Goal: Transaction & Acquisition: Purchase product/service

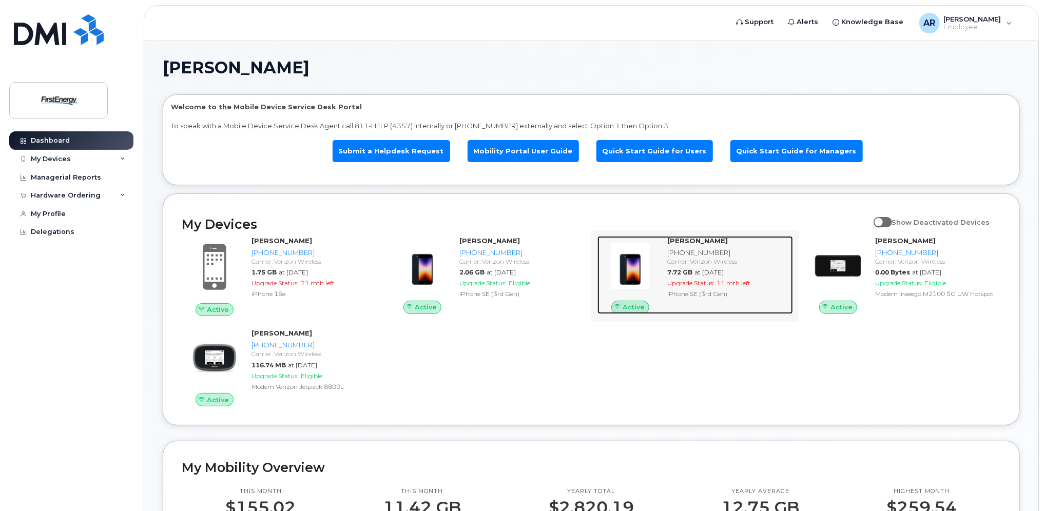
click at [707, 268] on div "7.72 GB at [DATE]" at bounding box center [728, 272] width 122 height 9
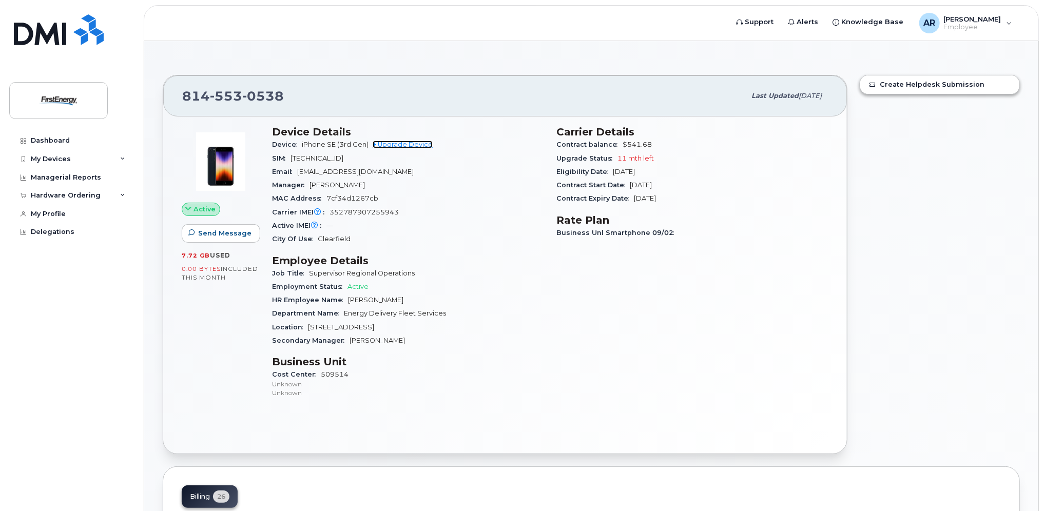
click at [397, 143] on link "+ Upgrade Device" at bounding box center [403, 145] width 60 height 8
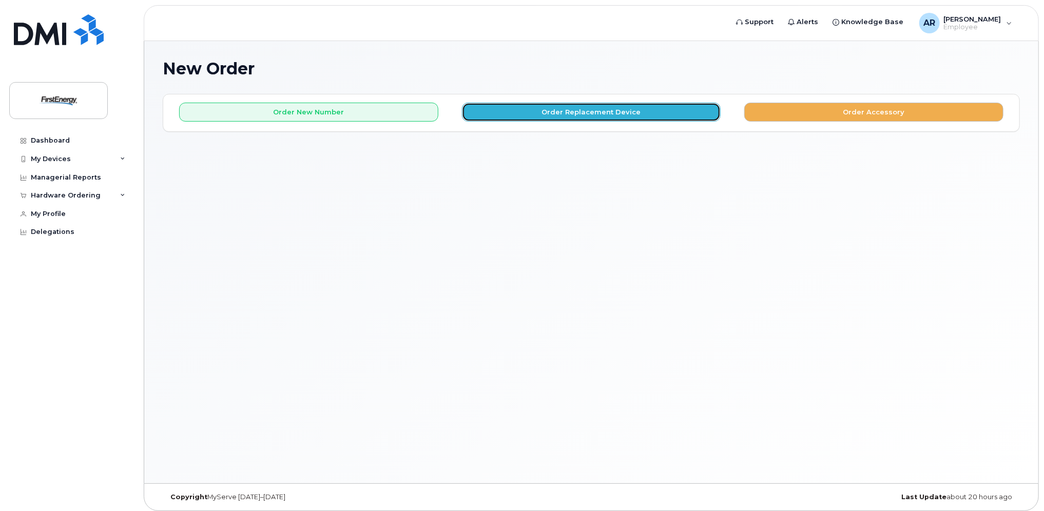
click at [568, 110] on button "Order Replacement Device" at bounding box center [591, 112] width 259 height 19
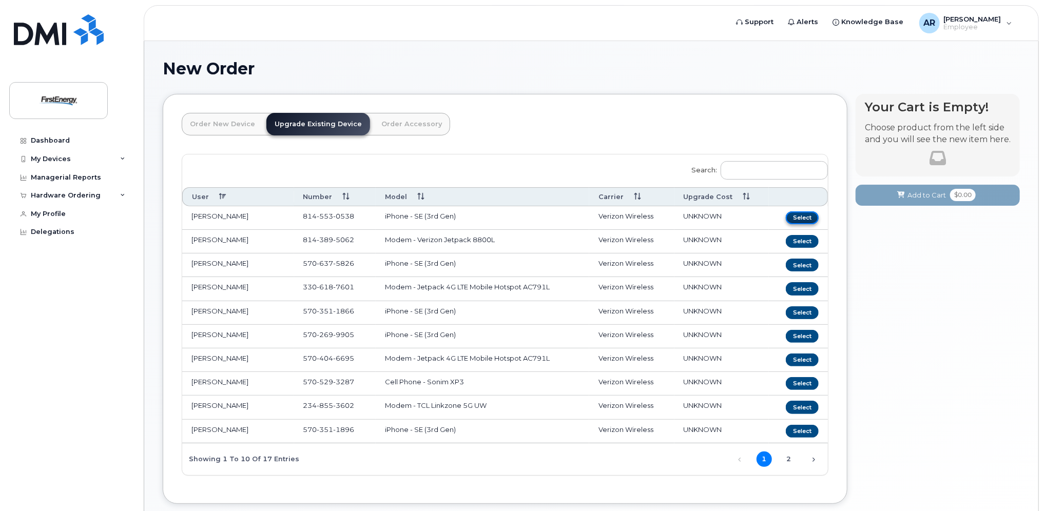
click at [796, 217] on button "Select" at bounding box center [802, 217] width 33 height 13
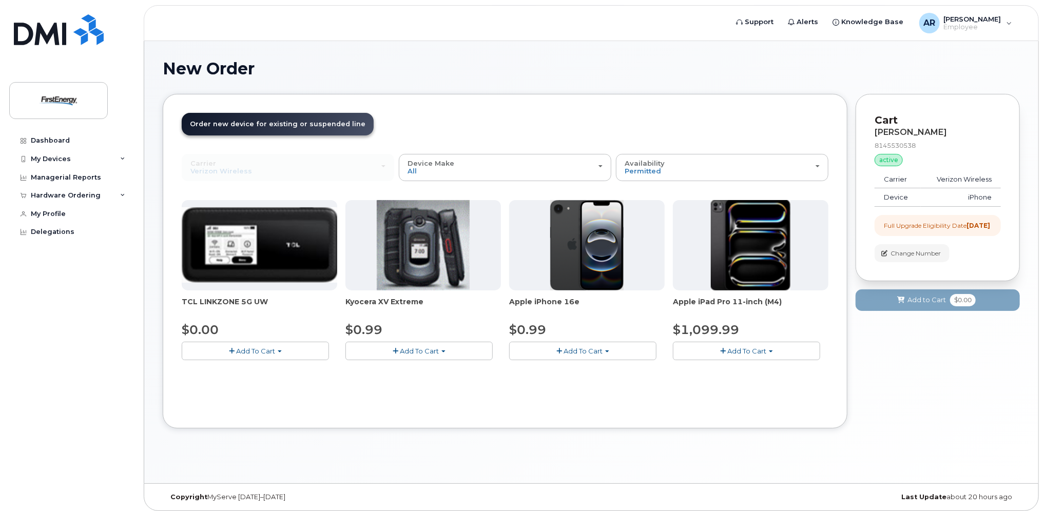
click at [585, 349] on span "Add To Cart" at bounding box center [582, 351] width 39 height 8
click at [583, 350] on span "Add To Cart" at bounding box center [582, 351] width 39 height 8
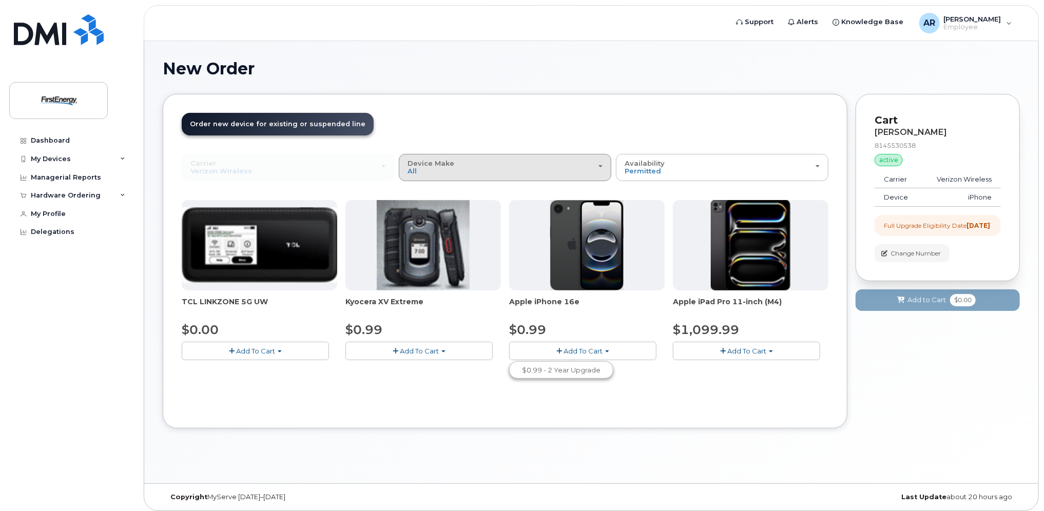
click at [599, 164] on div "Device Make All Cell Phone iPhone Modem Tablet" at bounding box center [504, 168] width 195 height 16
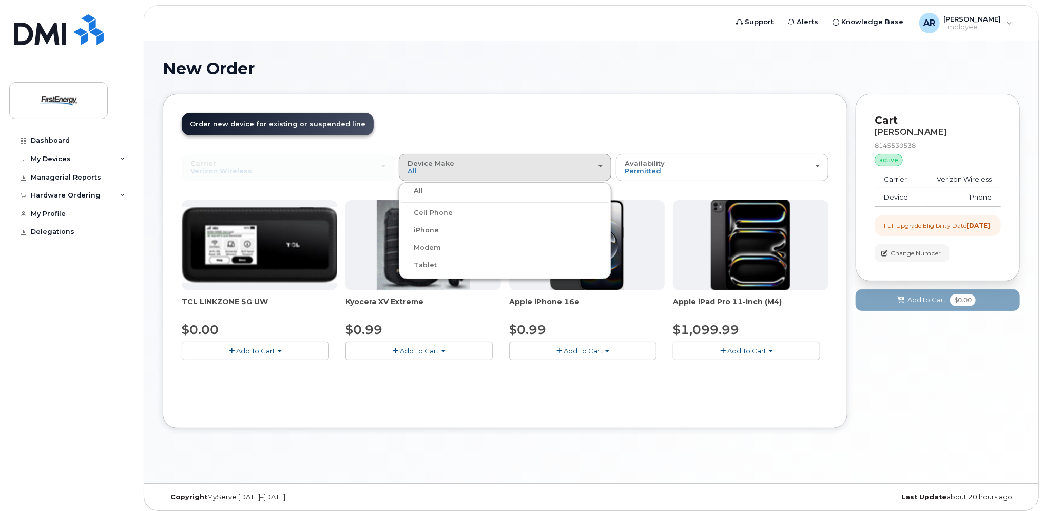
click at [427, 229] on label "iPhone" at bounding box center [419, 230] width 37 height 12
click at [0, 0] on input "iPhone" at bounding box center [0, 0] width 0 height 0
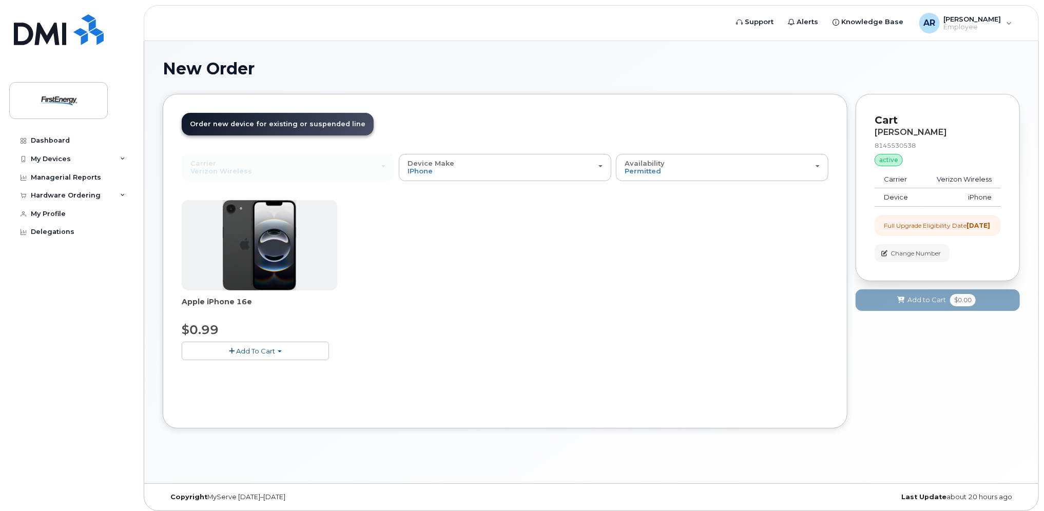
click at [265, 350] on span "Add To Cart" at bounding box center [255, 351] width 39 height 8
click at [53, 155] on div "My Devices" at bounding box center [51, 159] width 40 height 8
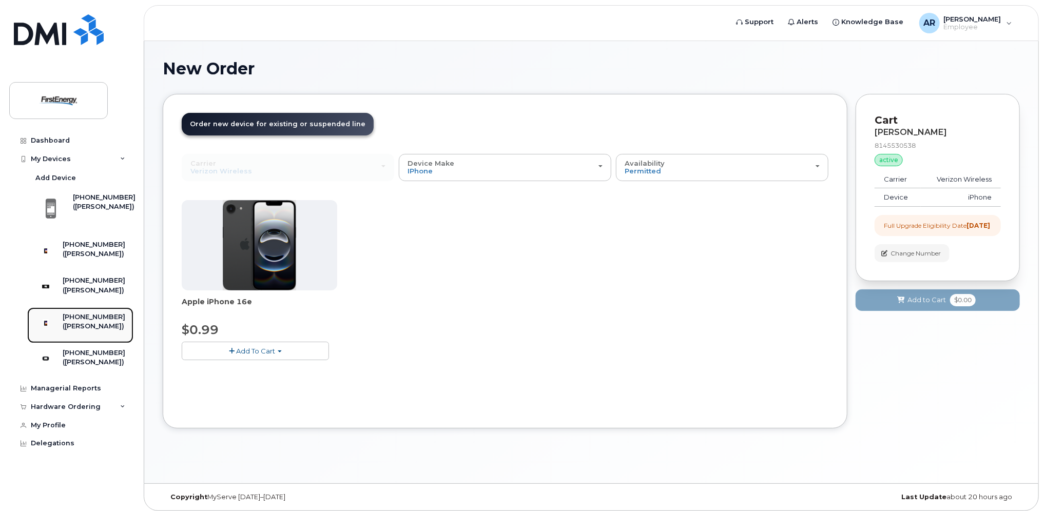
click at [85, 331] on div "([PERSON_NAME])" at bounding box center [94, 326] width 63 height 9
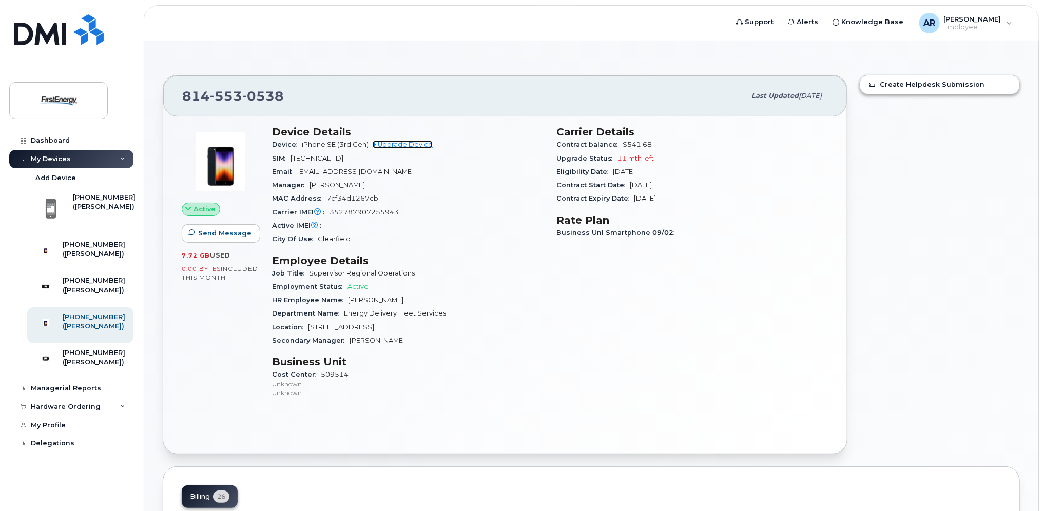
click at [393, 144] on link "+ Upgrade Device" at bounding box center [403, 145] width 60 height 8
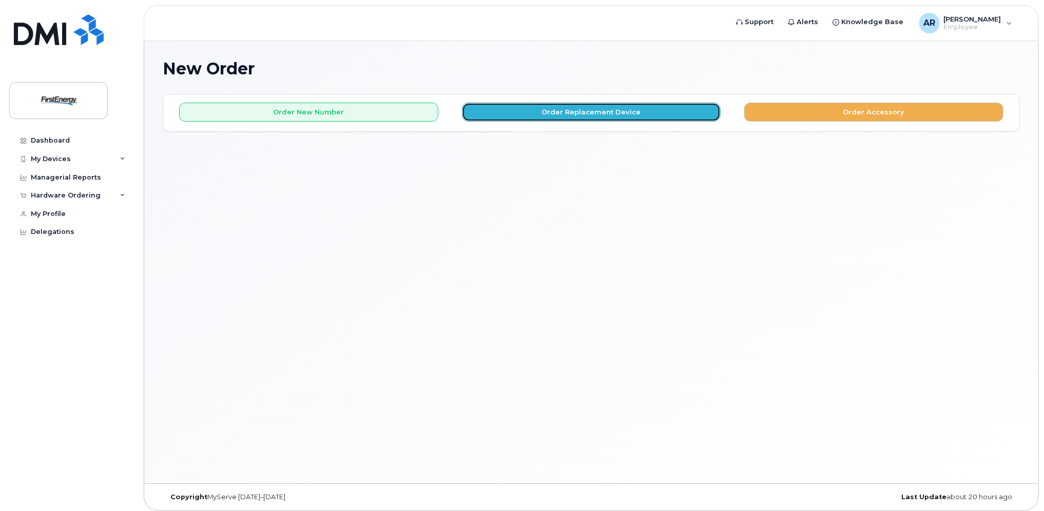
click at [569, 108] on button "Order Replacement Device" at bounding box center [591, 112] width 259 height 19
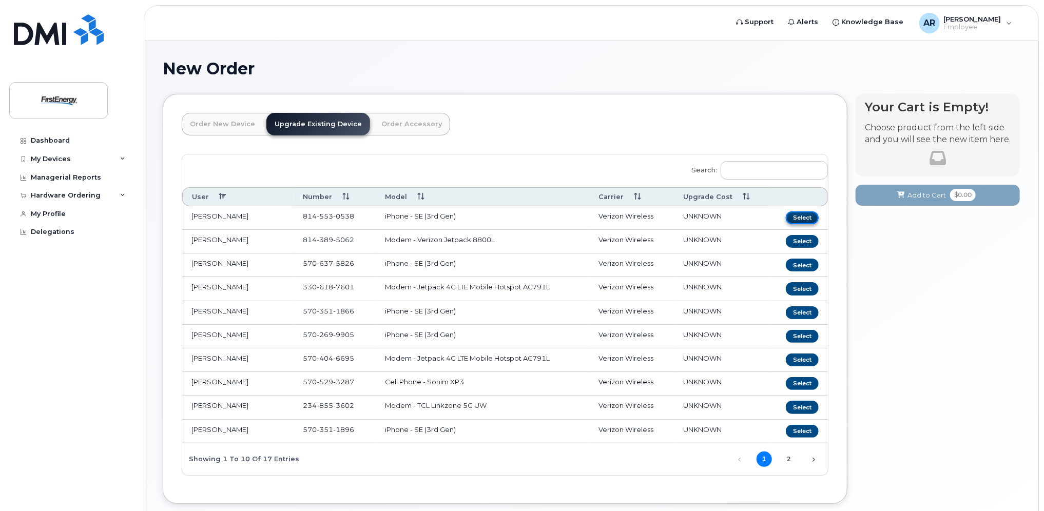
click at [807, 218] on button "Select" at bounding box center [802, 217] width 33 height 13
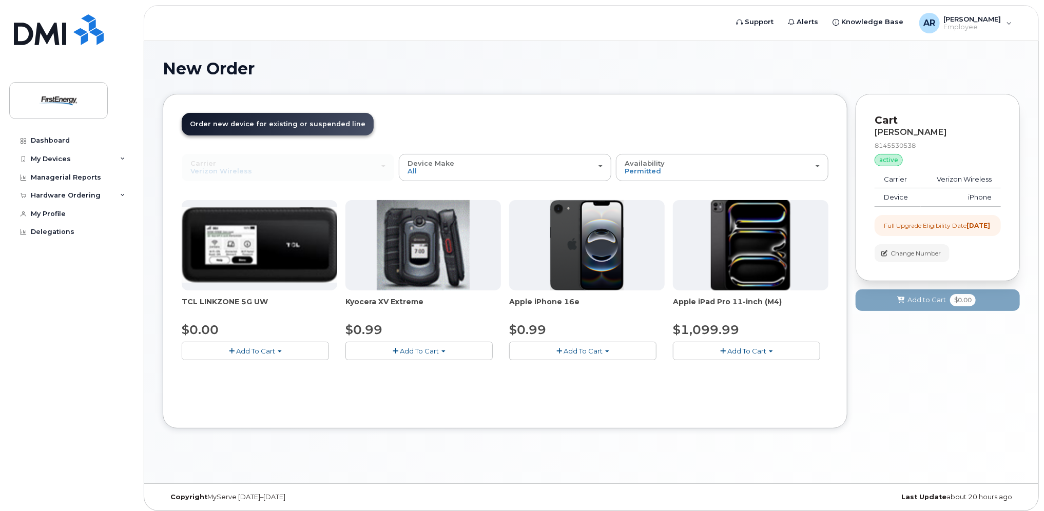
click at [591, 287] on img at bounding box center [587, 245] width 74 height 90
click at [585, 352] on span "Add To Cart" at bounding box center [582, 351] width 39 height 8
click at [62, 192] on div "Hardware Ordering" at bounding box center [66, 195] width 70 height 8
click at [68, 158] on div "My Devices" at bounding box center [51, 159] width 40 height 8
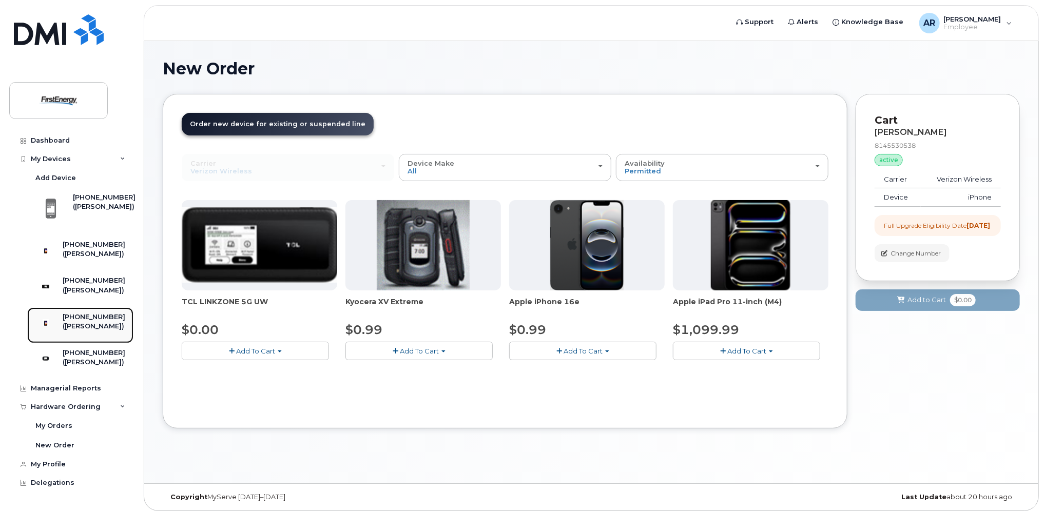
click at [90, 331] on div "([PERSON_NAME])" at bounding box center [94, 326] width 63 height 9
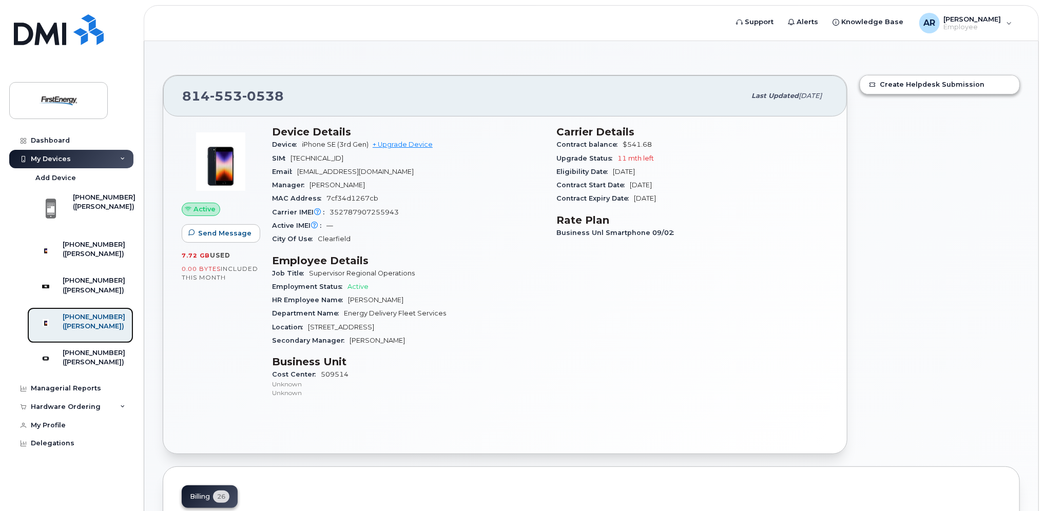
click at [109, 331] on div "([PERSON_NAME])" at bounding box center [94, 326] width 63 height 9
click at [422, 143] on link "+ Upgrade Device" at bounding box center [403, 145] width 60 height 8
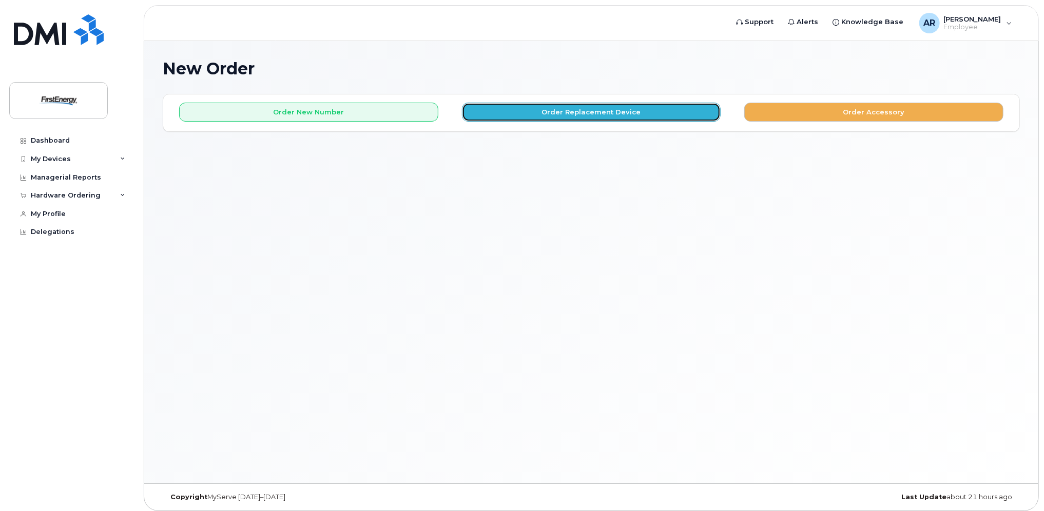
click at [614, 111] on button "Order Replacement Device" at bounding box center [591, 112] width 259 height 19
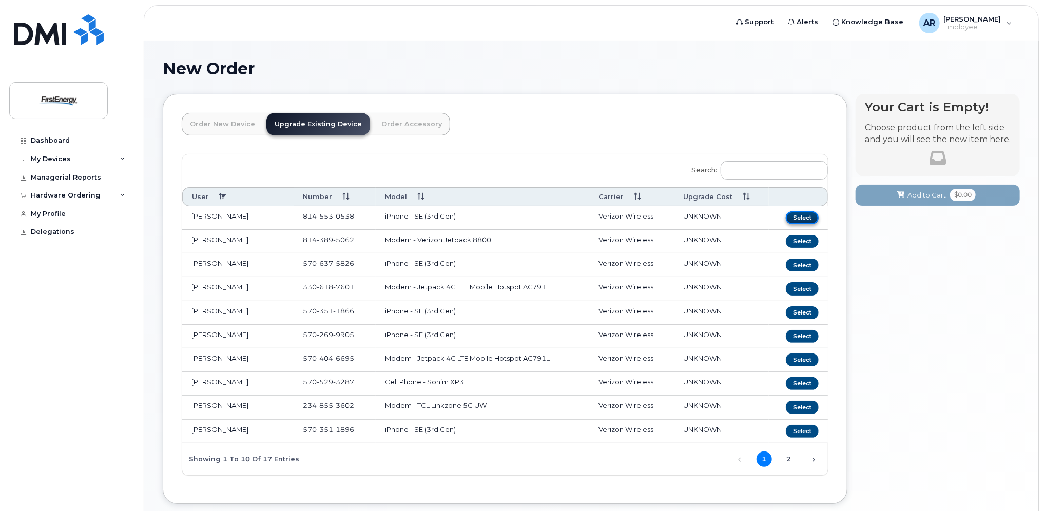
click at [796, 216] on button "Select" at bounding box center [802, 217] width 33 height 13
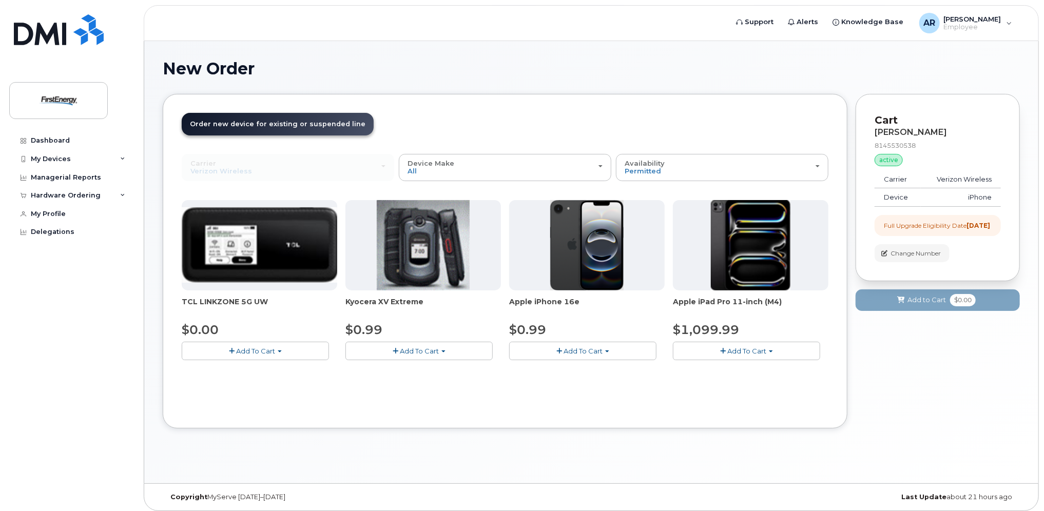
click at [580, 350] on span "Add To Cart" at bounding box center [582, 351] width 39 height 8
click at [973, 401] on div "Your Cart is Empty! Choose product from the left side and you will see the new …" at bounding box center [937, 269] width 164 height 350
click at [933, 367] on div "Your Cart is Empty! Choose product from the left side and you will see the new …" at bounding box center [937, 269] width 164 height 350
click at [618, 347] on button "Add To Cart" at bounding box center [582, 351] width 147 height 18
click at [565, 369] on link "$0.99 - 2 Year Upgrade" at bounding box center [561, 370] width 99 height 13
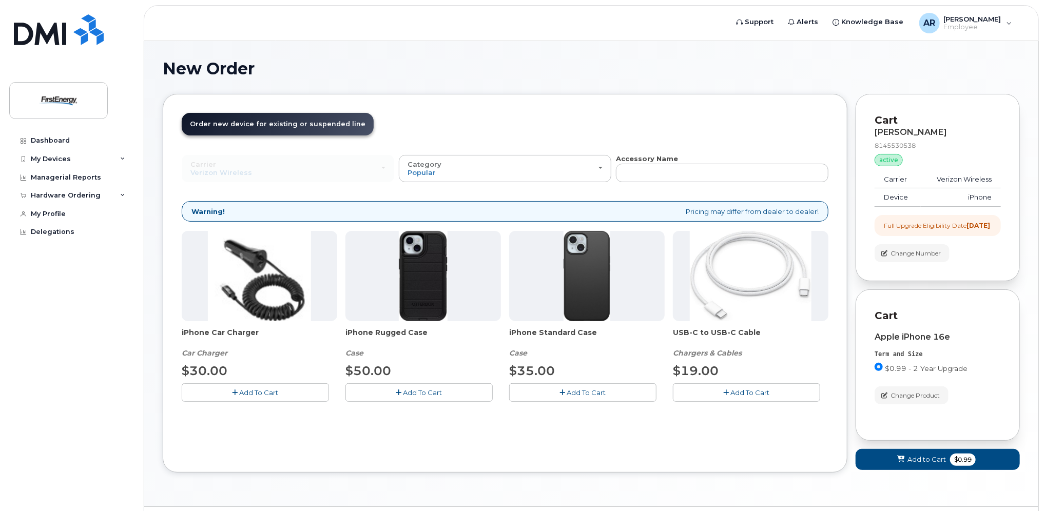
click at [575, 390] on span "Add To Cart" at bounding box center [586, 392] width 39 height 8
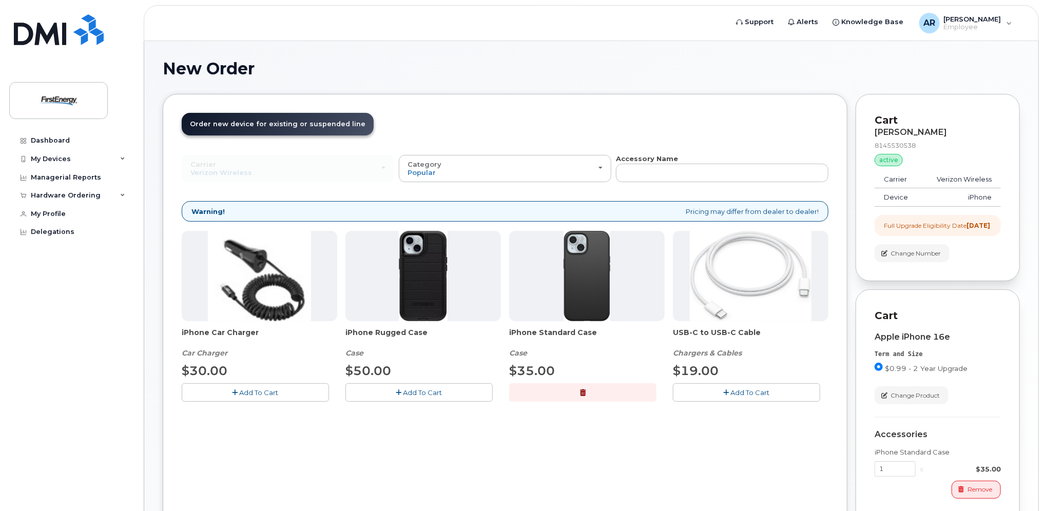
click at [742, 391] on span "Add To Cart" at bounding box center [750, 392] width 39 height 8
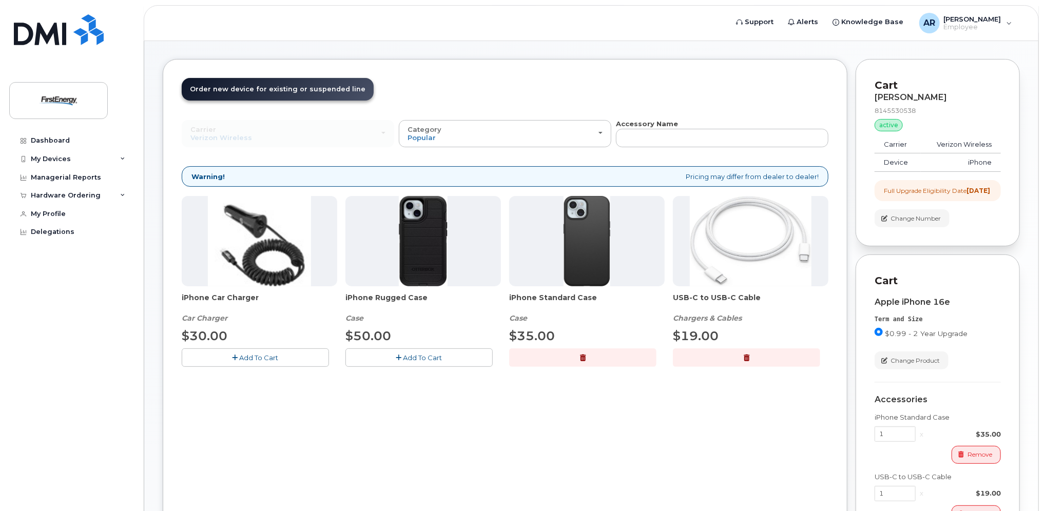
scroll to position [189, 0]
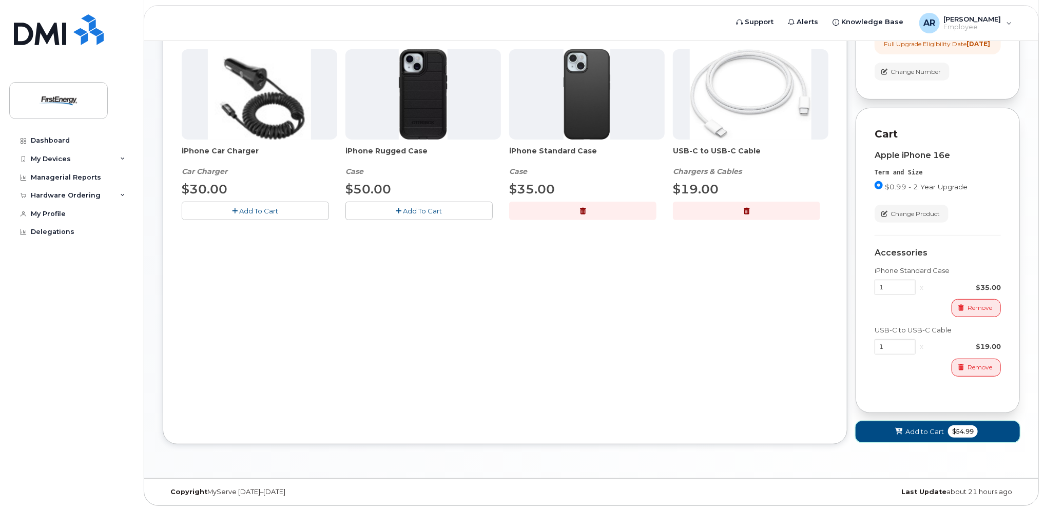
click at [915, 431] on span "Add to Cart" at bounding box center [924, 432] width 38 height 10
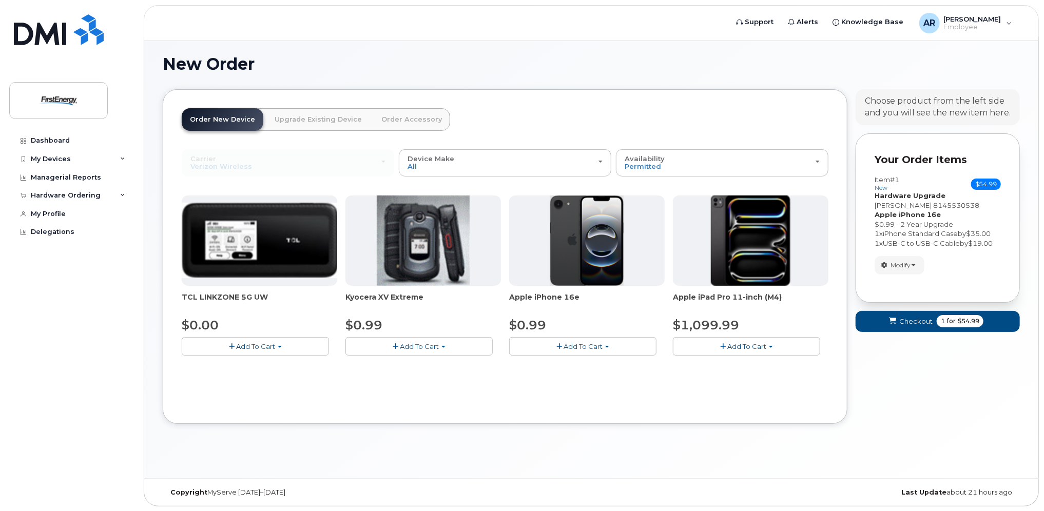
click at [238, 344] on span "Add To Cart" at bounding box center [255, 346] width 39 height 8
click at [265, 346] on span "Add To Cart" at bounding box center [255, 346] width 39 height 8
click at [269, 346] on span "Add To Cart" at bounding box center [255, 346] width 39 height 8
click at [258, 363] on link "$0.00 - 2 Year Activation" at bounding box center [235, 365] width 103 height 13
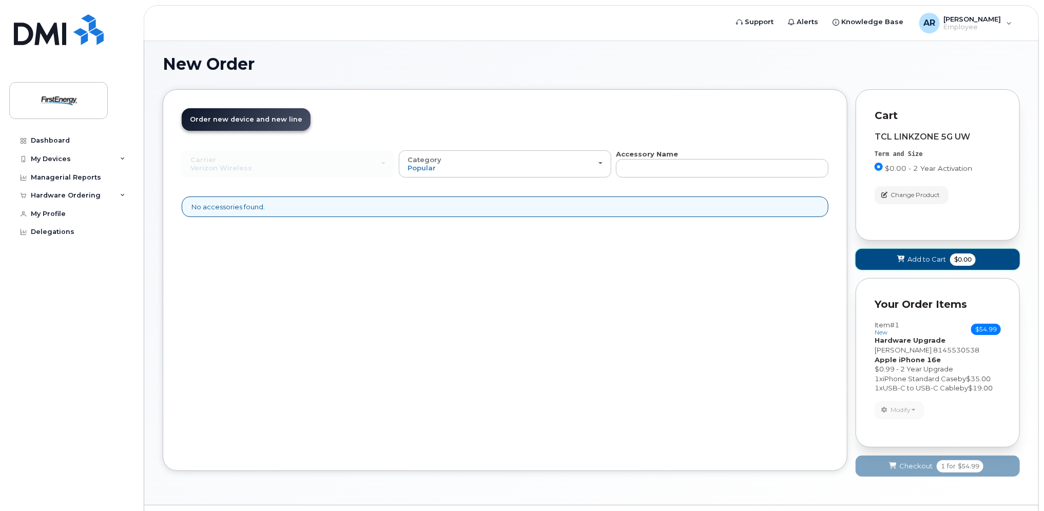
click at [921, 257] on span "Add to Cart" at bounding box center [926, 260] width 38 height 10
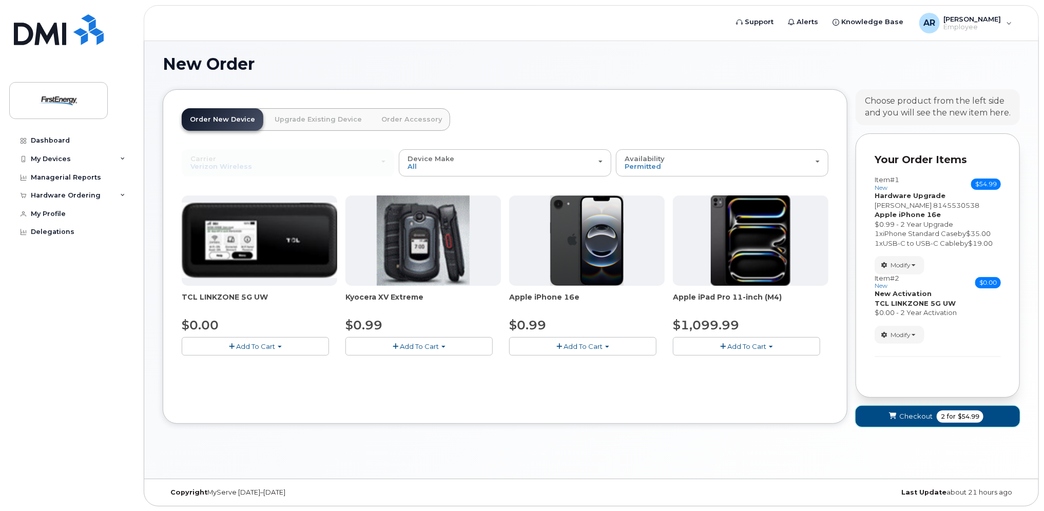
click at [917, 416] on span "Checkout" at bounding box center [915, 417] width 33 height 10
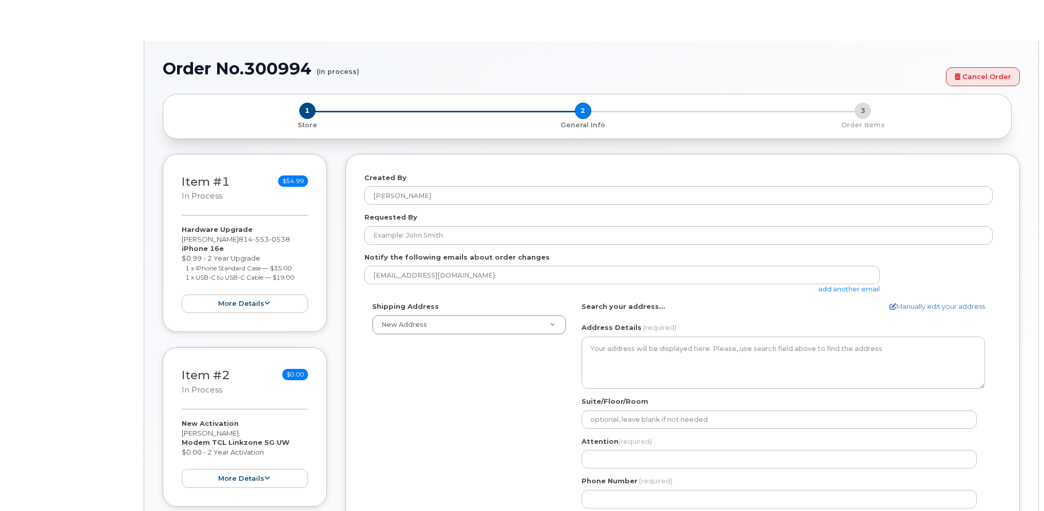
select select
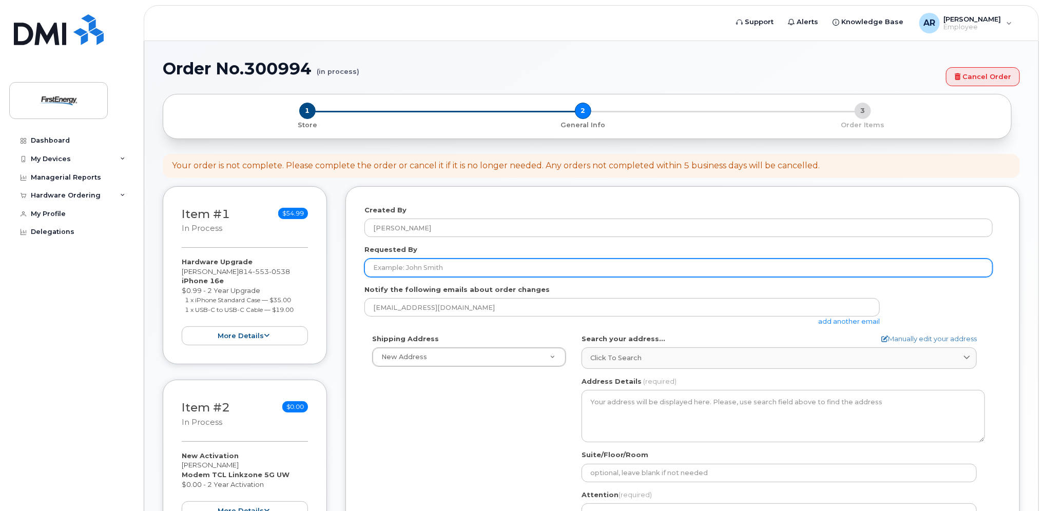
click at [421, 271] on input "Requested By" at bounding box center [678, 268] width 628 height 18
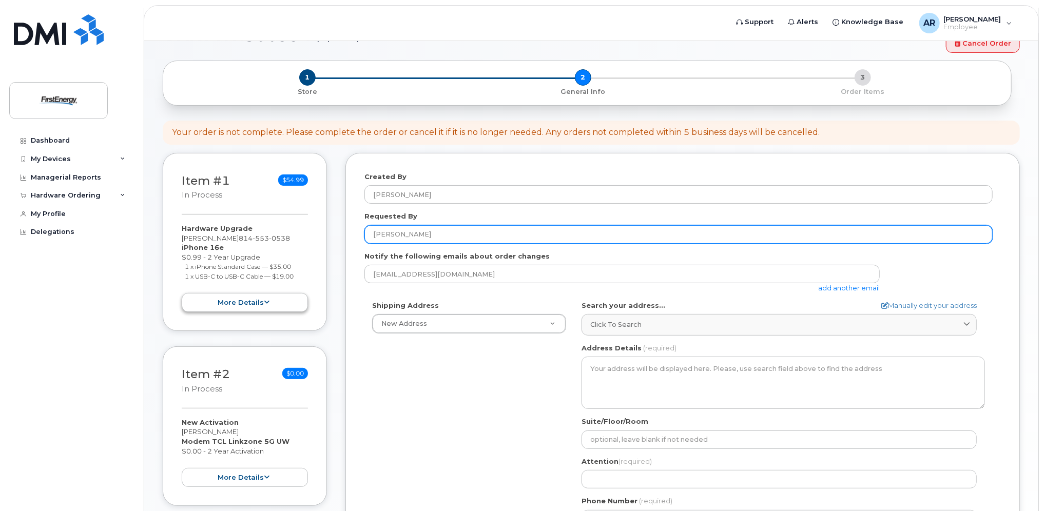
scroll to position [51, 0]
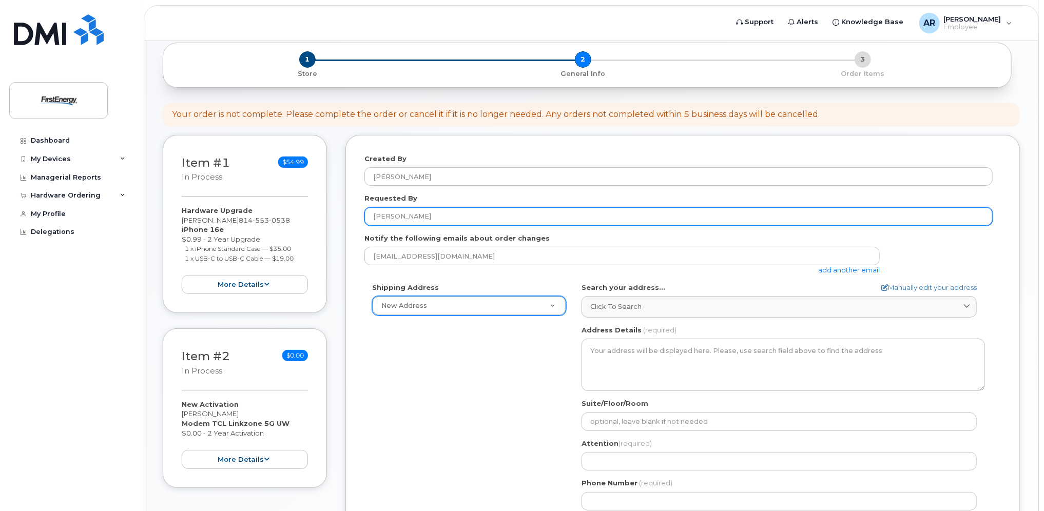
type input "[PERSON_NAME]"
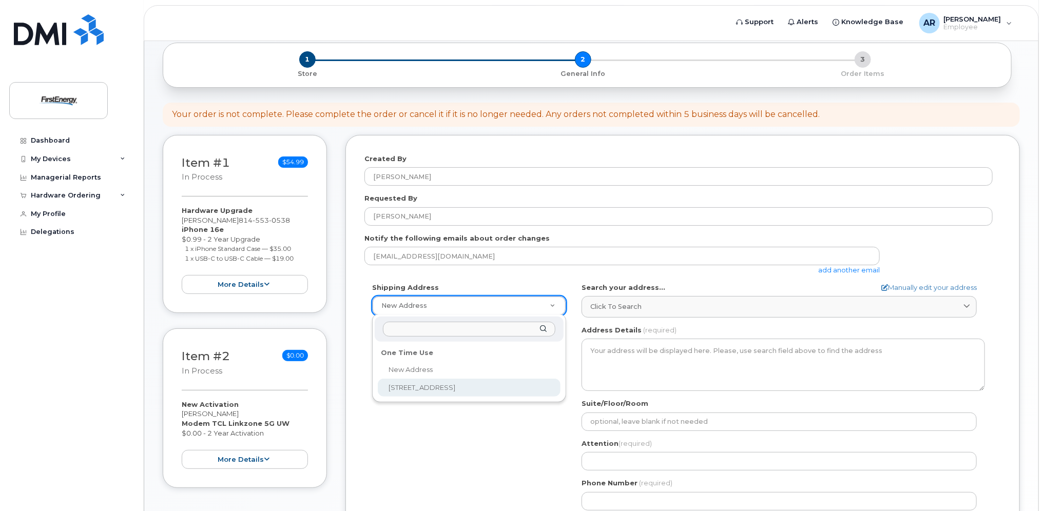
select select "[STREET_ADDRESS]"
type textarea "[STREET_ADDRESS]"
type input "[PERSON_NAME]"
type input "8143359380"
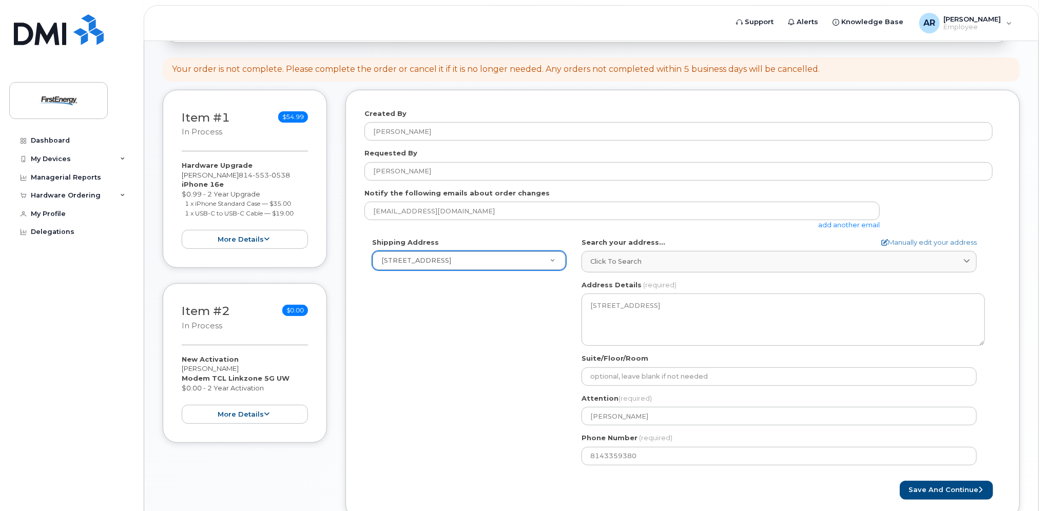
scroll to position [154, 0]
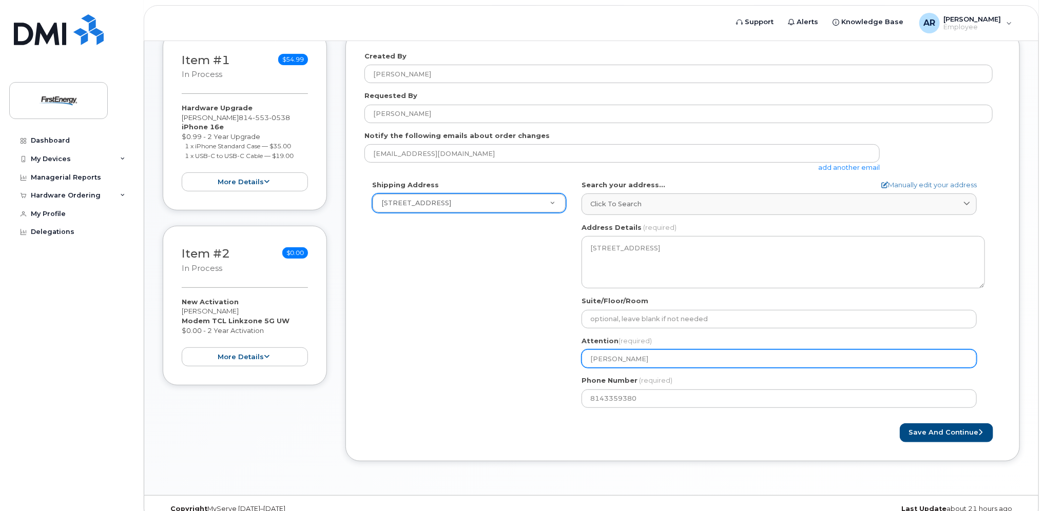
click at [647, 359] on input "[PERSON_NAME]" at bounding box center [778, 358] width 395 height 18
select select
type input "[PERSON_NAME]"
select select
type input "[PERSON_NAME]"
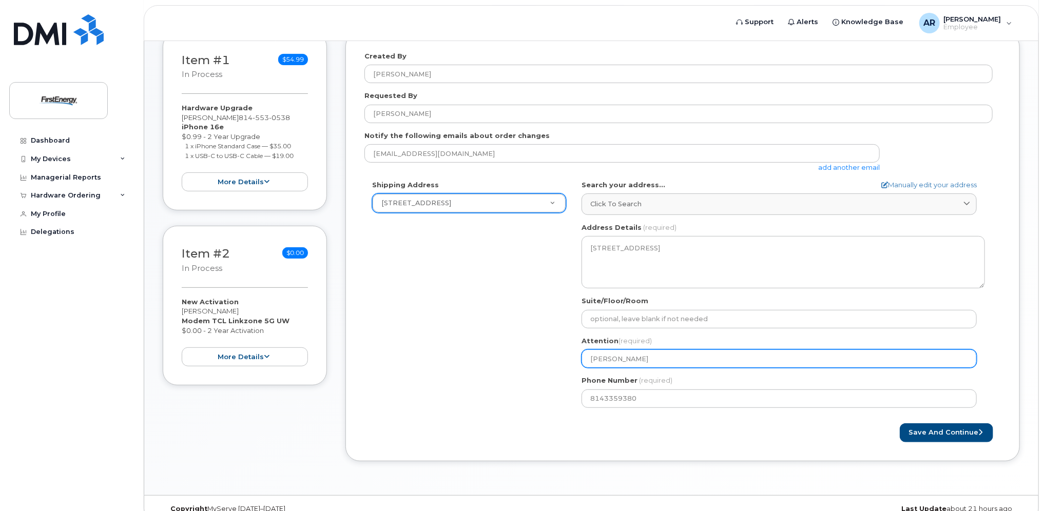
select select
type input "[PERSON_NAME]"
select select
type input "Todd S"
select select
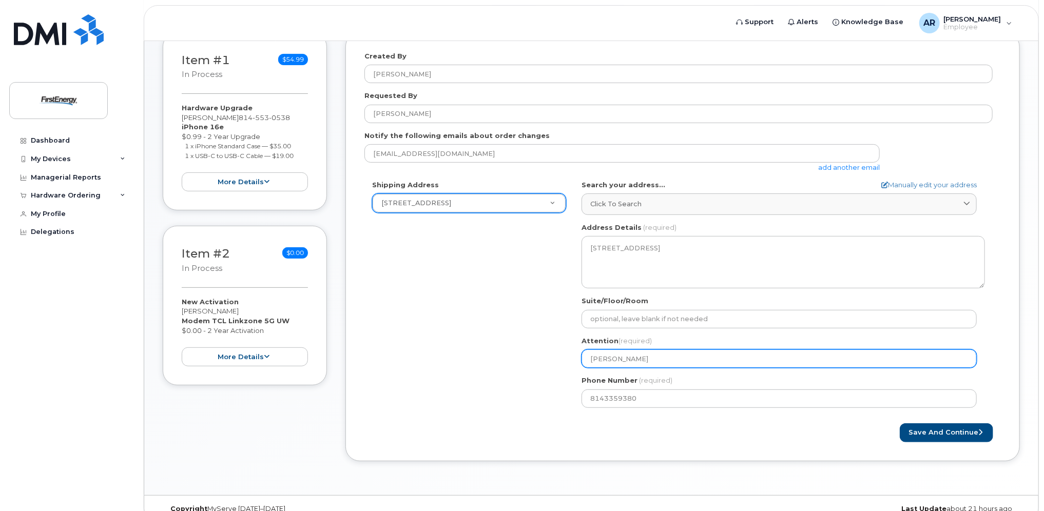
type input "Todd"
select select
type input "Tod"
select select
type input "To"
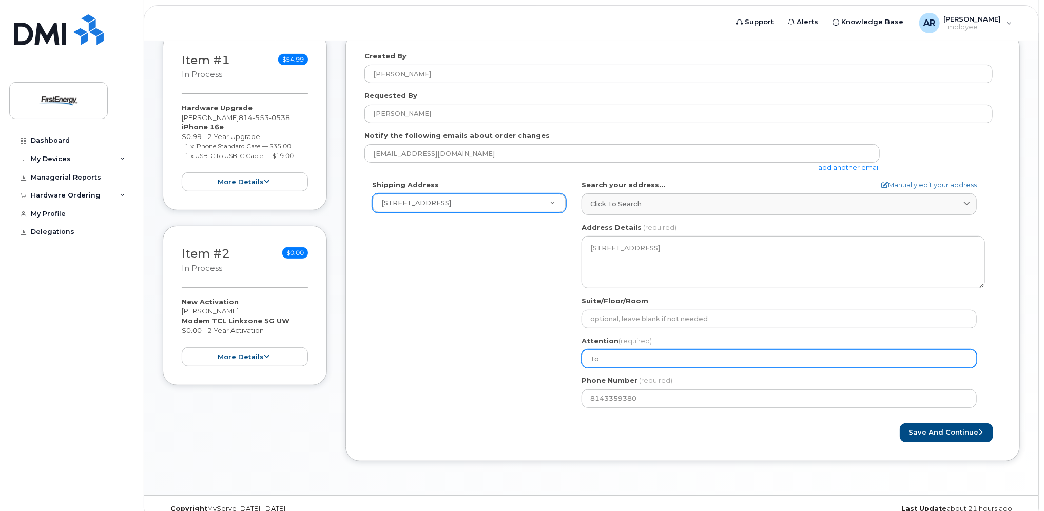
select select
type input "T"
select select
type input "A"
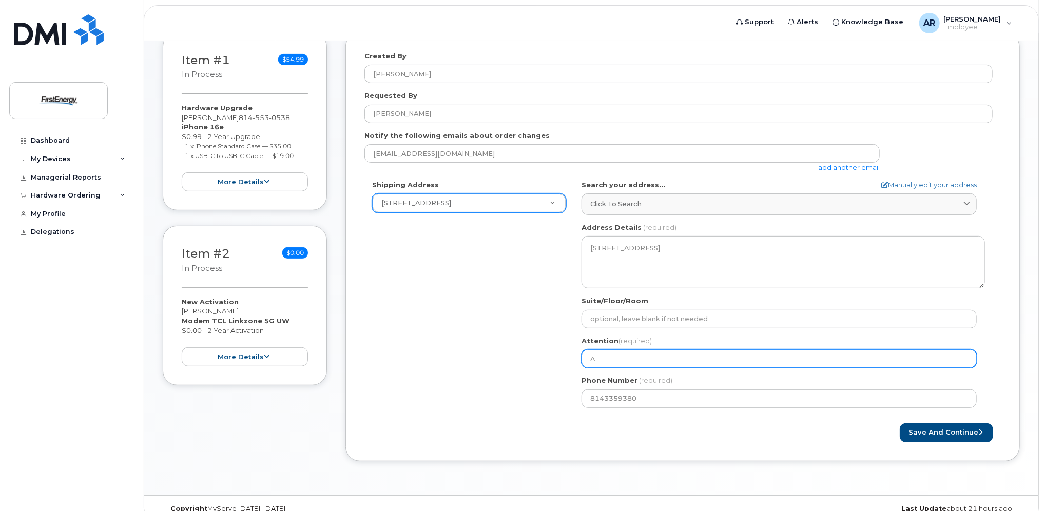
select select
type input "Al"
select select
type input "Al R"
select select
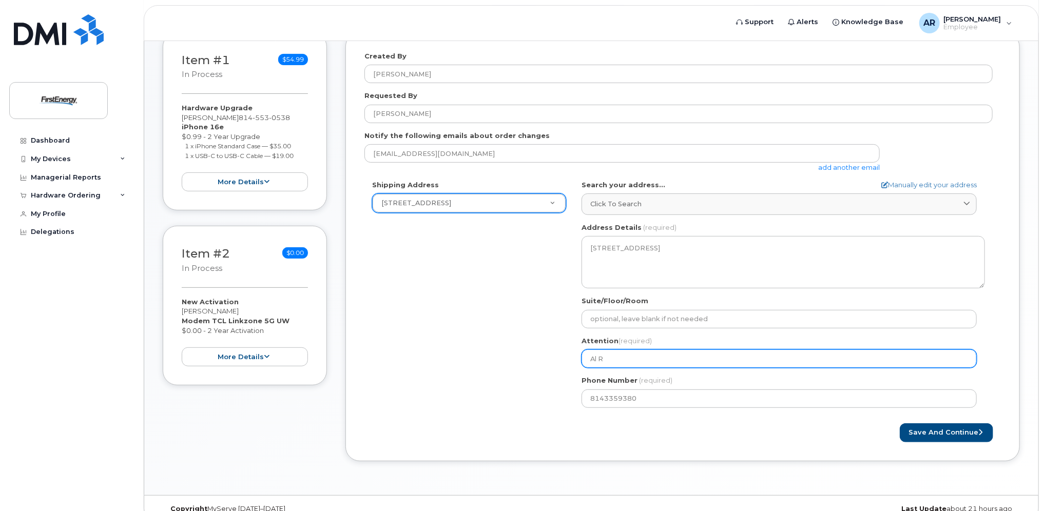
type input "Al Ro"
select select
type input "Al Roy"
select select
type input "Al Roye"
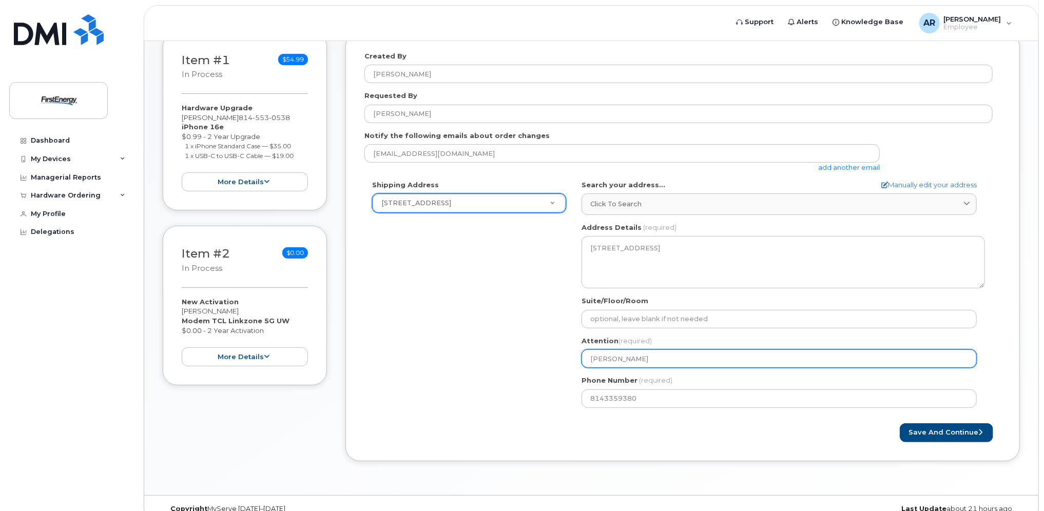
select select
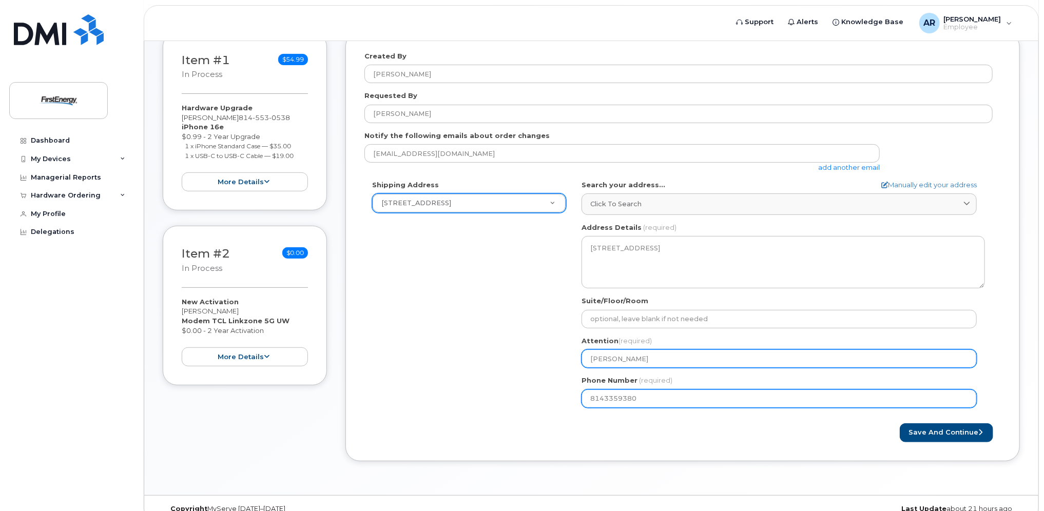
type input "[PERSON_NAME]"
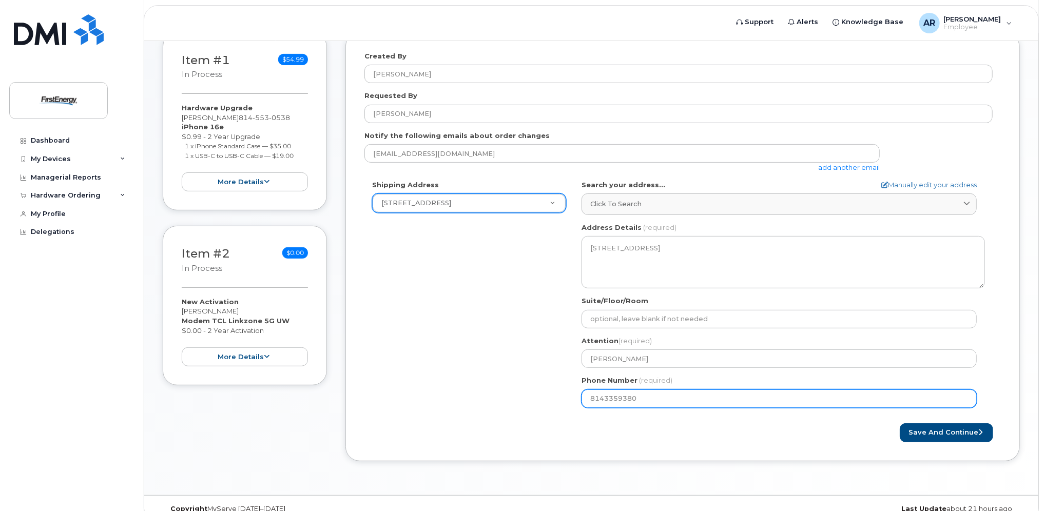
click at [657, 400] on input "8143359380" at bounding box center [778, 398] width 395 height 18
select select
type input "814553053"
select select
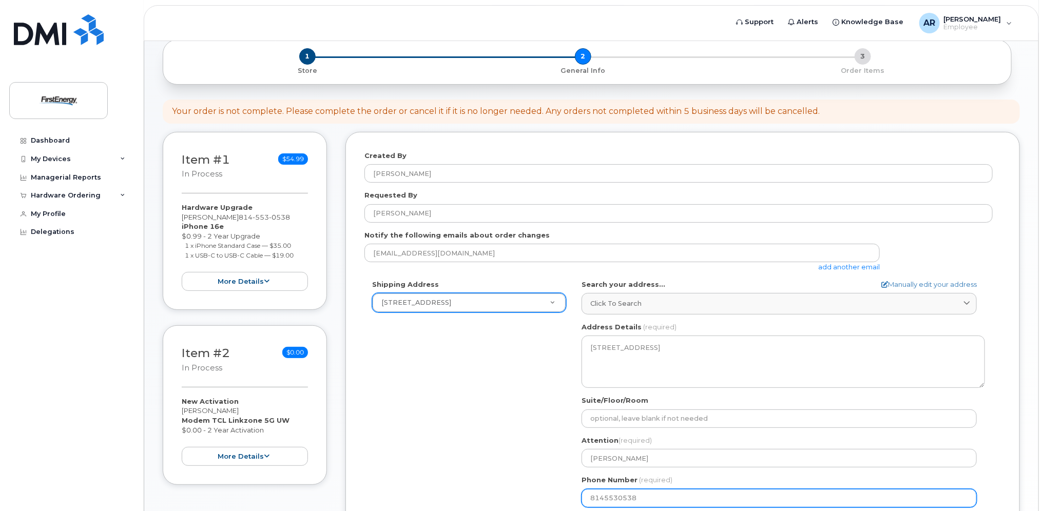
scroll to position [169, 0]
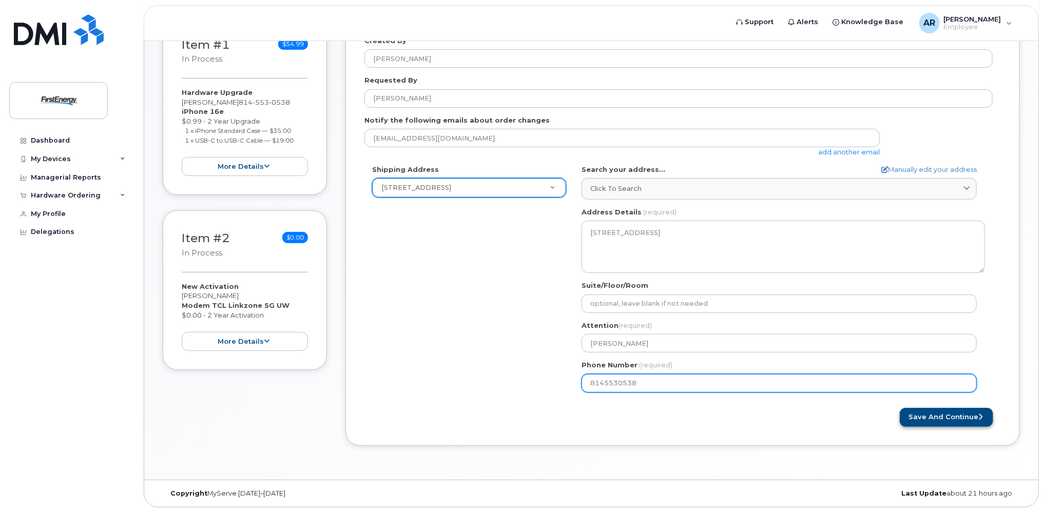
type input "8145530538"
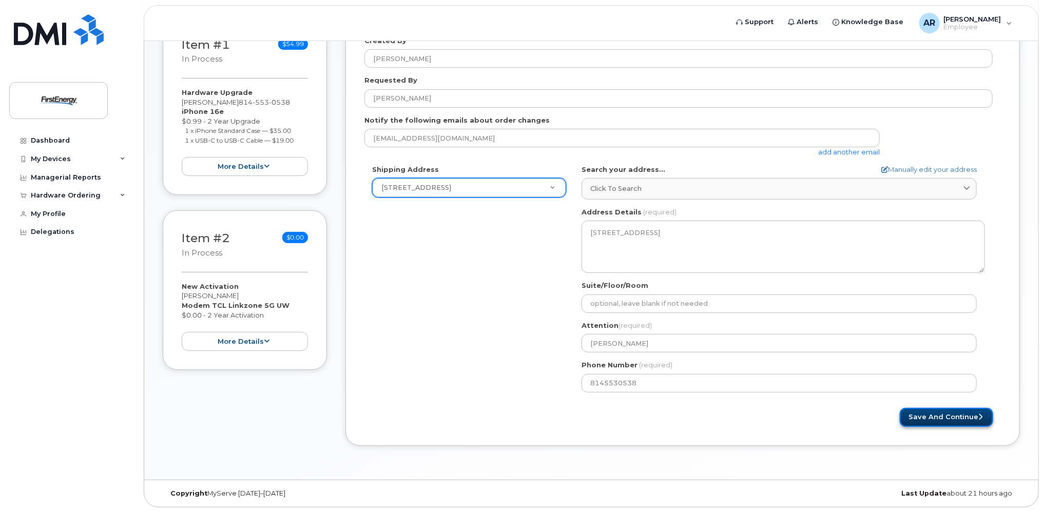
click at [930, 416] on button "Save and Continue" at bounding box center [946, 417] width 93 height 19
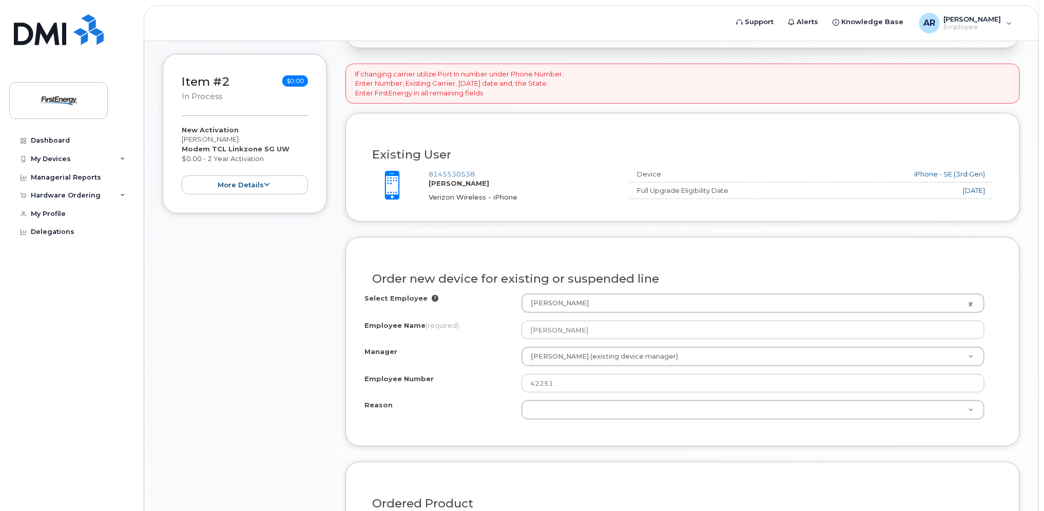
scroll to position [359, 0]
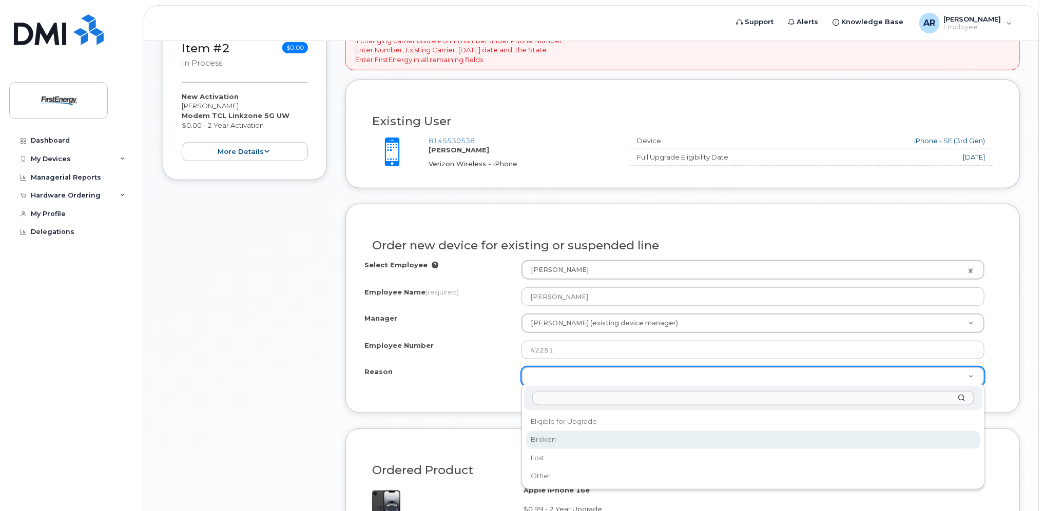
select select "broken"
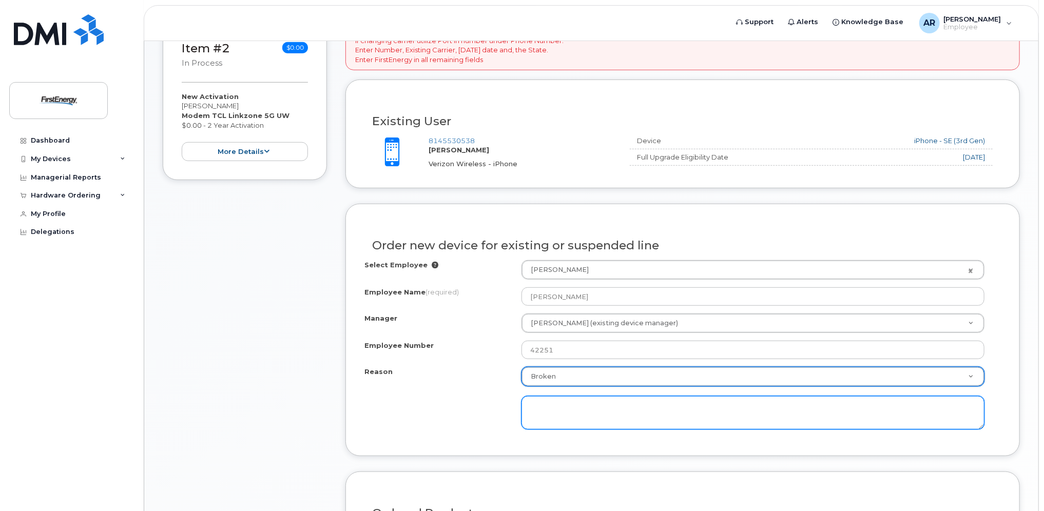
click at [545, 399] on textarea at bounding box center [752, 413] width 463 height 34
click at [535, 405] on textarea "I=phone SE w" at bounding box center [752, 413] width 463 height 34
click at [581, 407] on textarea "I-phone SE w" at bounding box center [752, 413] width 463 height 34
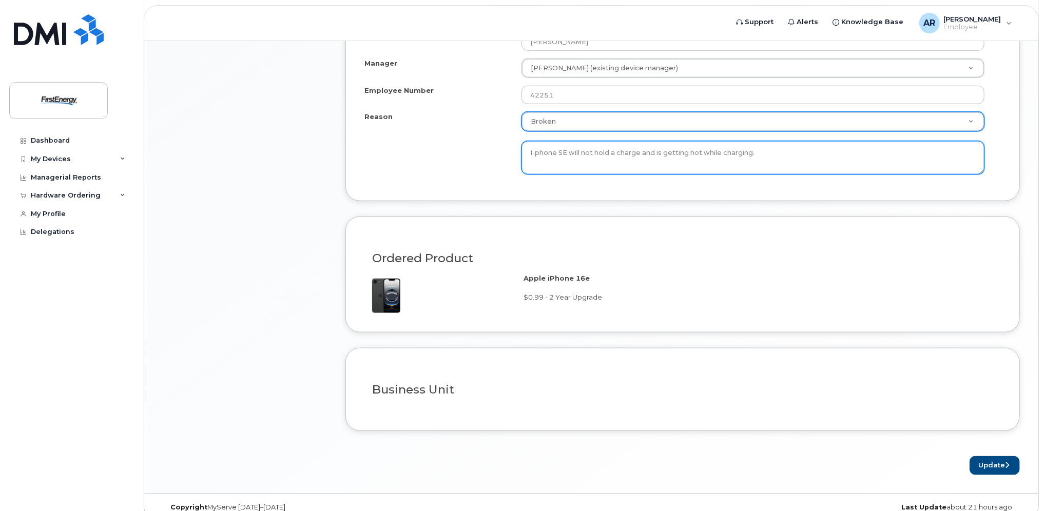
scroll to position [626, 0]
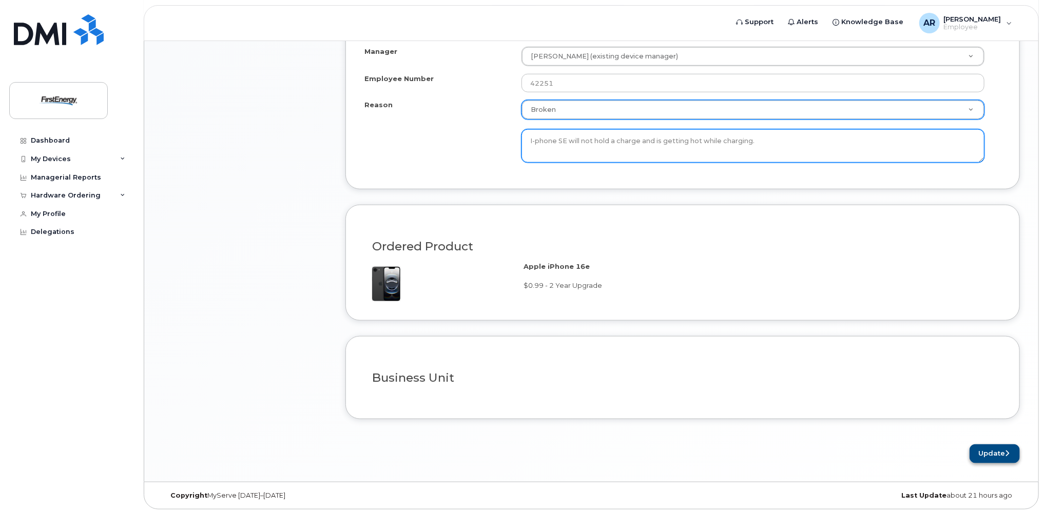
type textarea "I-phone SE will not hold a charge and is getting hot while charging."
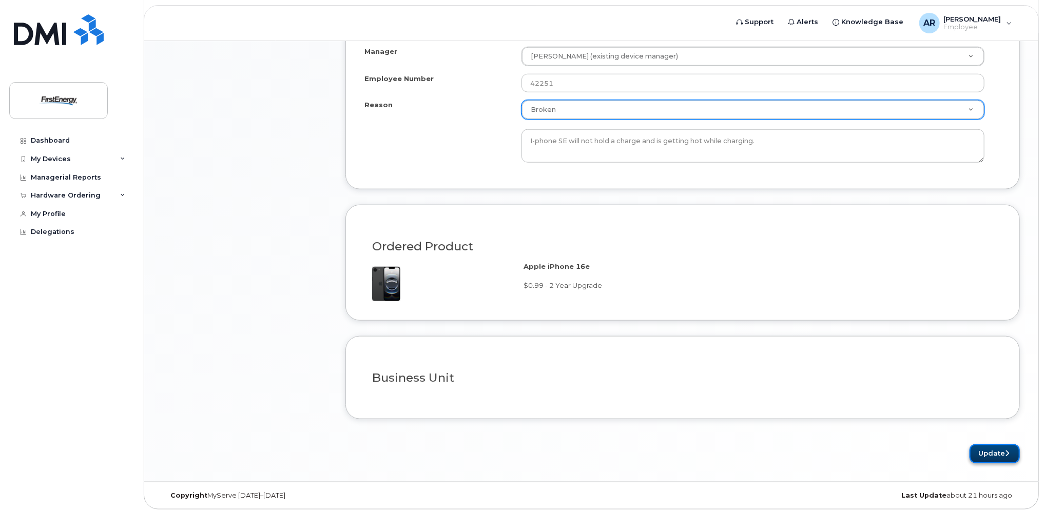
click at [992, 448] on button "Update" at bounding box center [994, 453] width 50 height 19
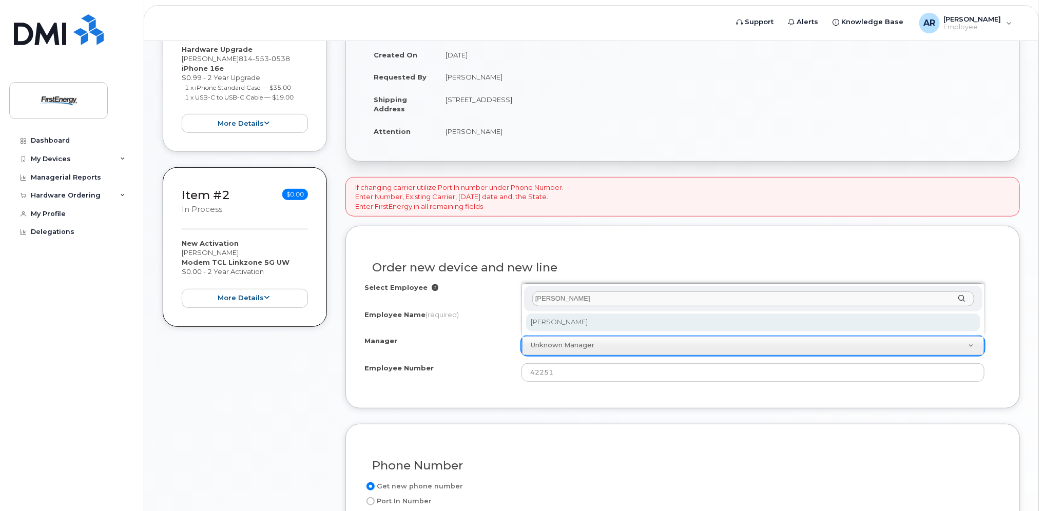
type input "[PERSON_NAME]"
select select "2070606"
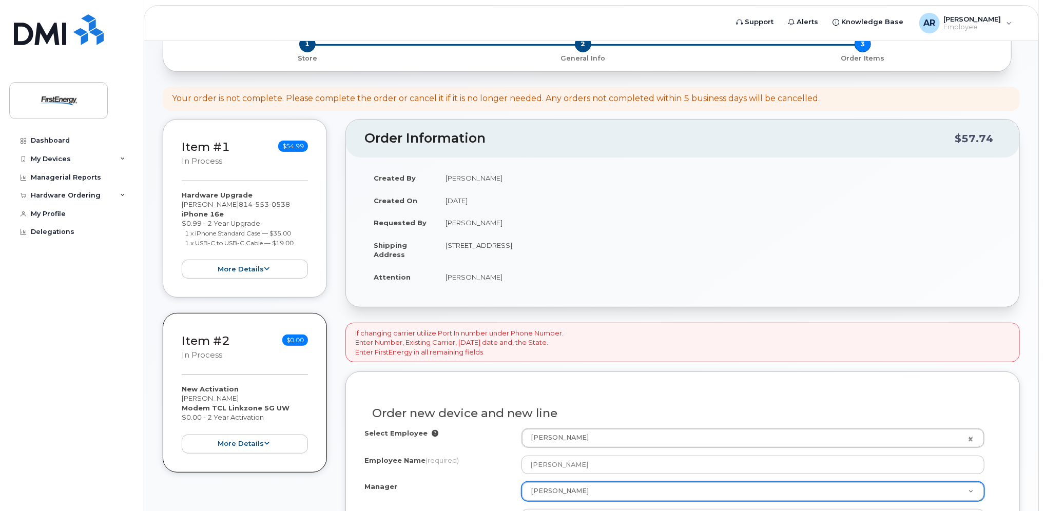
scroll to position [103, 0]
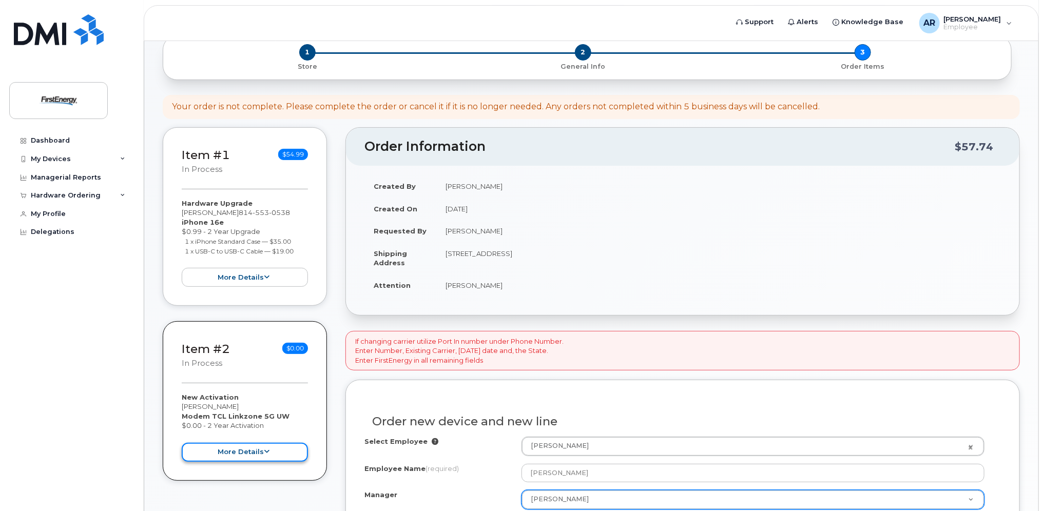
click at [261, 447] on button "more details" at bounding box center [245, 452] width 126 height 19
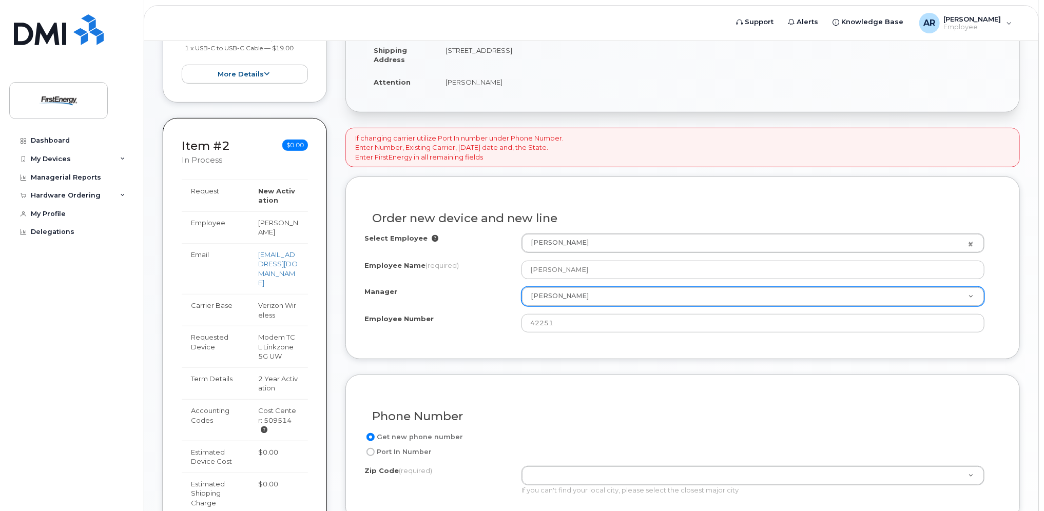
scroll to position [308, 0]
click at [372, 448] on input "Port In Number" at bounding box center [370, 450] width 8 height 8
radio input "true"
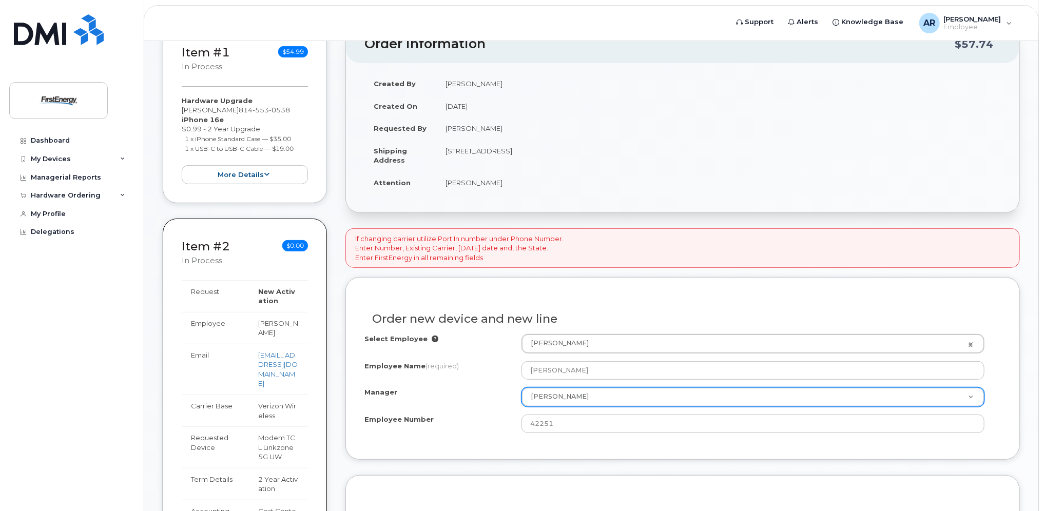
scroll to position [0, 0]
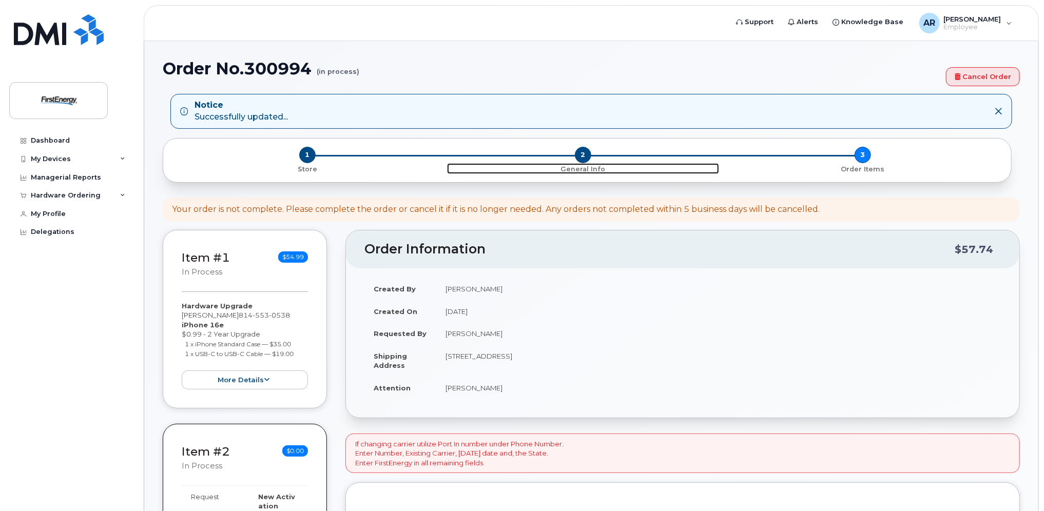
click at [582, 153] on span "2" at bounding box center [583, 155] width 16 height 16
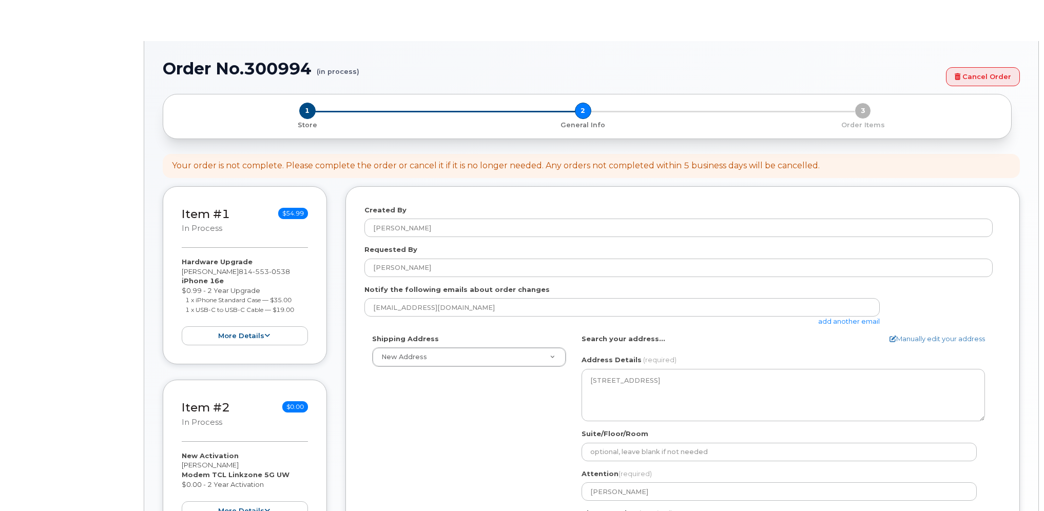
select select
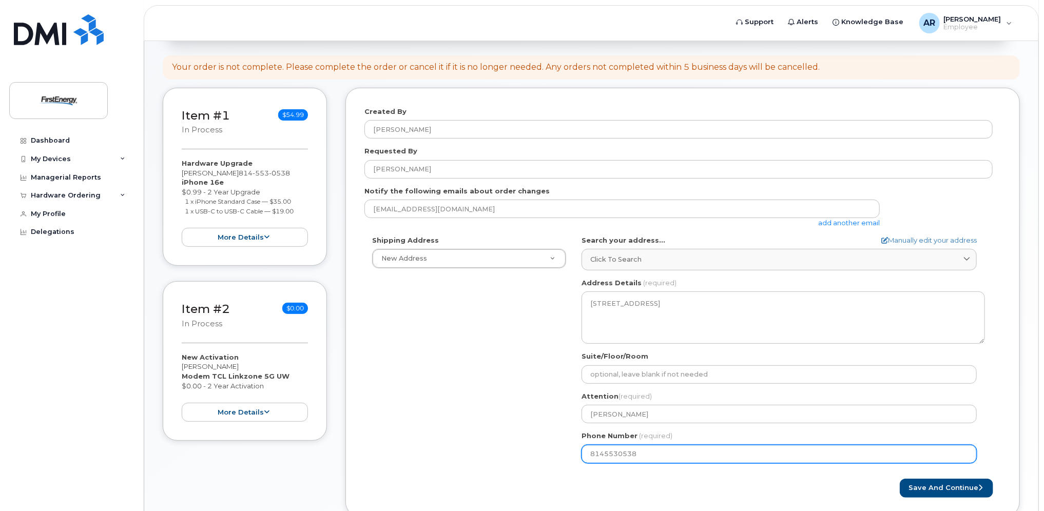
scroll to position [169, 0]
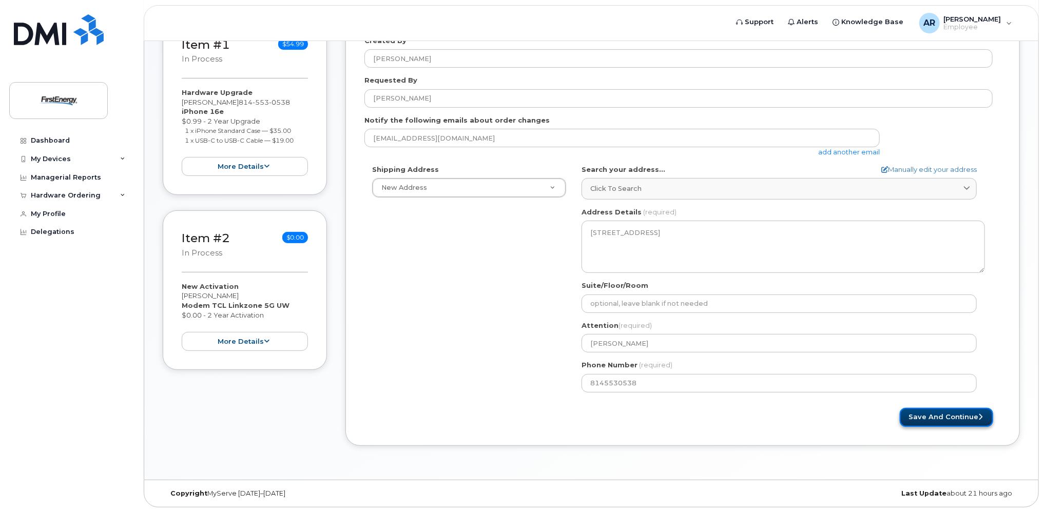
click at [954, 413] on button "Save and Continue" at bounding box center [946, 417] width 93 height 19
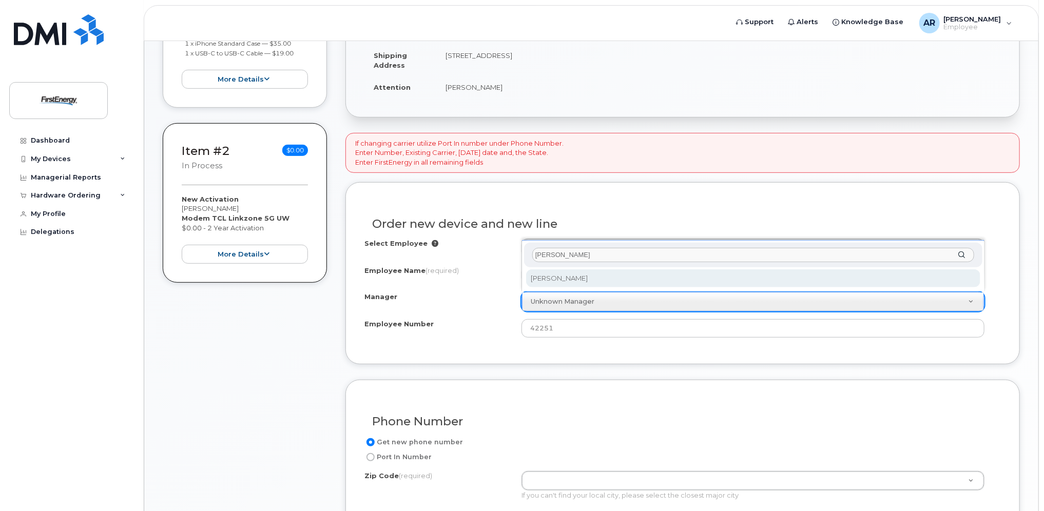
type input "Howard"
select select "2070606"
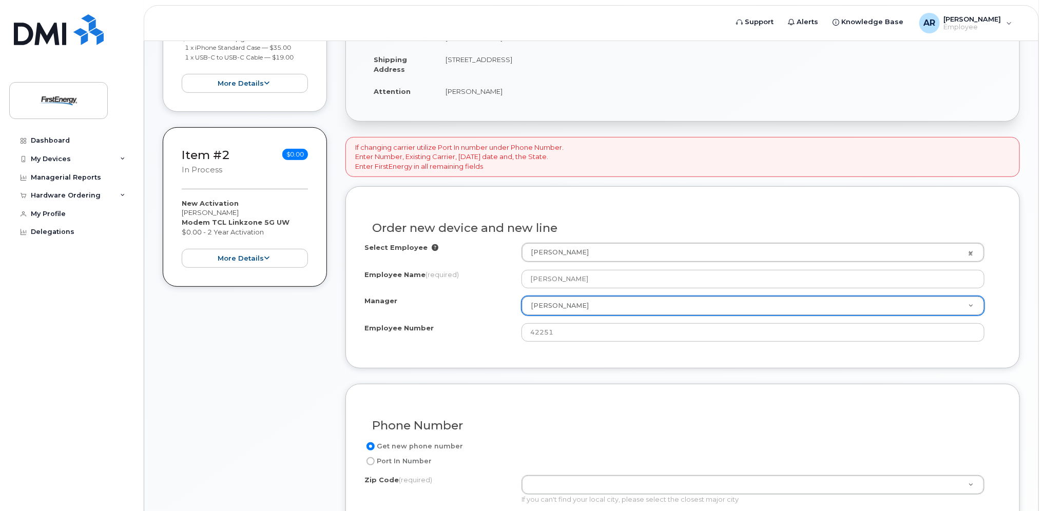
scroll to position [257, 0]
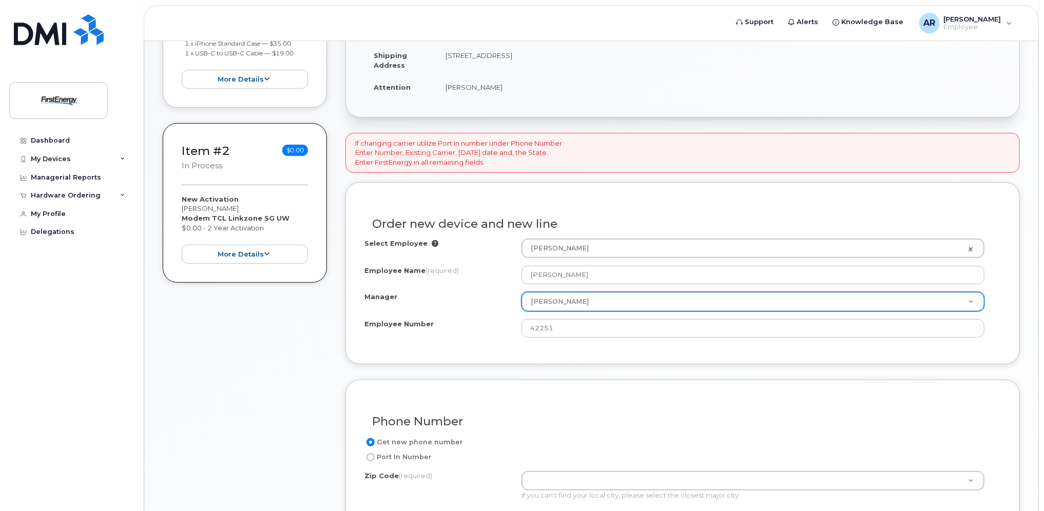
click at [368, 438] on input "Get new phone number" at bounding box center [370, 442] width 8 height 8
click at [370, 455] on input "Port In Number" at bounding box center [370, 457] width 8 height 8
radio input "true"
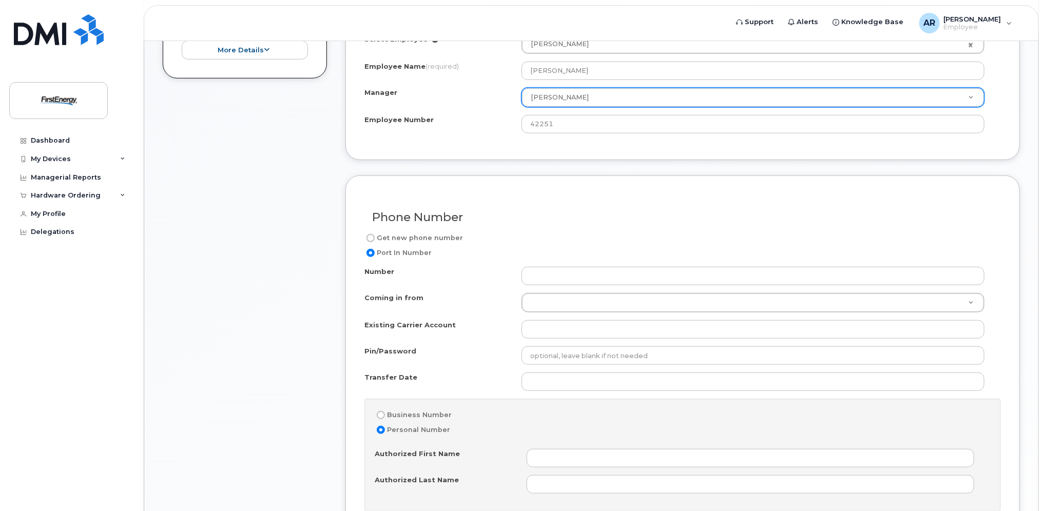
scroll to position [462, 0]
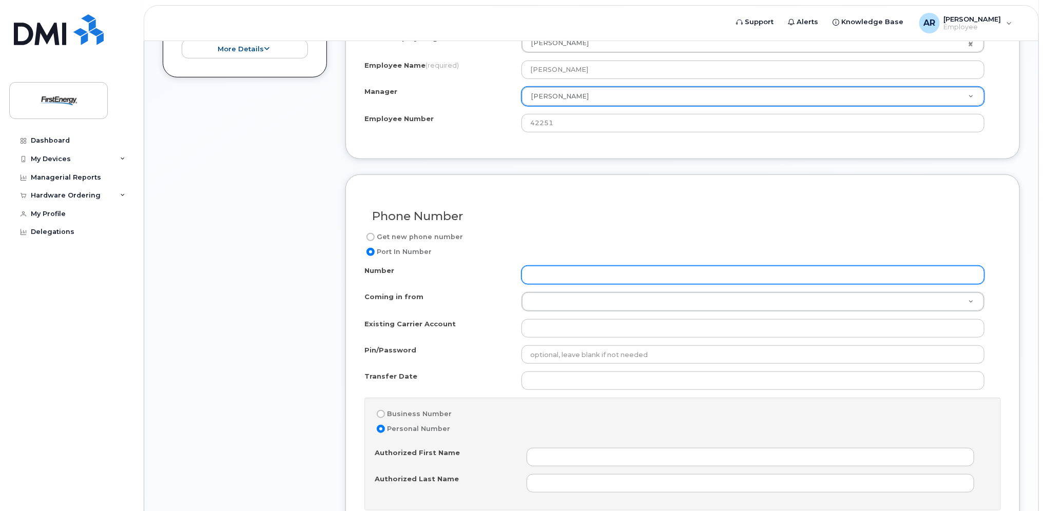
click at [538, 272] on input "Number" at bounding box center [752, 275] width 463 height 18
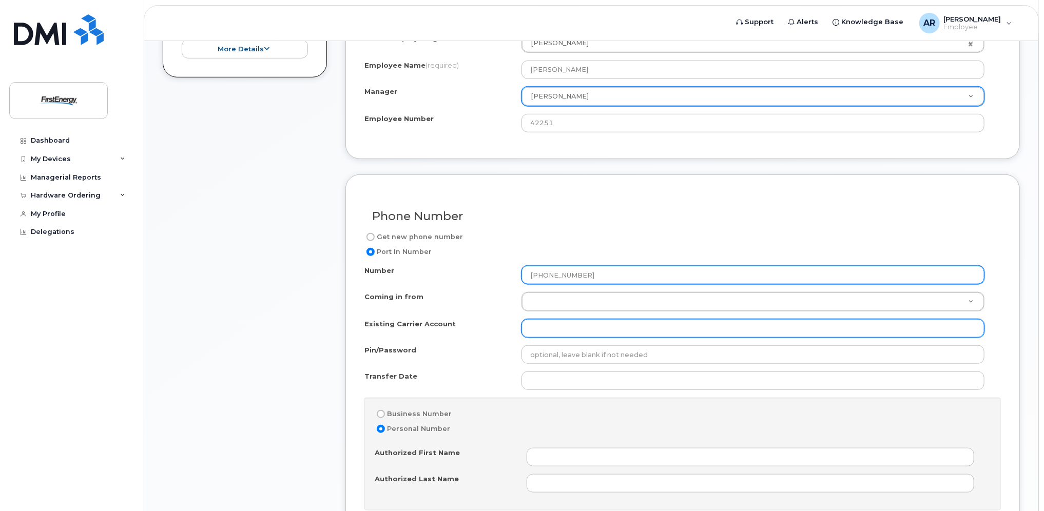
type input "[PHONE_NUMBER]"
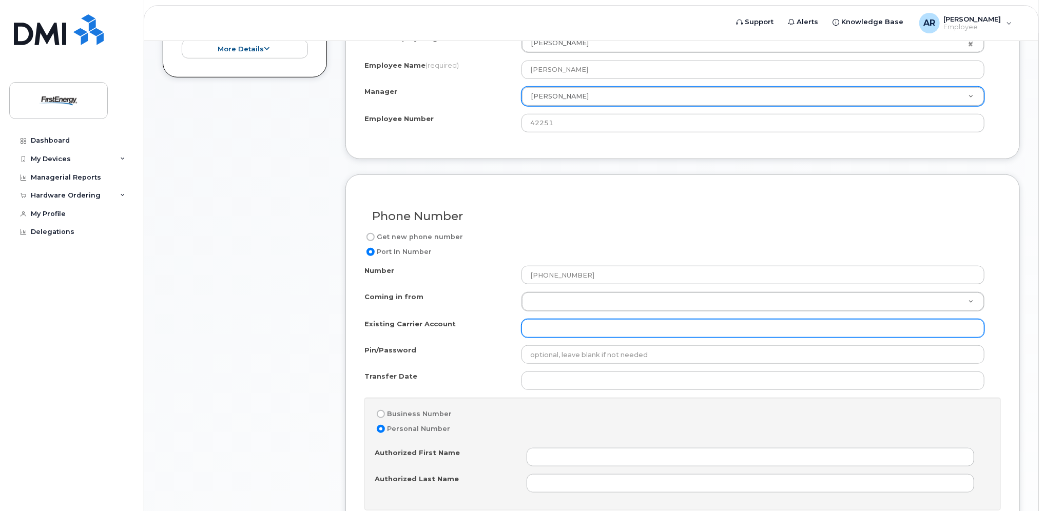
click at [535, 328] on input "Existing Carrier Account" at bounding box center [752, 328] width 463 height 18
type input "Verizon"
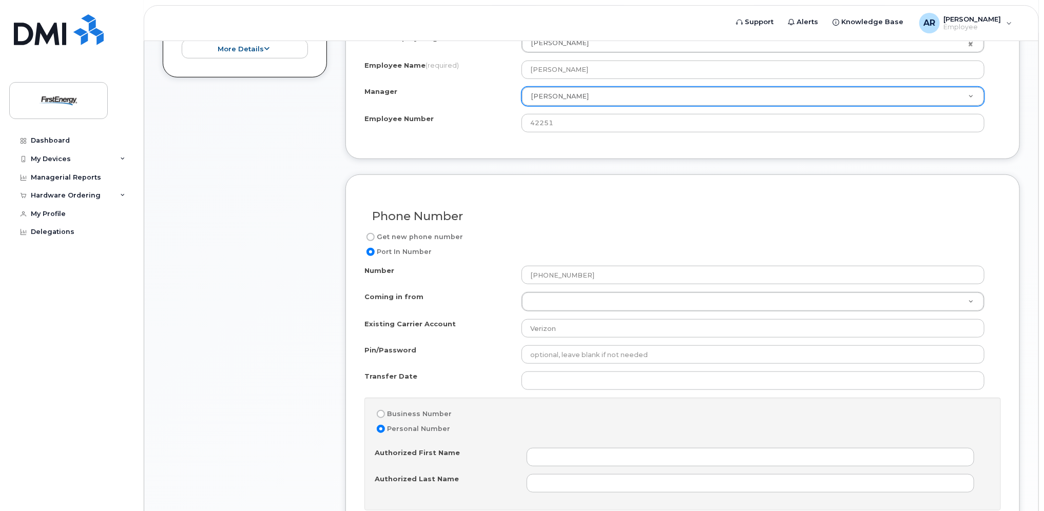
click at [378, 414] on input "Business Number" at bounding box center [381, 414] width 8 height 8
radio input "true"
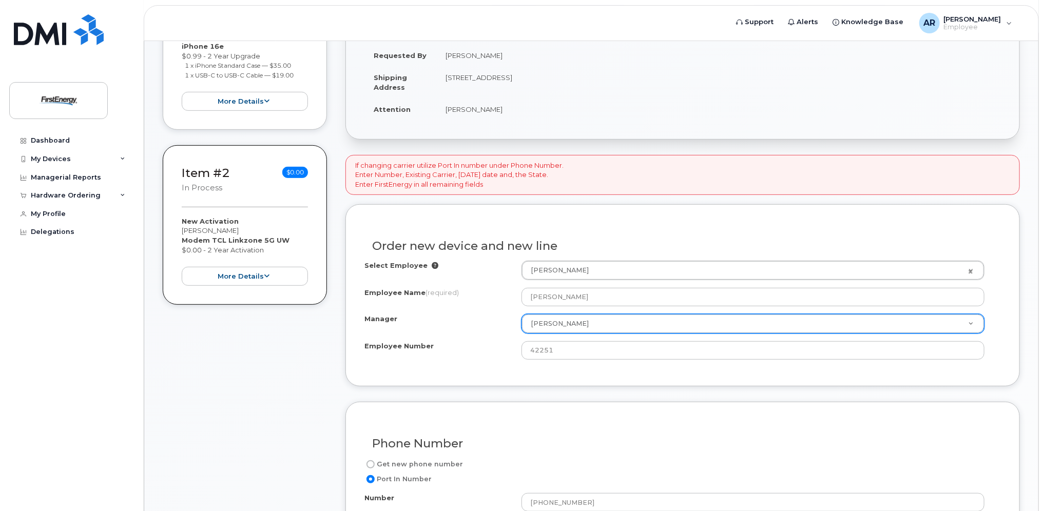
scroll to position [81, 0]
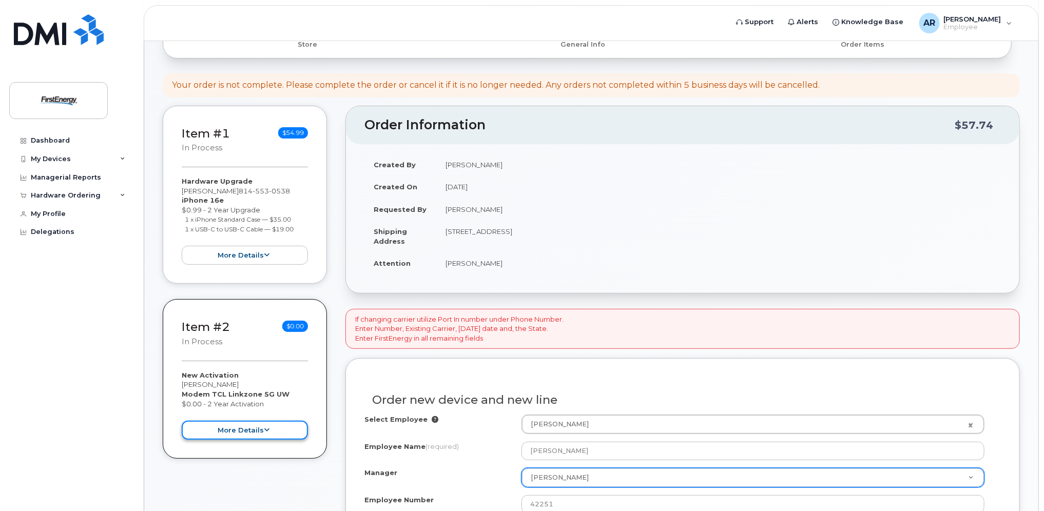
click at [281, 428] on button "more details" at bounding box center [245, 430] width 126 height 19
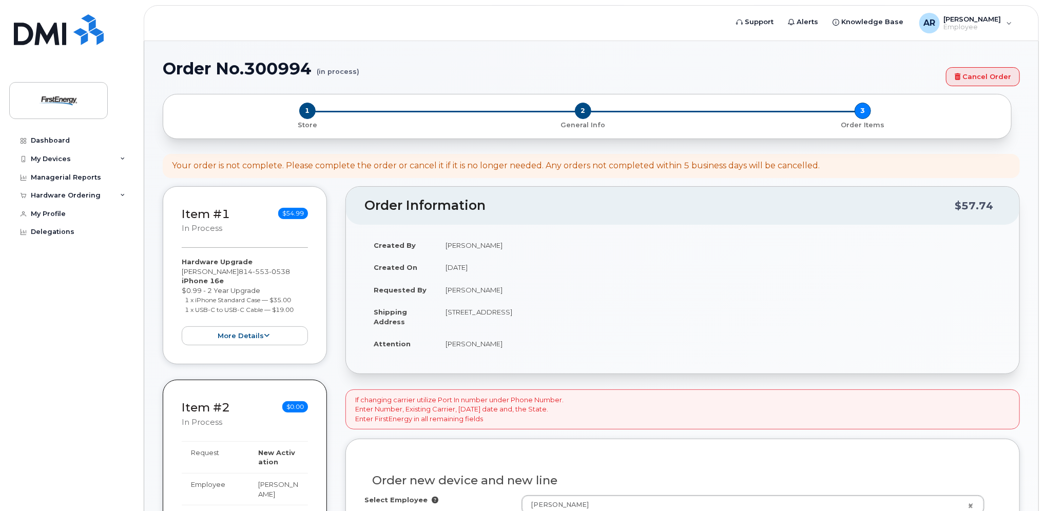
scroll to position [0, 0]
drag, startPoint x: 988, startPoint y: 76, endPoint x: 575, endPoint y: 32, distance: 415.4
click at [988, 76] on link "Cancel Order" at bounding box center [983, 76] width 74 height 19
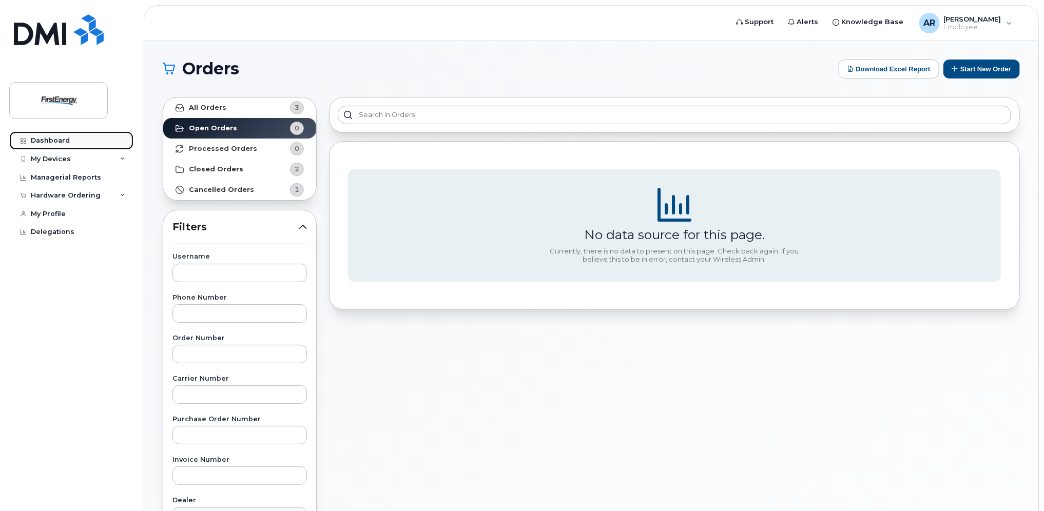
click at [60, 137] on div "Dashboard" at bounding box center [50, 140] width 39 height 8
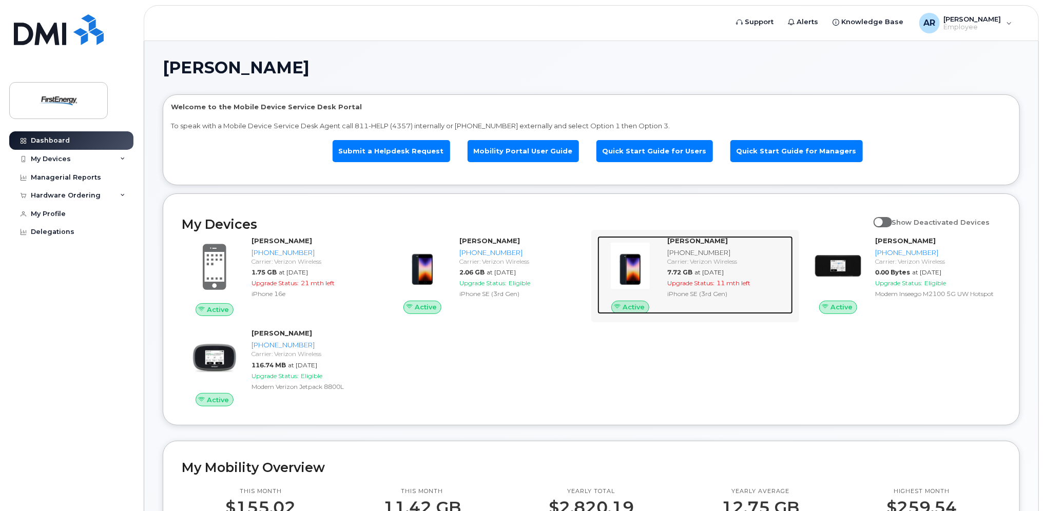
click at [704, 262] on div "Carrier: Verizon Wireless" at bounding box center [728, 261] width 122 height 9
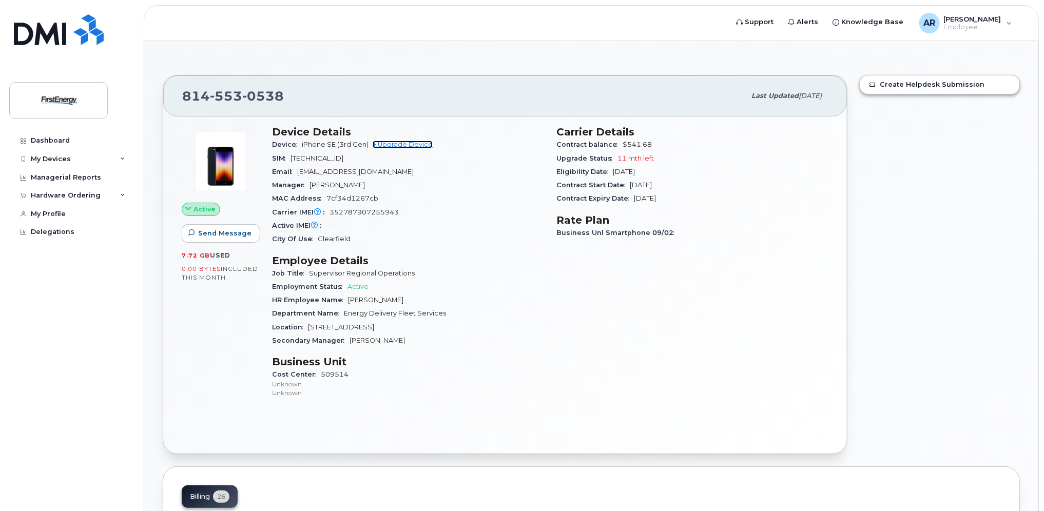
click at [413, 142] on link "+ Upgrade Device" at bounding box center [403, 145] width 60 height 8
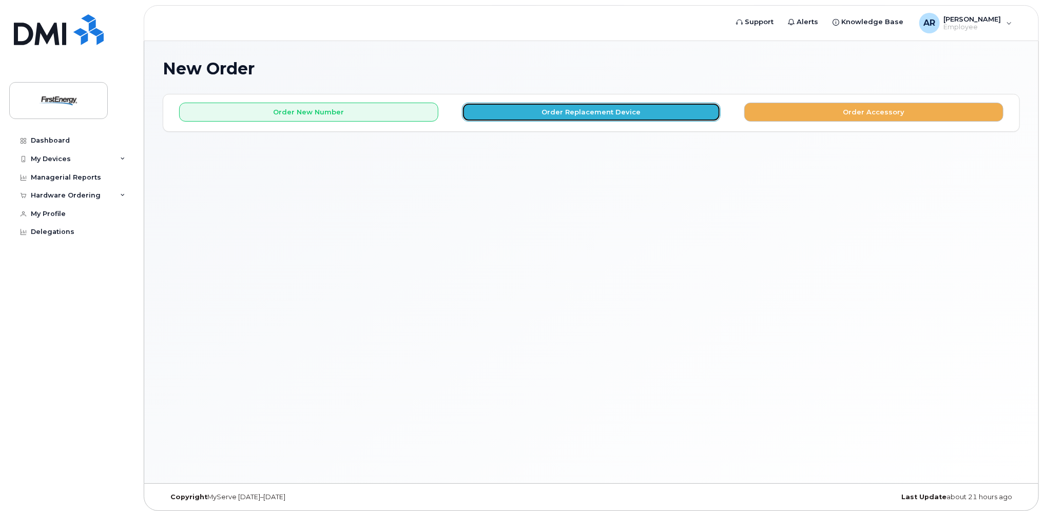
click at [589, 110] on button "Order Replacement Device" at bounding box center [591, 112] width 259 height 19
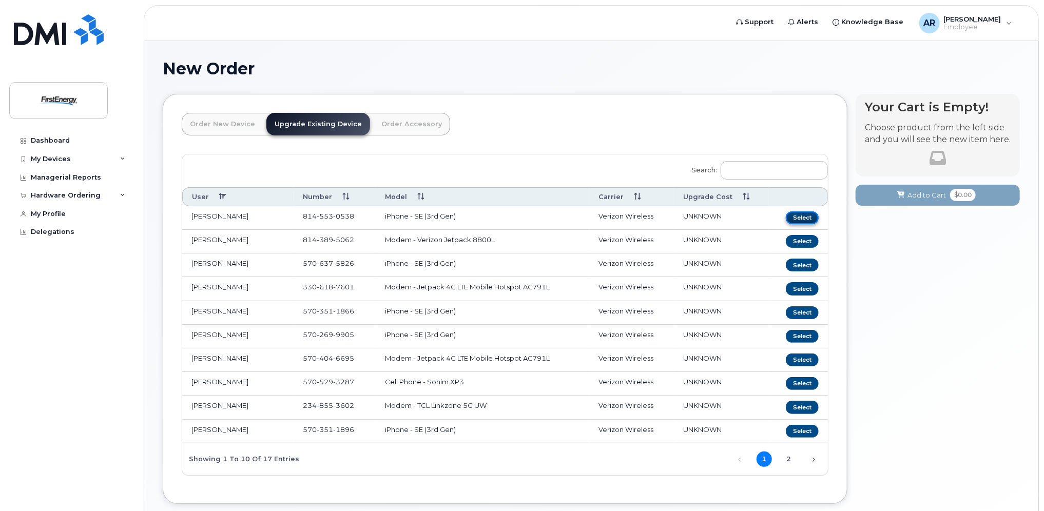
click at [803, 216] on button "Select" at bounding box center [802, 217] width 33 height 13
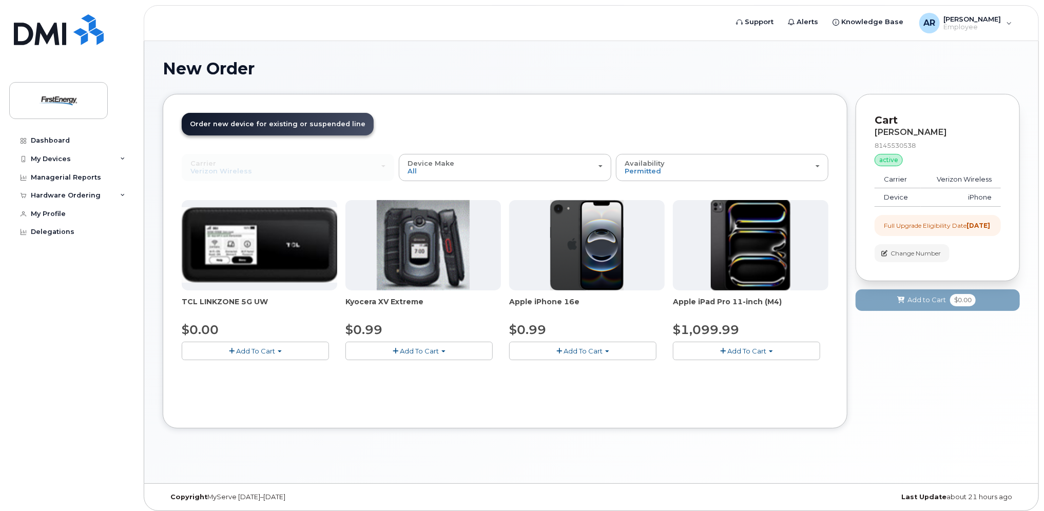
click at [569, 349] on span "Add To Cart" at bounding box center [582, 351] width 39 height 8
click at [576, 369] on link "$0.99 - 2 Year Upgrade" at bounding box center [561, 370] width 99 height 13
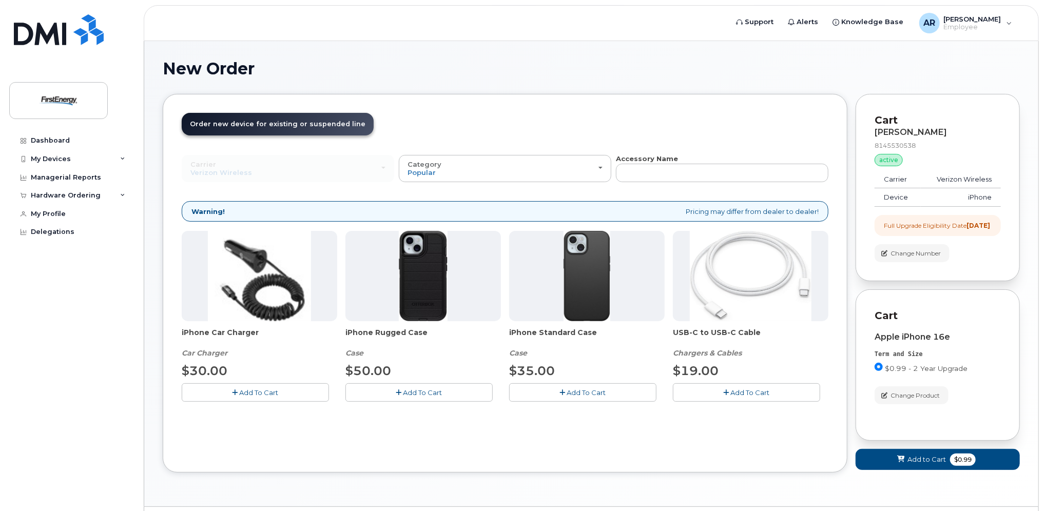
click at [585, 392] on span "Add To Cart" at bounding box center [586, 392] width 39 height 8
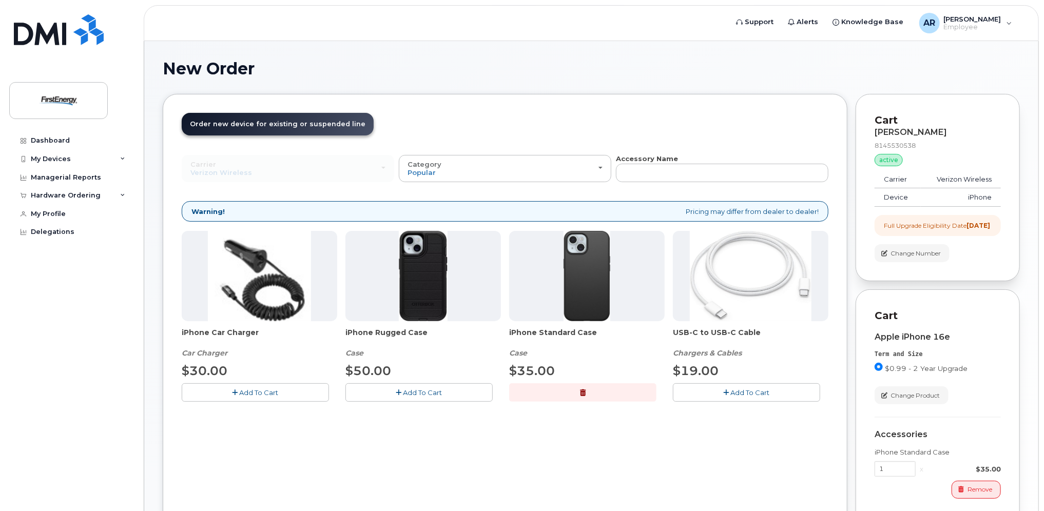
click at [744, 395] on span "Add To Cart" at bounding box center [750, 392] width 39 height 8
click at [881, 258] on span "button" at bounding box center [883, 253] width 9 height 9
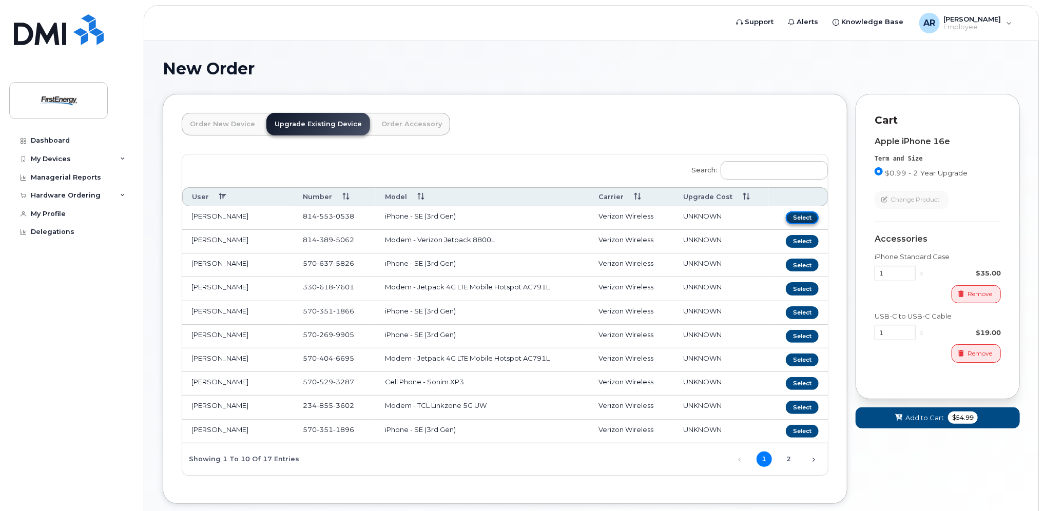
click at [811, 214] on button "Select" at bounding box center [802, 217] width 33 height 13
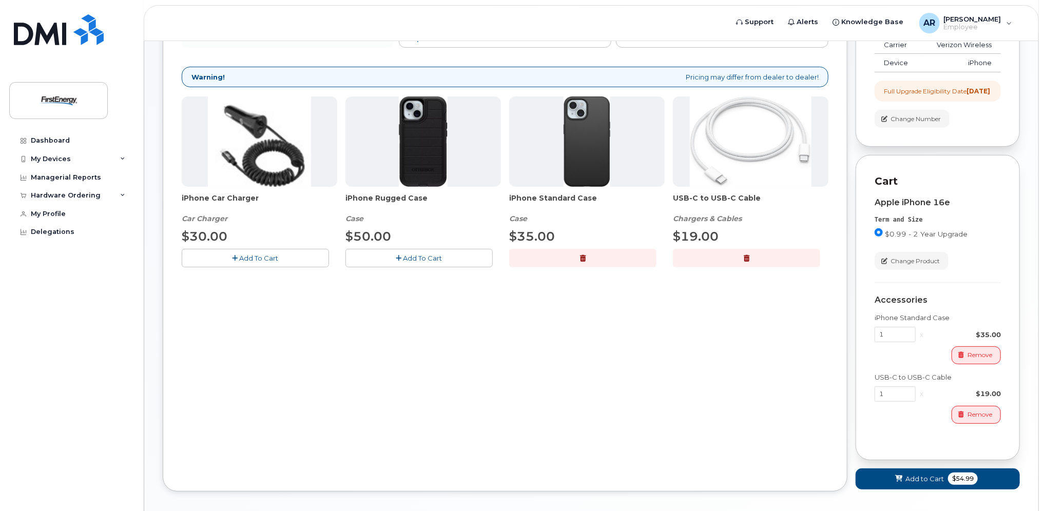
scroll to position [154, 0]
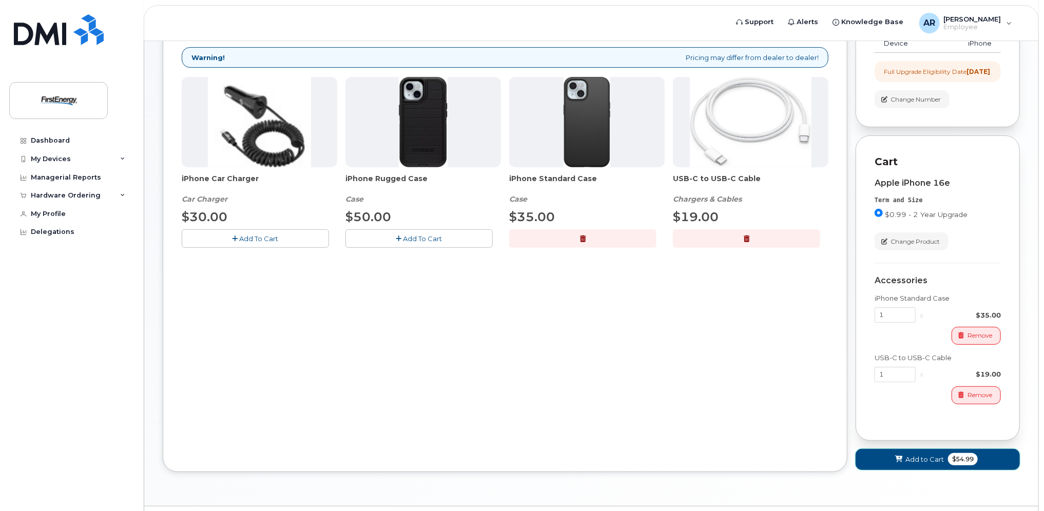
click at [928, 464] on span "Add to Cart" at bounding box center [924, 460] width 38 height 10
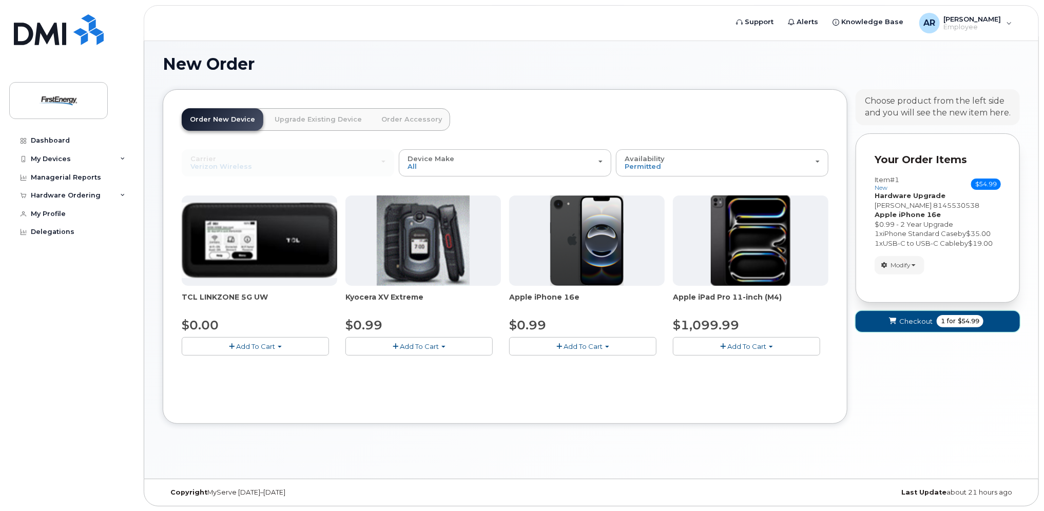
click at [913, 318] on span "Checkout" at bounding box center [915, 322] width 33 height 10
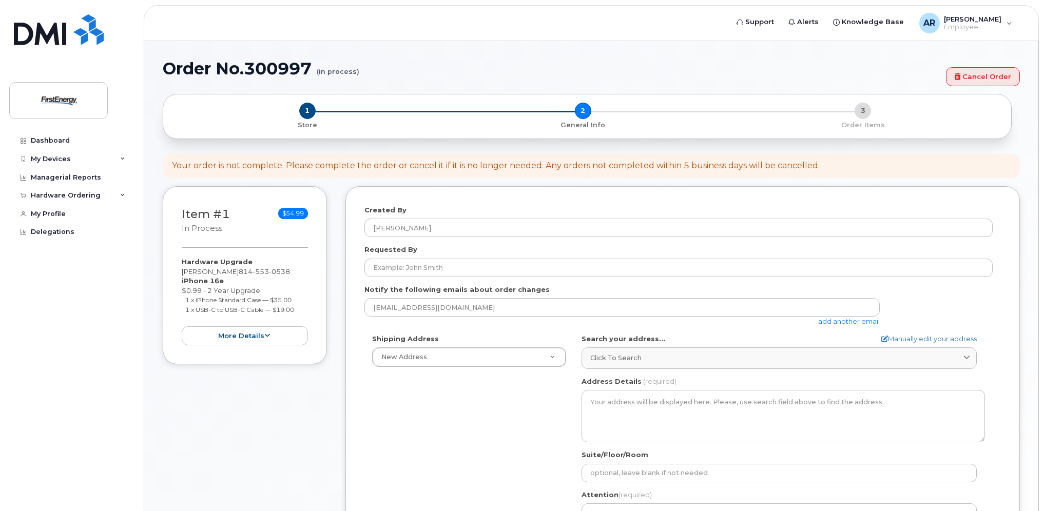
select select
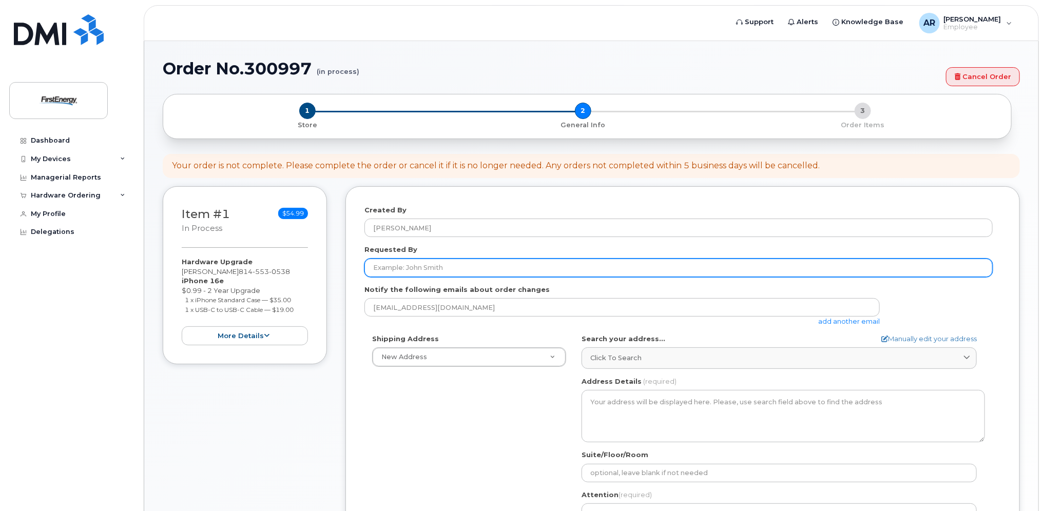
click at [384, 267] on input "Requested By" at bounding box center [678, 268] width 628 height 18
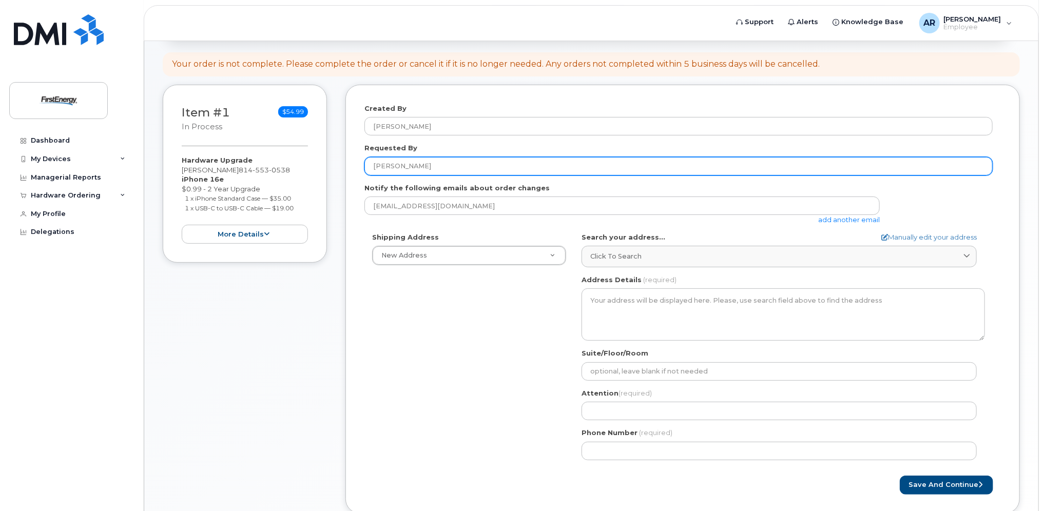
scroll to position [103, 0]
type input "[PERSON_NAME]"
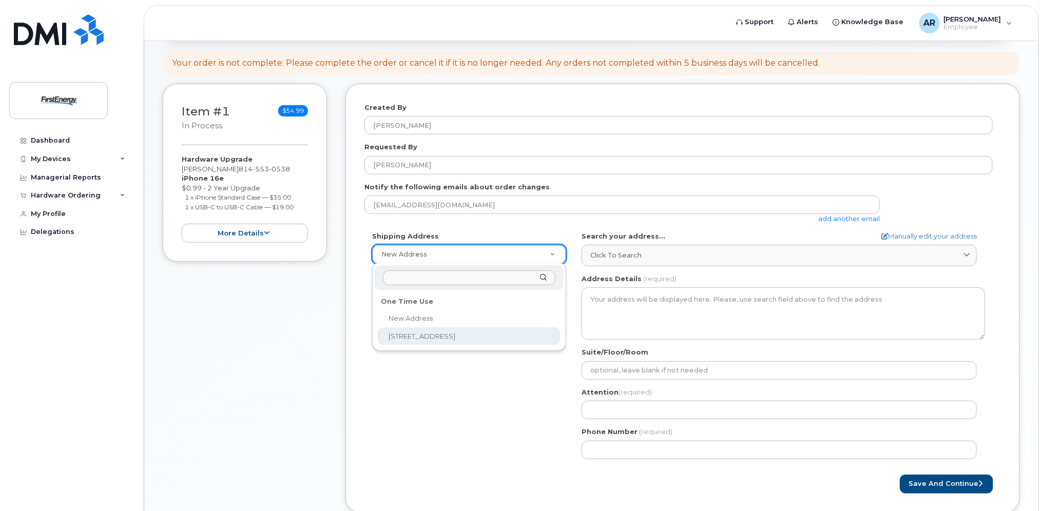
select select "820 S 4th St"
type textarea "820 S 4th St CLEARFIELD PA 16830-2008 UNITED STATES"
type input "Todd Srock"
type input "8143359380"
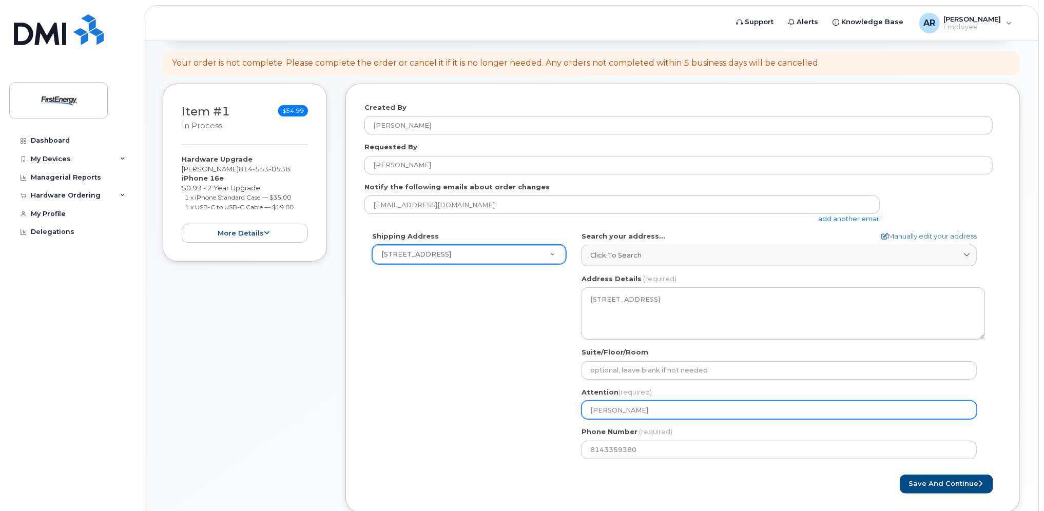
click at [651, 409] on input "Todd Srock" at bounding box center [778, 410] width 395 height 18
select select
type input "Todd Sroc"
select select
type input "Todd Sro"
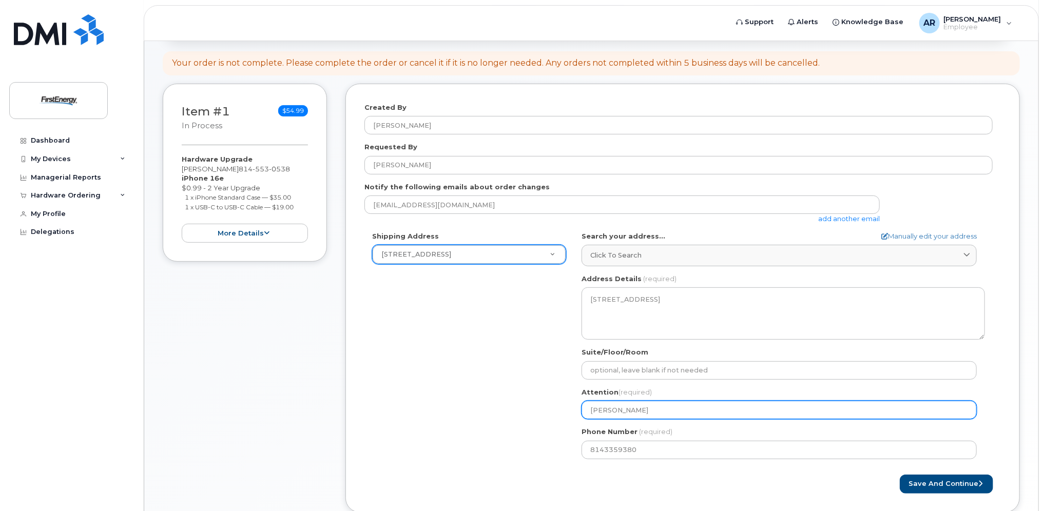
select select
type input "Todd Sr"
select select
type input "[PERSON_NAME]"
select select
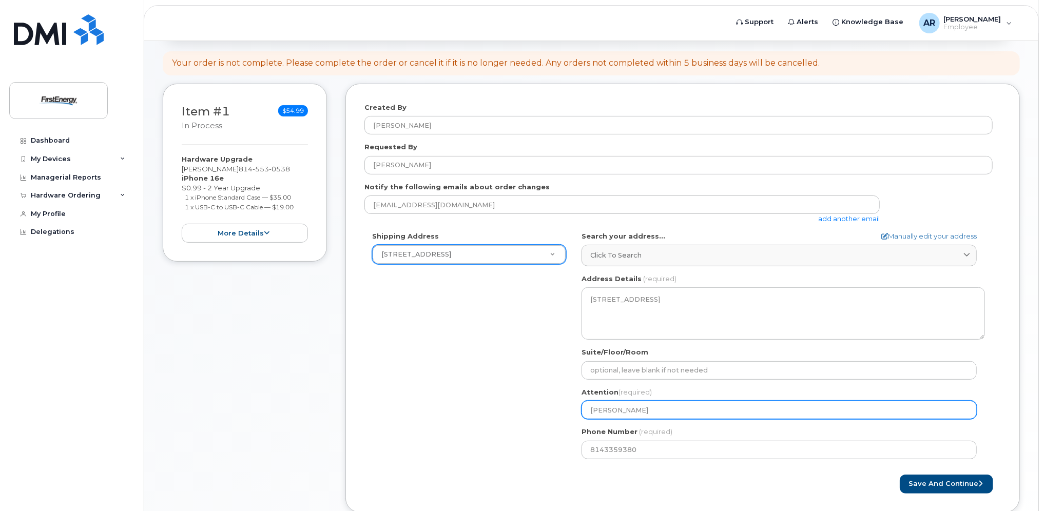
type input "[PERSON_NAME]"
select select
type input "Tod"
select select
type input "To"
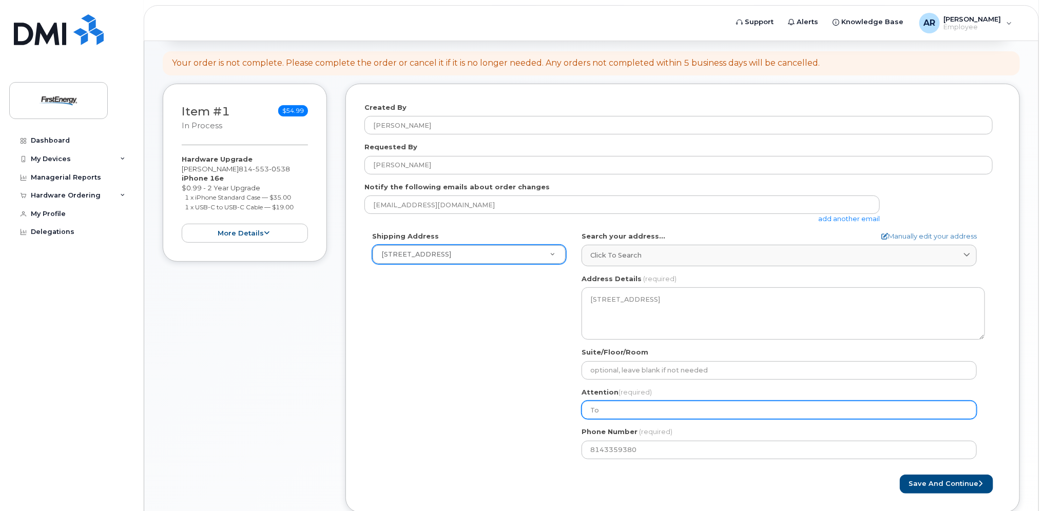
select select
type input "T"
select select
type input "A"
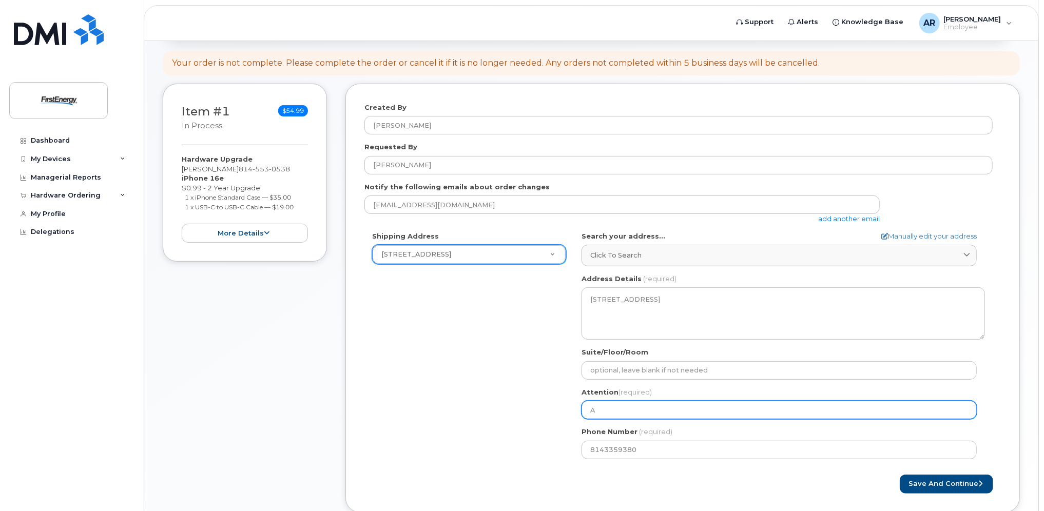
select select
type input "Al"
select select
type input "Al R"
select select
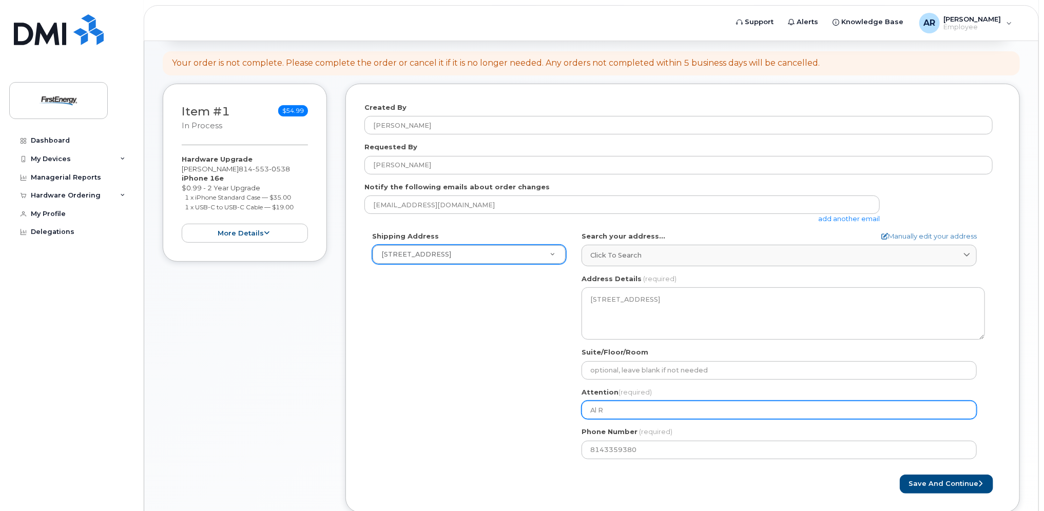
type input "Al Ro"
select select
type input "Al Roy"
select select
type input "Al Roye"
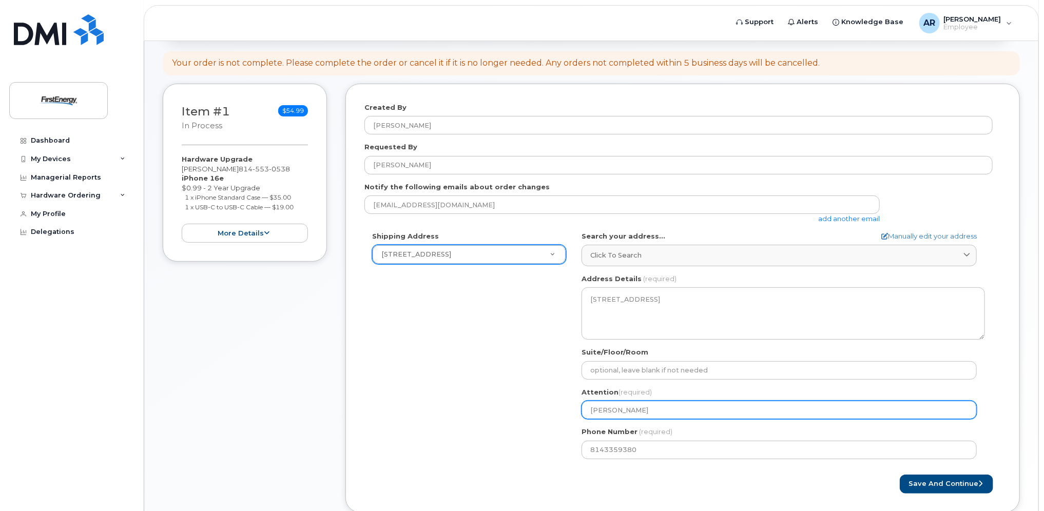
select select
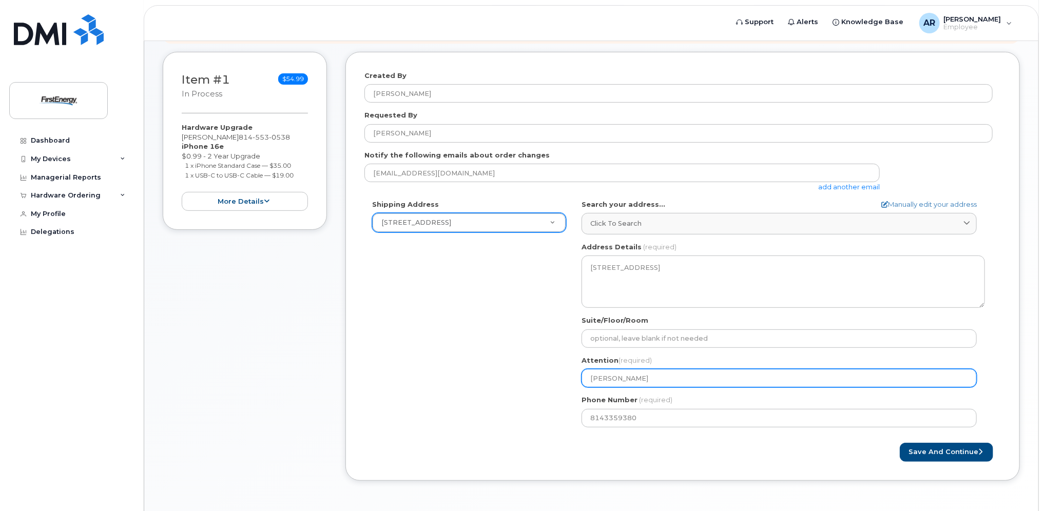
scroll to position [169, 0]
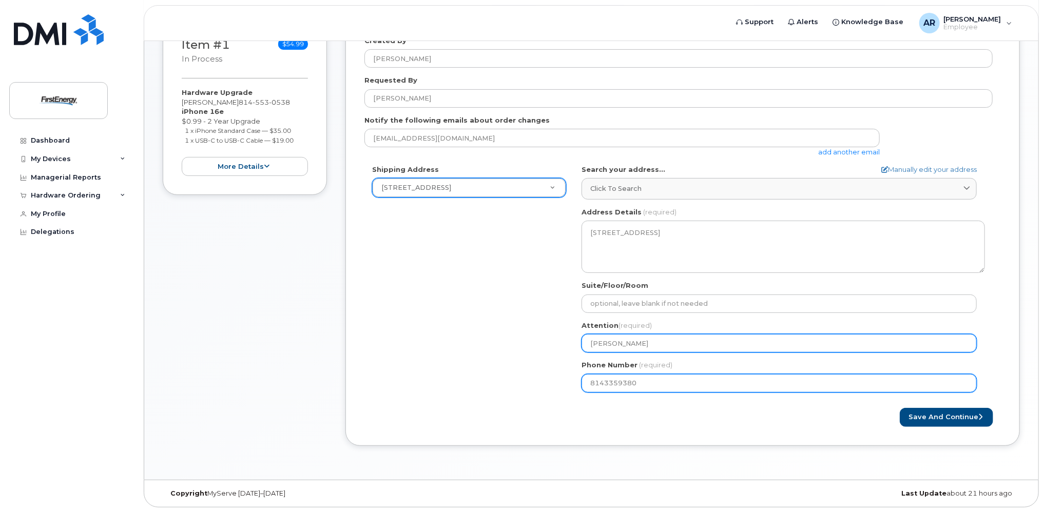
type input "[PERSON_NAME]"
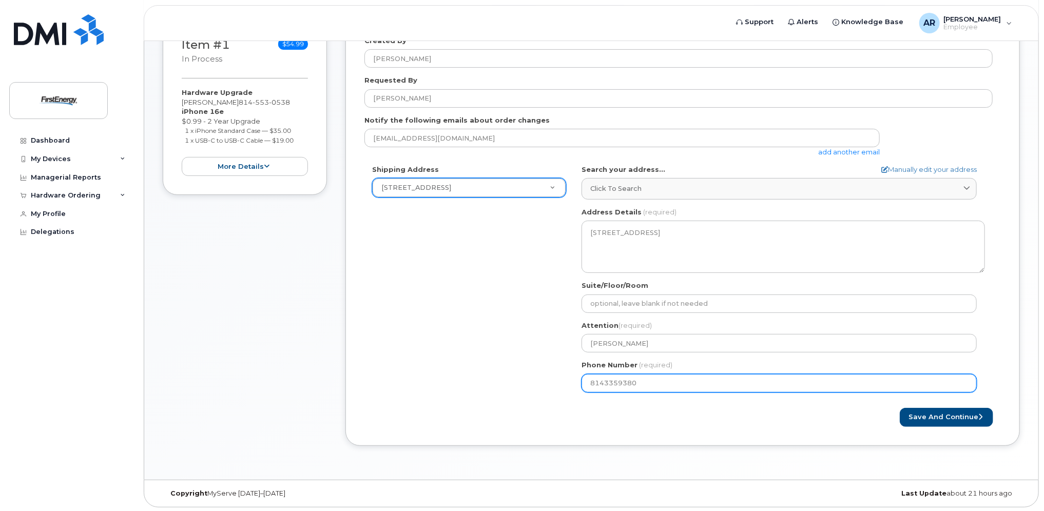
click at [651, 384] on input "8143359380" at bounding box center [778, 383] width 395 height 18
select select
type input "814553053"
select select
type input "8145530538"
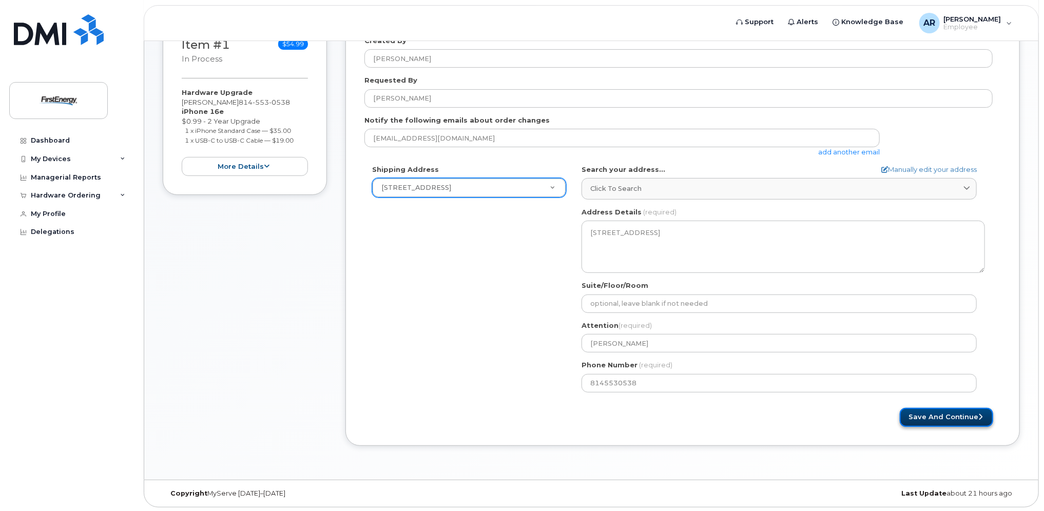
click at [956, 415] on button "Save and Continue" at bounding box center [946, 417] width 93 height 19
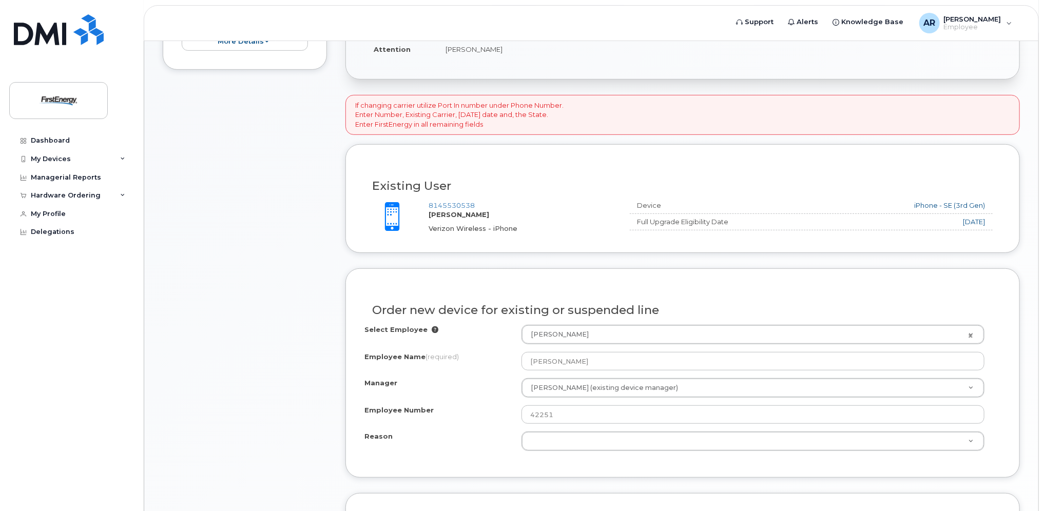
scroll to position [308, 0]
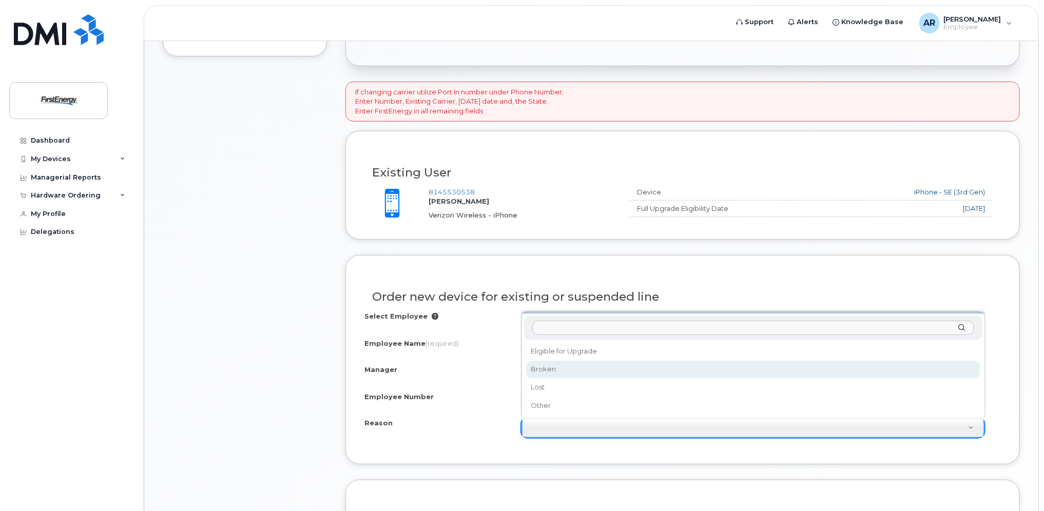
select select "broken"
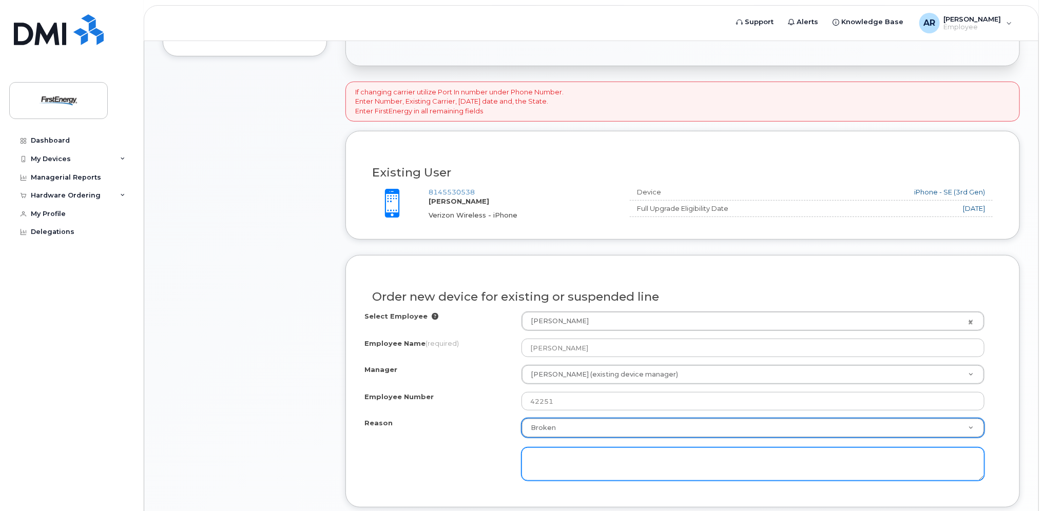
click at [538, 455] on textarea at bounding box center [752, 464] width 463 height 34
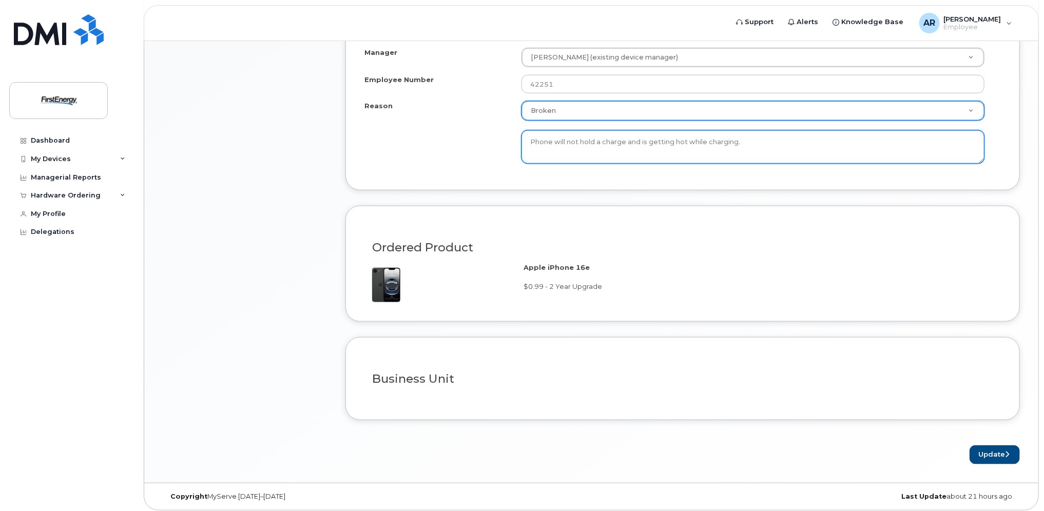
scroll to position [626, 0]
type textarea "Phone will not hold a charge and is getting hot while charging."
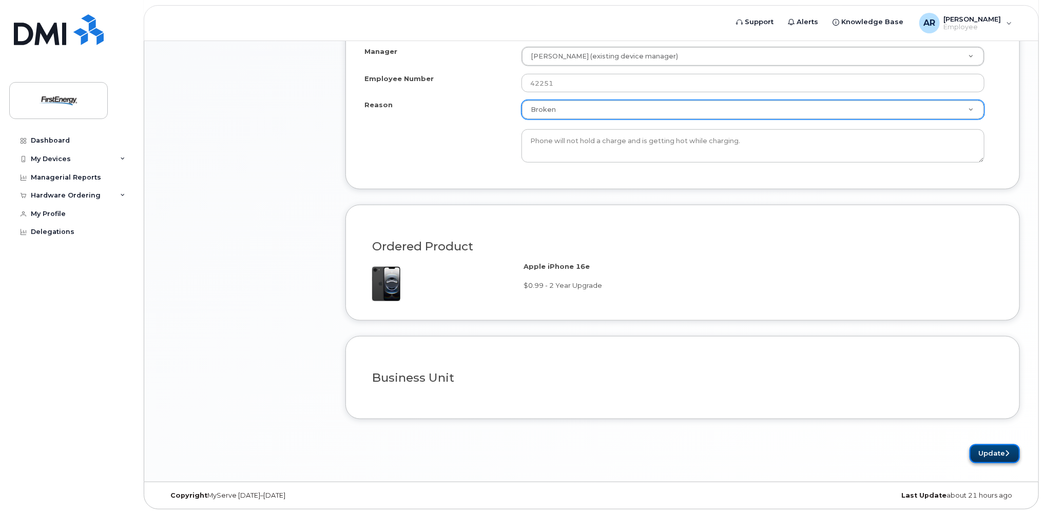
click at [987, 451] on button "Update" at bounding box center [994, 453] width 50 height 19
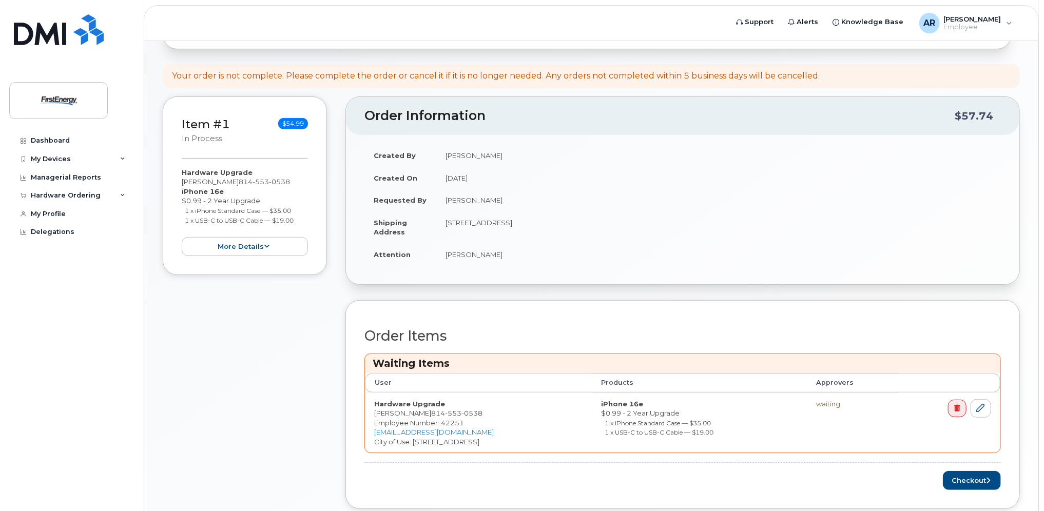
scroll to position [195, 0]
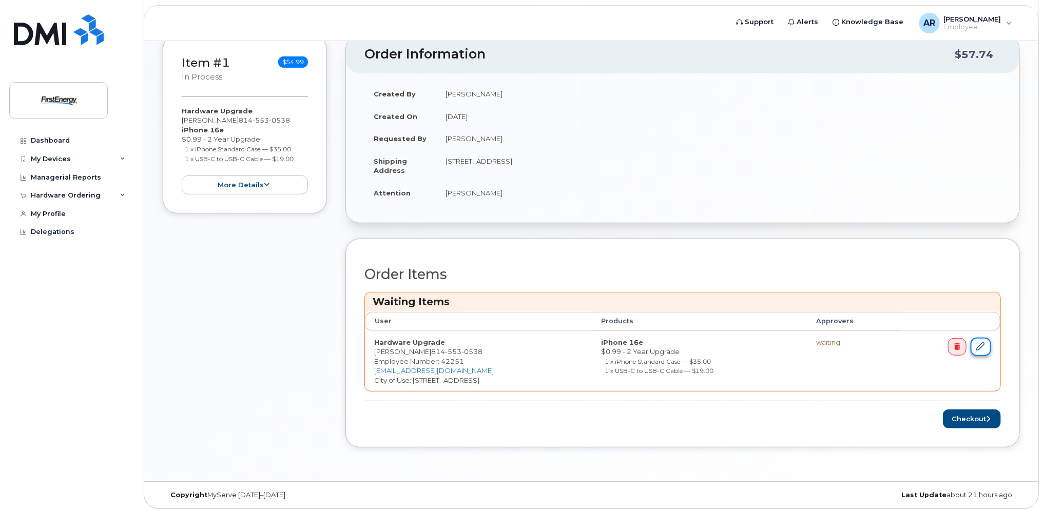
click at [983, 343] on icon at bounding box center [980, 346] width 8 height 8
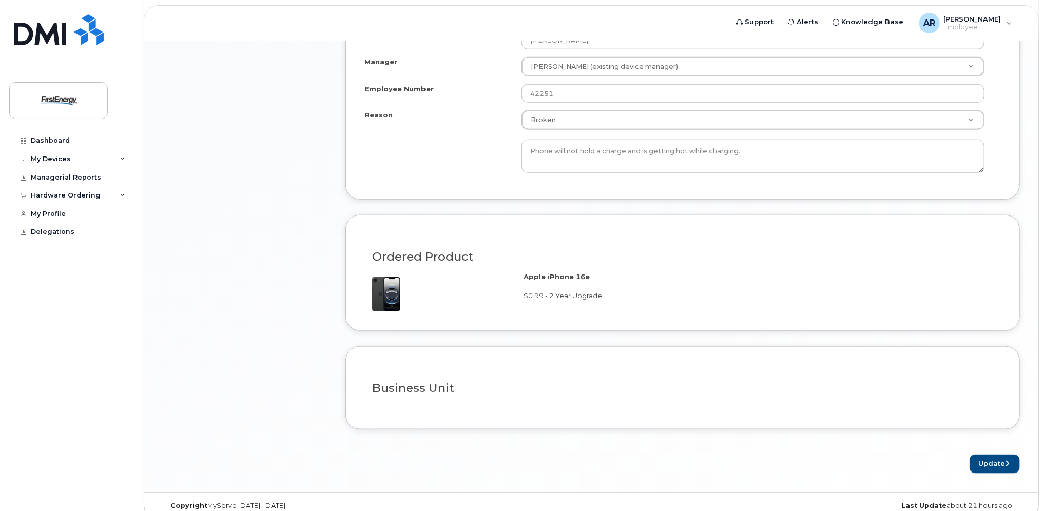
scroll to position [626, 0]
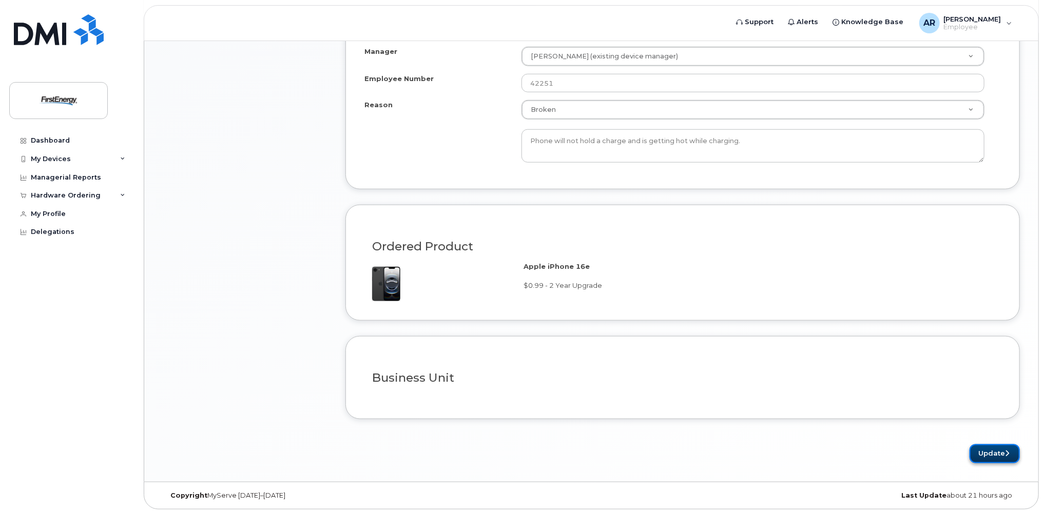
click at [994, 447] on button "Update" at bounding box center [994, 453] width 50 height 19
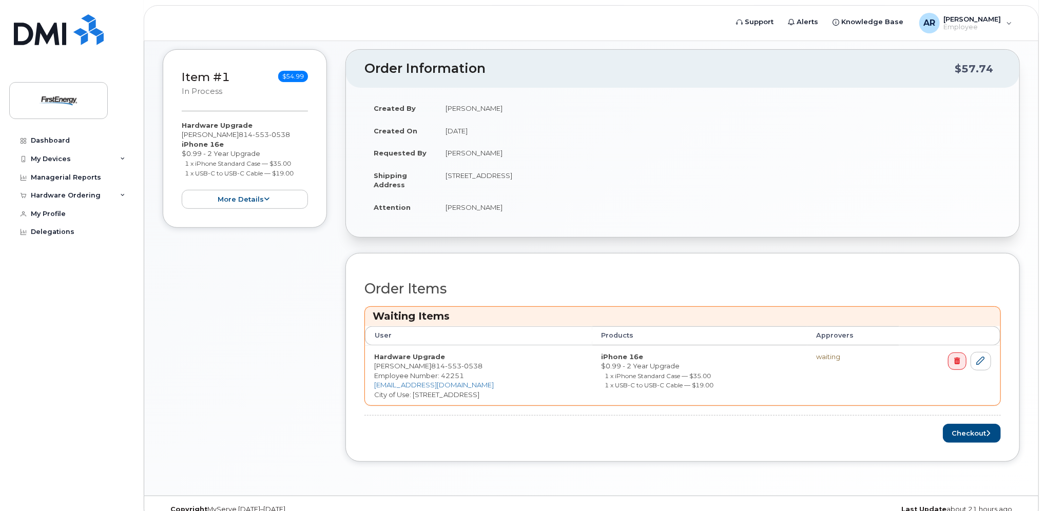
scroll to position [195, 0]
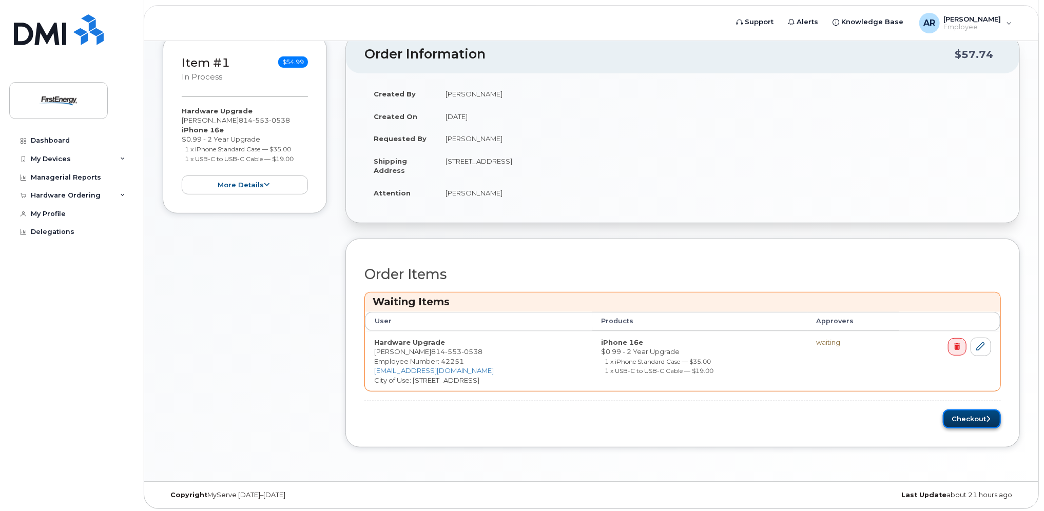
click at [968, 413] on button "Checkout" at bounding box center [972, 418] width 58 height 19
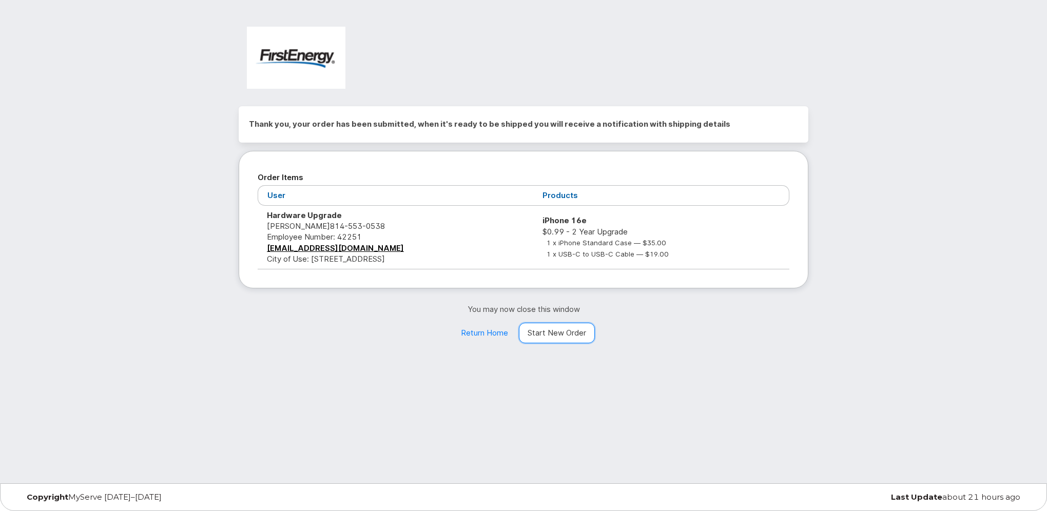
click at [554, 333] on link "Start New Order" at bounding box center [557, 333] width 76 height 21
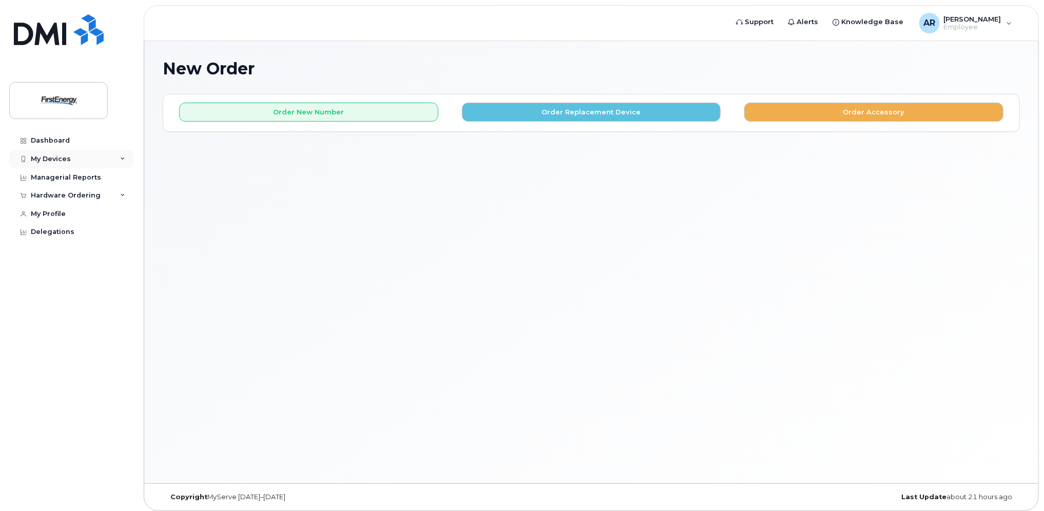
click at [61, 157] on div "My Devices" at bounding box center [51, 159] width 40 height 8
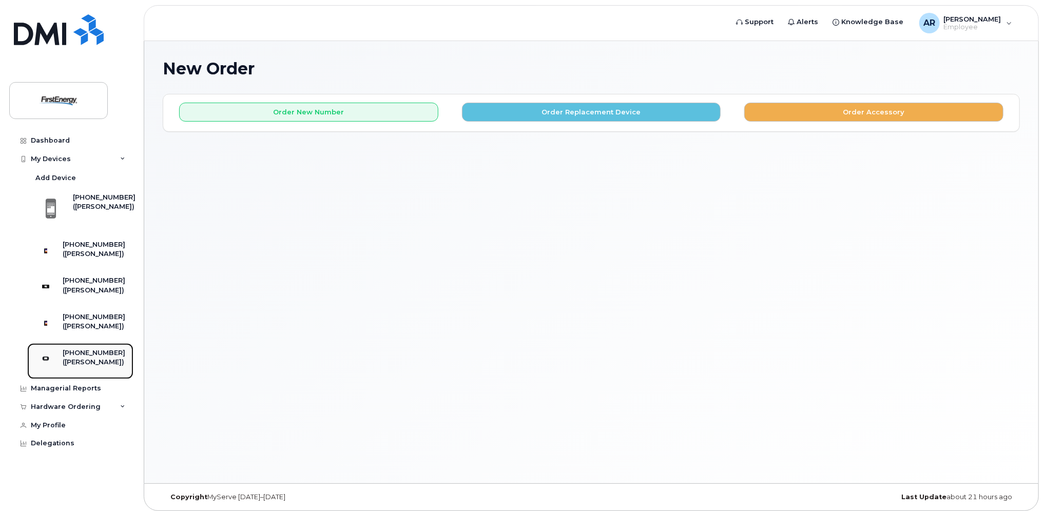
click at [80, 367] on div "([PERSON_NAME])" at bounding box center [94, 362] width 63 height 9
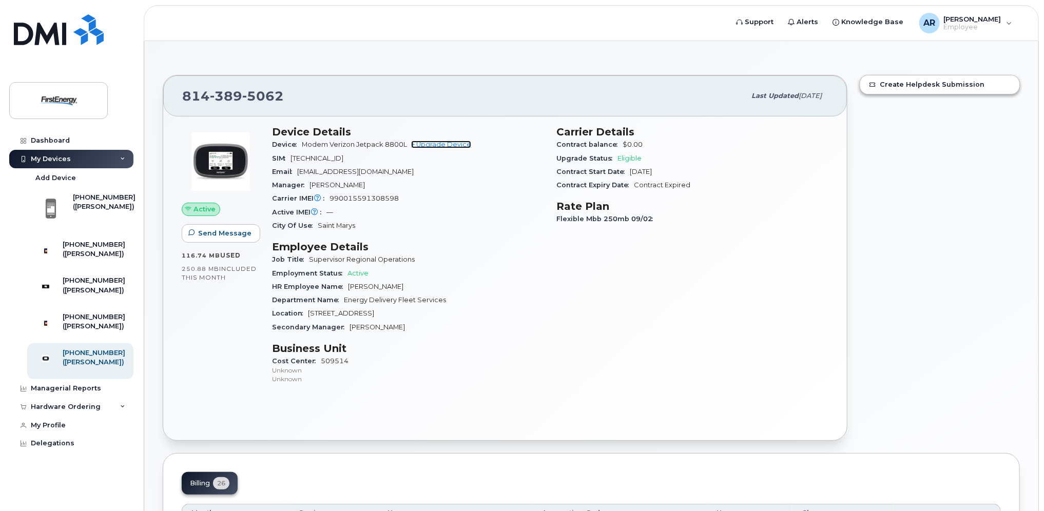
click at [449, 143] on link "+ Upgrade Device" at bounding box center [441, 145] width 60 height 8
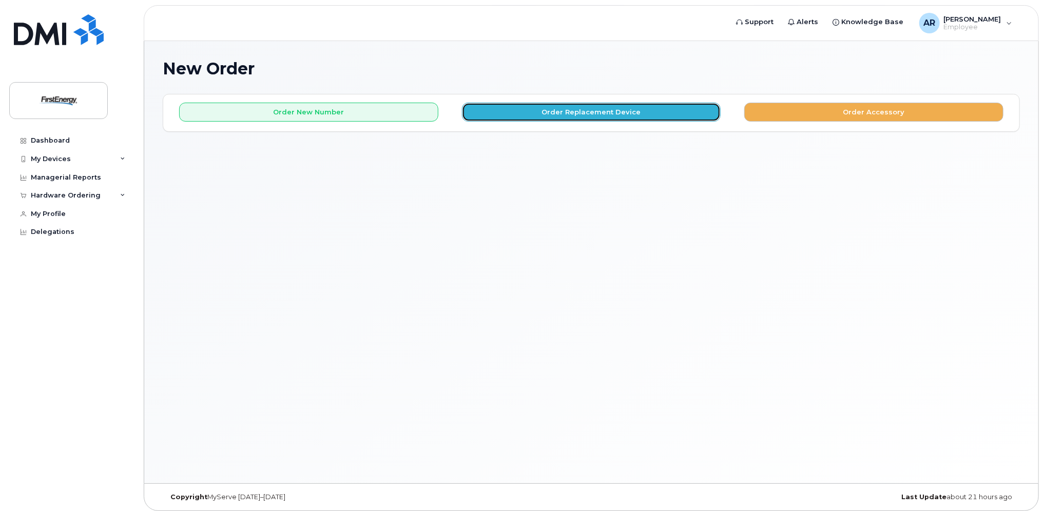
click at [585, 109] on button "Order Replacement Device" at bounding box center [591, 112] width 259 height 19
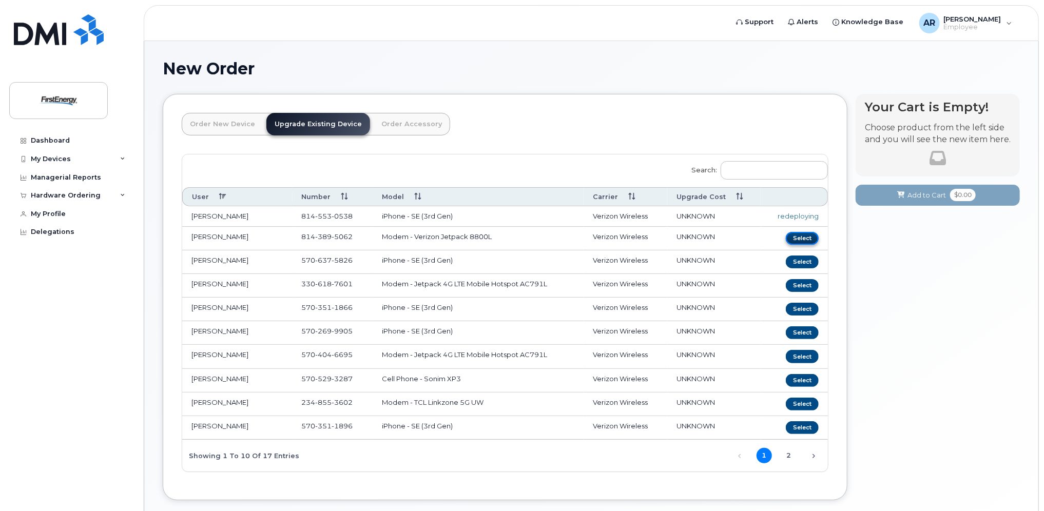
click at [808, 236] on button "Select" at bounding box center [802, 238] width 33 height 13
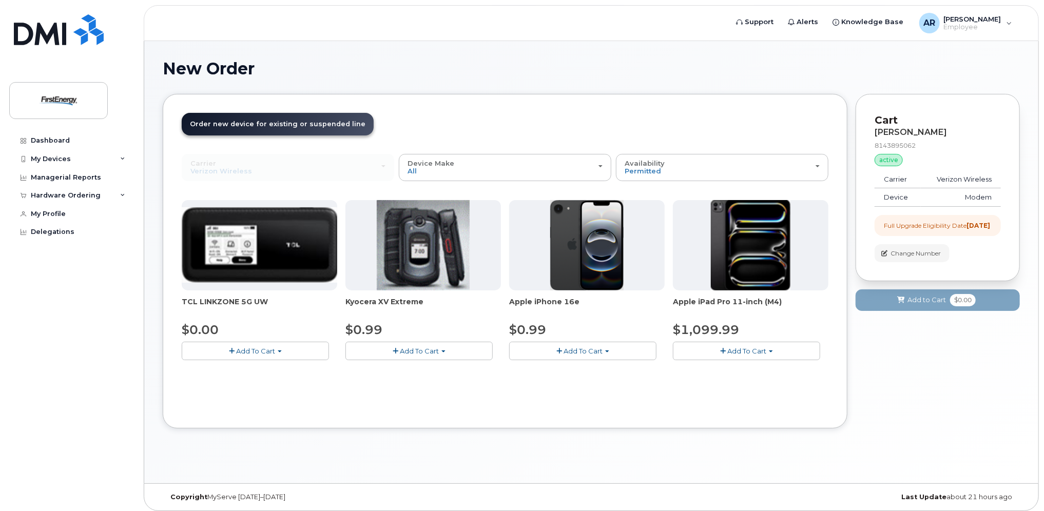
click at [248, 351] on span "Add To Cart" at bounding box center [255, 351] width 39 height 8
click at [251, 373] on link "$0.00 - 2 Year Upgrade" at bounding box center [233, 370] width 99 height 13
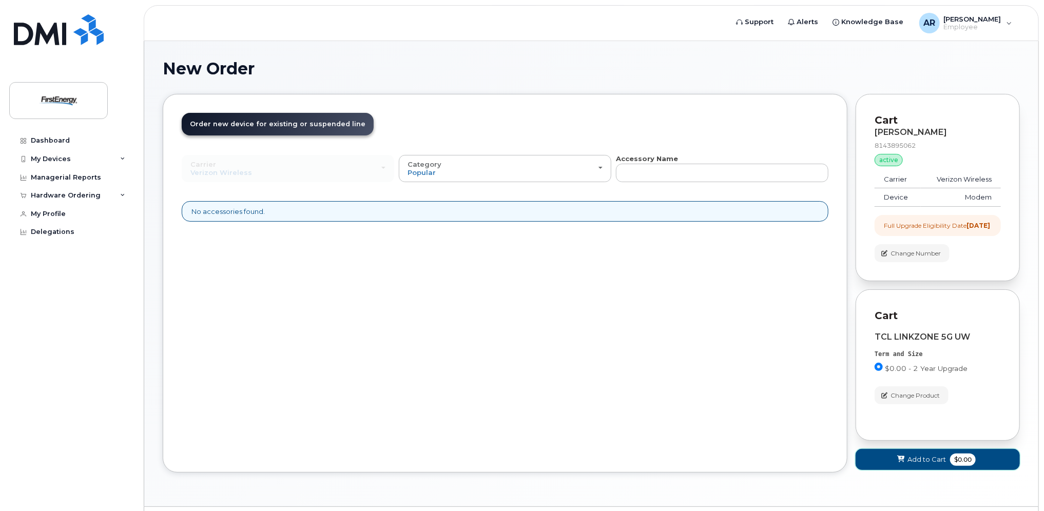
click at [923, 464] on span "Add to Cart" at bounding box center [926, 460] width 38 height 10
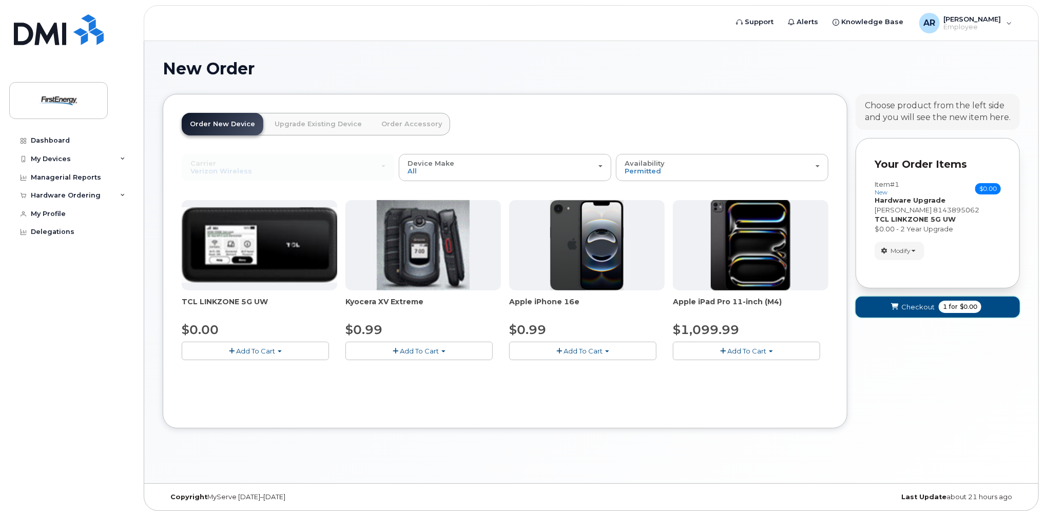
click at [912, 306] on span "Checkout" at bounding box center [917, 307] width 33 height 10
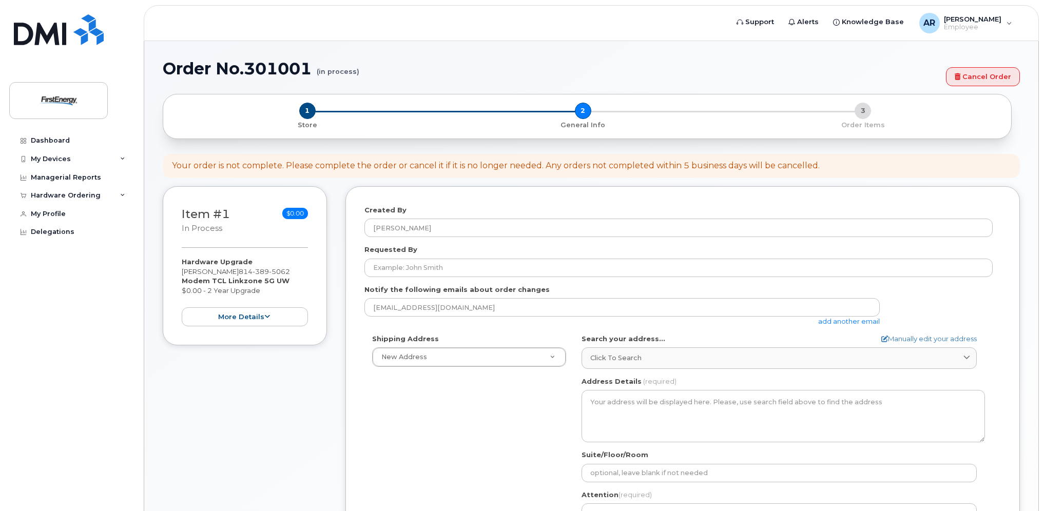
select select
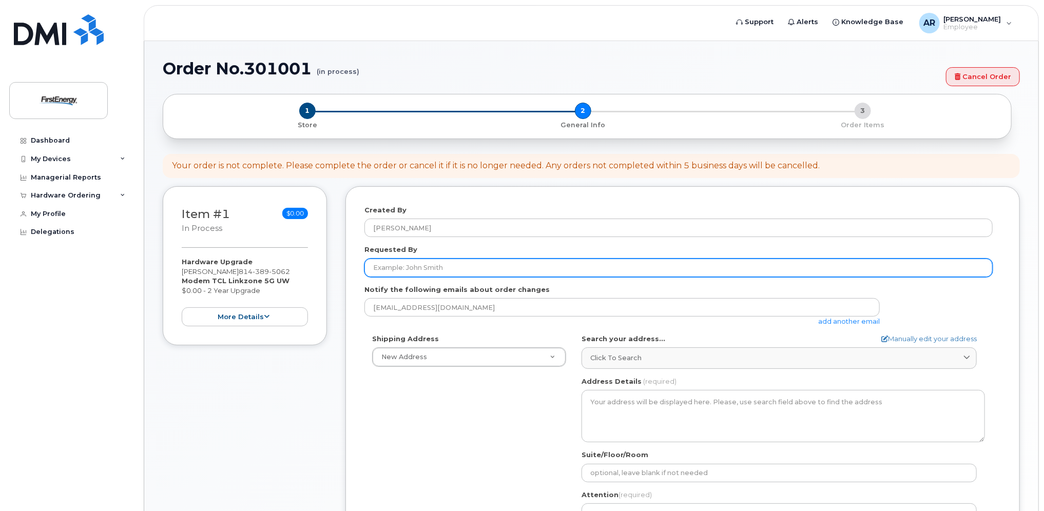
click at [432, 267] on input "Requested By" at bounding box center [678, 268] width 628 height 18
type input "[PERSON_NAME]"
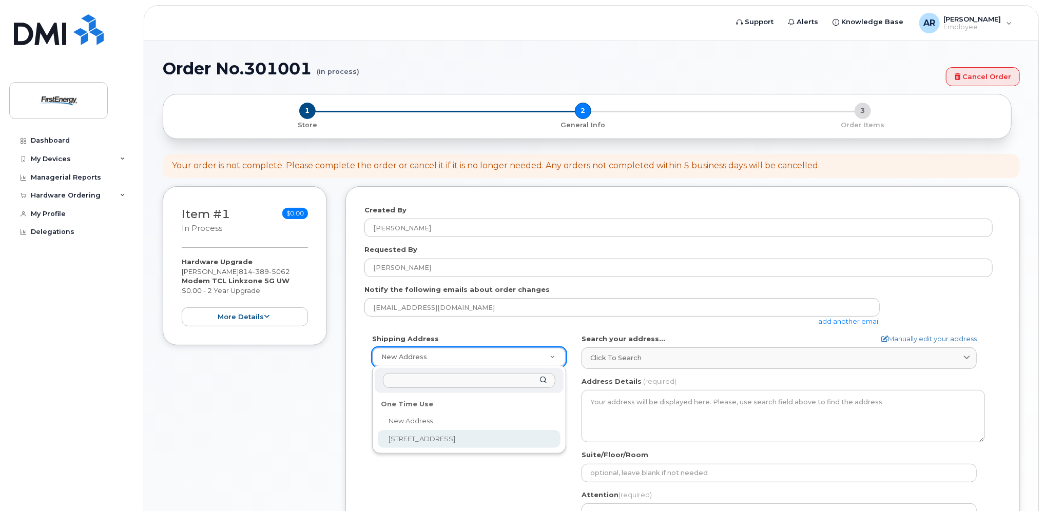
select select "[STREET_ADDRESS]"
type textarea "[STREET_ADDRESS]"
type input "[PERSON_NAME]"
type input "8143359380"
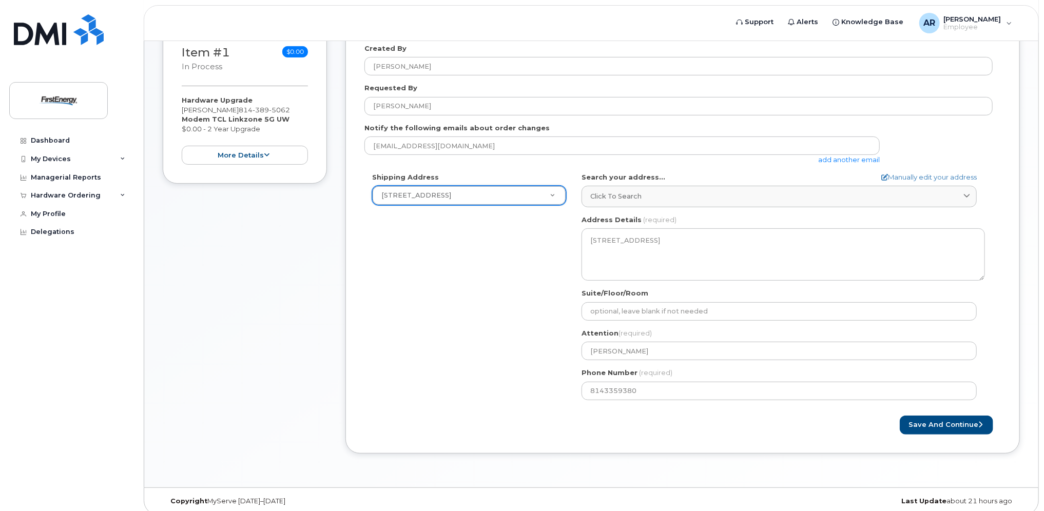
scroll to position [169, 0]
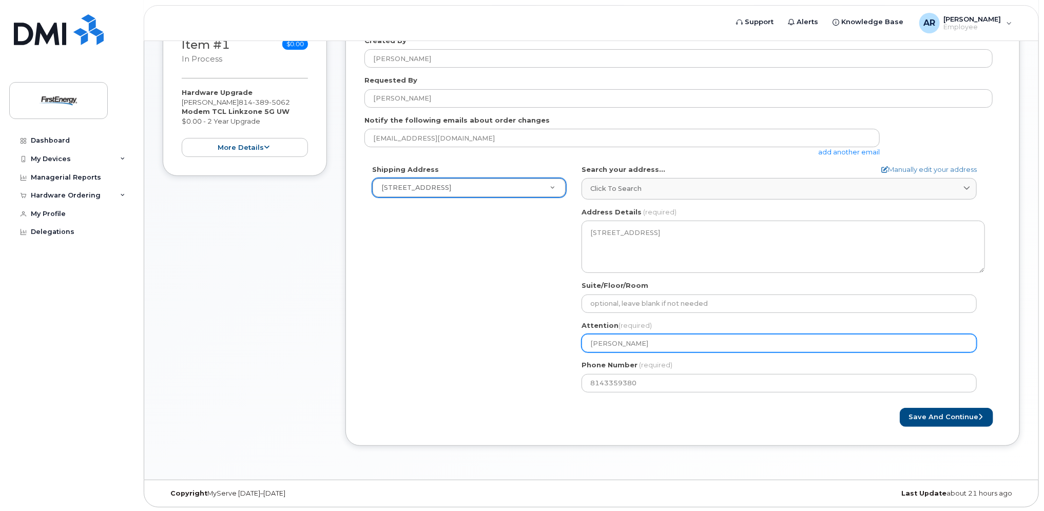
click at [642, 345] on input "[PERSON_NAME]" at bounding box center [778, 343] width 395 height 18
select select
type input "[PERSON_NAME]"
select select
type input "[PERSON_NAME]"
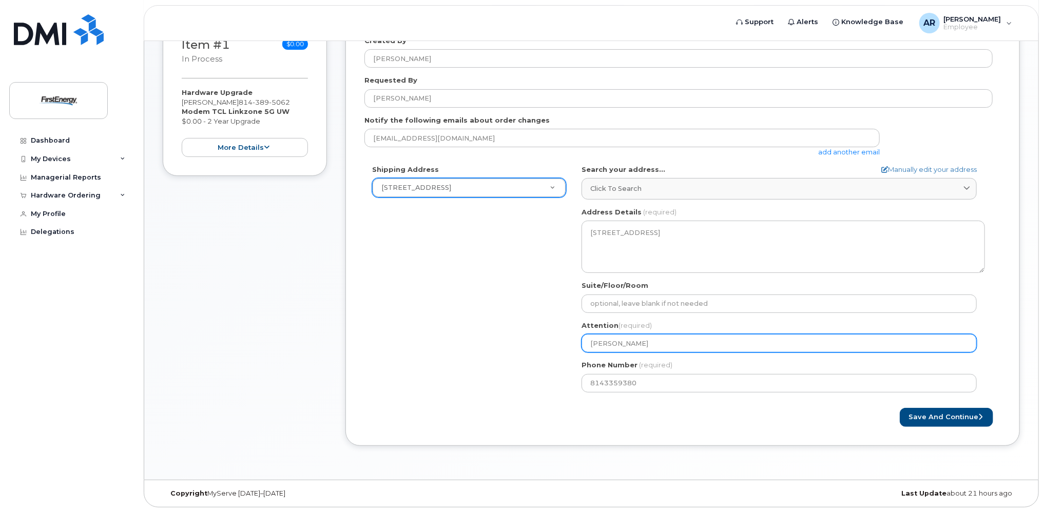
select select
type input "[PERSON_NAME]"
select select
type input "[PERSON_NAME]"
select select
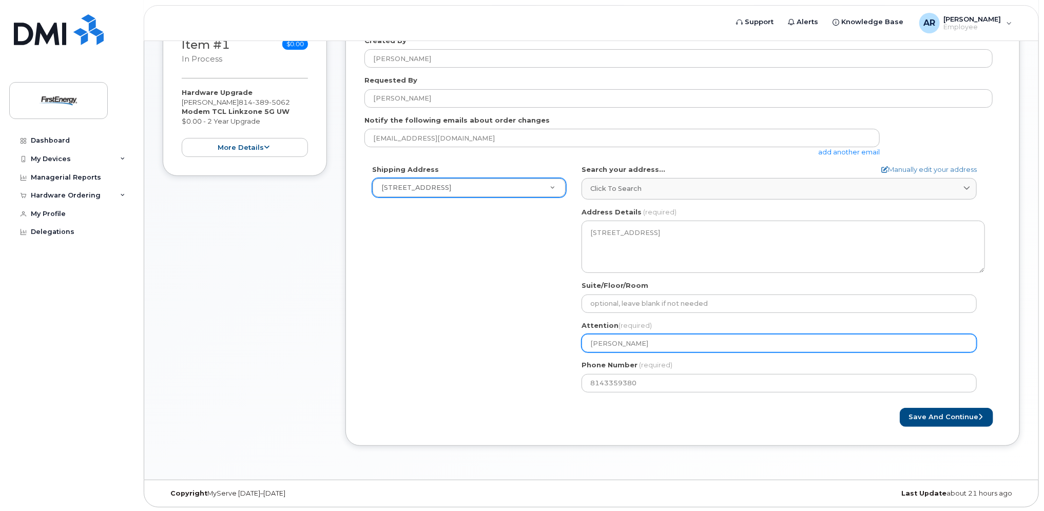
type input "[PERSON_NAME]"
select select
type input "Tod"
select select
type input "To"
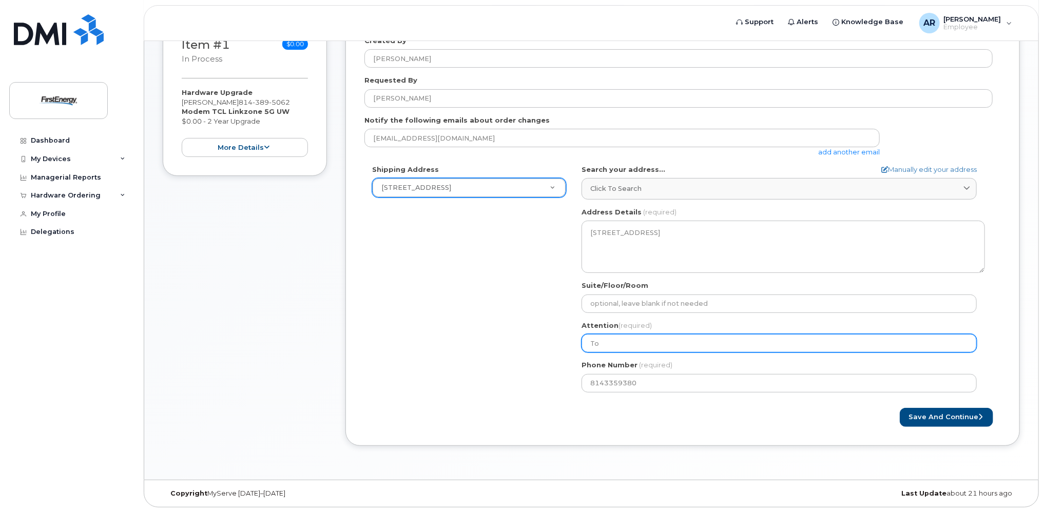
select select
type input "T"
select select
type input "A"
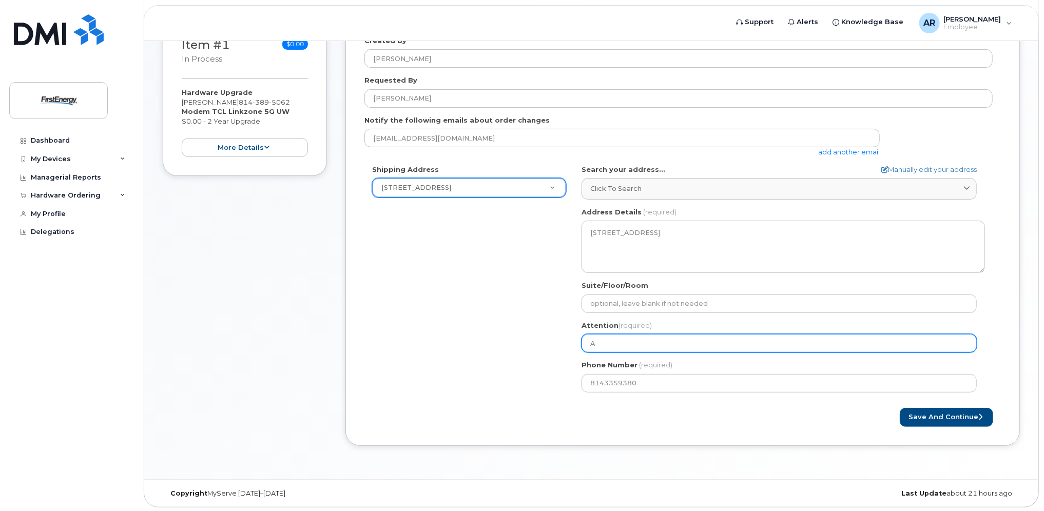
select select
type input "Al"
select select
type input "Al R"
select select
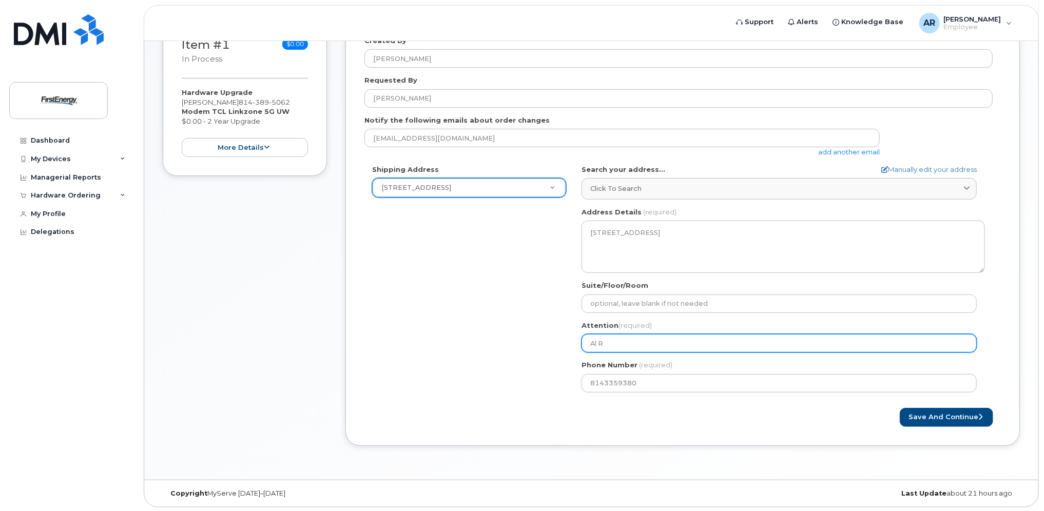
type input "Al Ro"
select select
type input "Al Roy"
select select
type input "Al Roye"
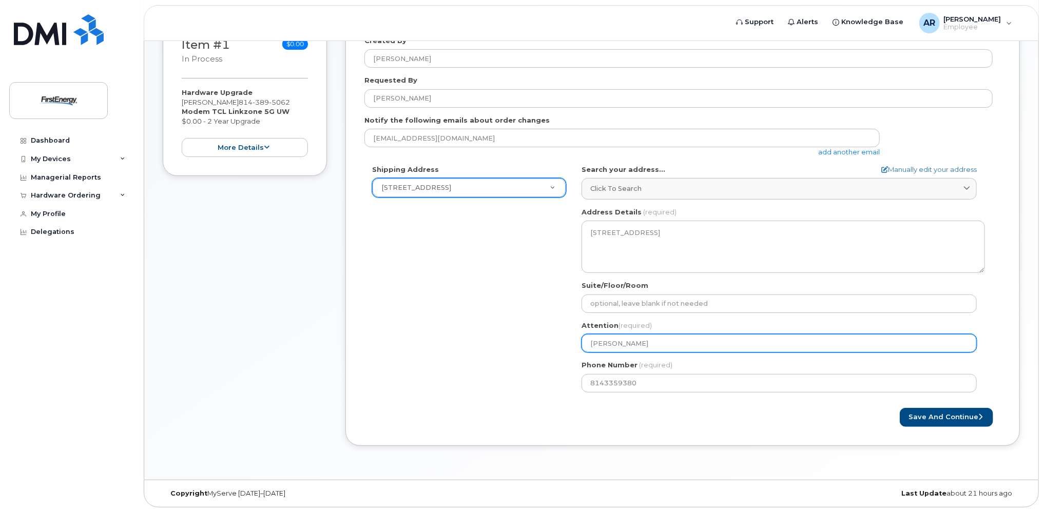
select select
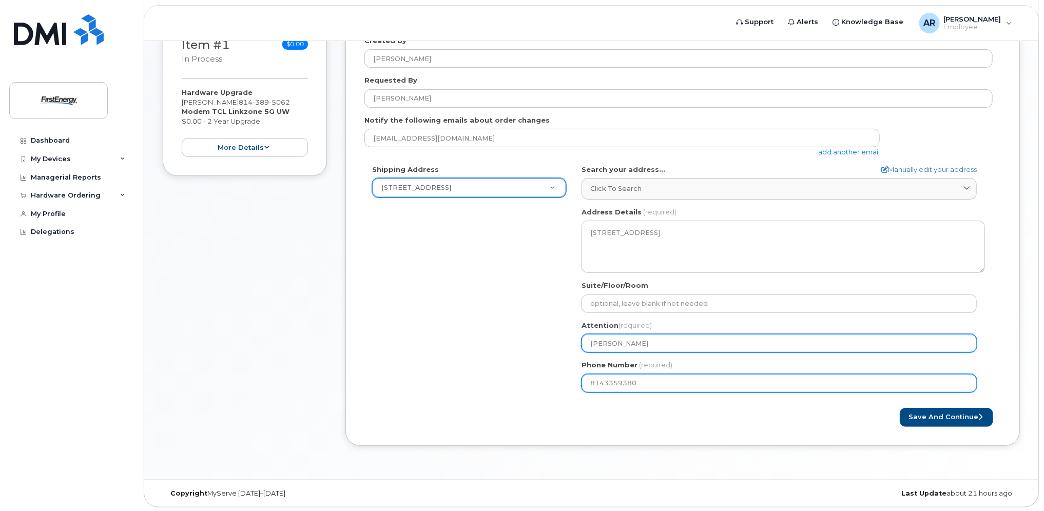
type input "[PERSON_NAME]"
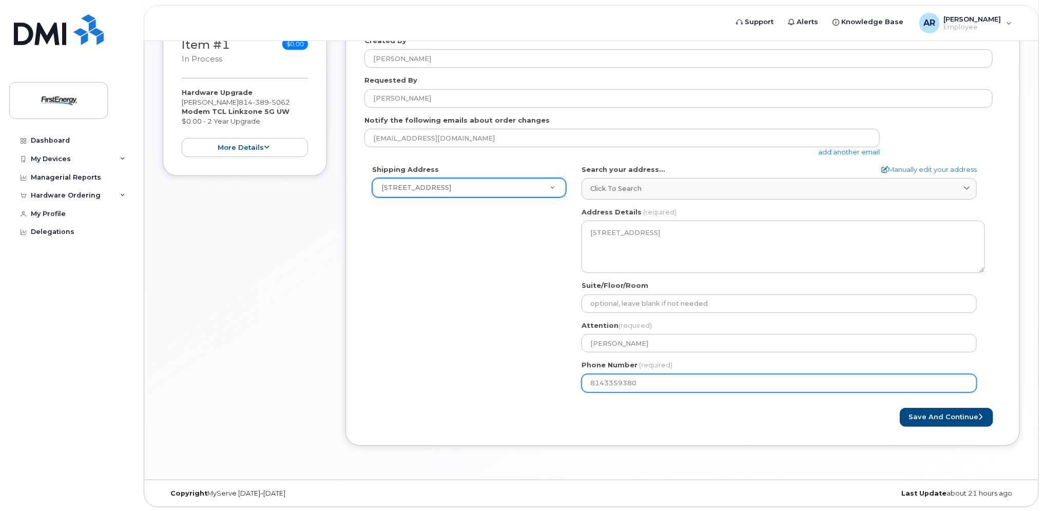
click at [655, 378] on input "8143359380" at bounding box center [778, 383] width 395 height 18
select select
type input "814553053"
select select
type input "8145530538"
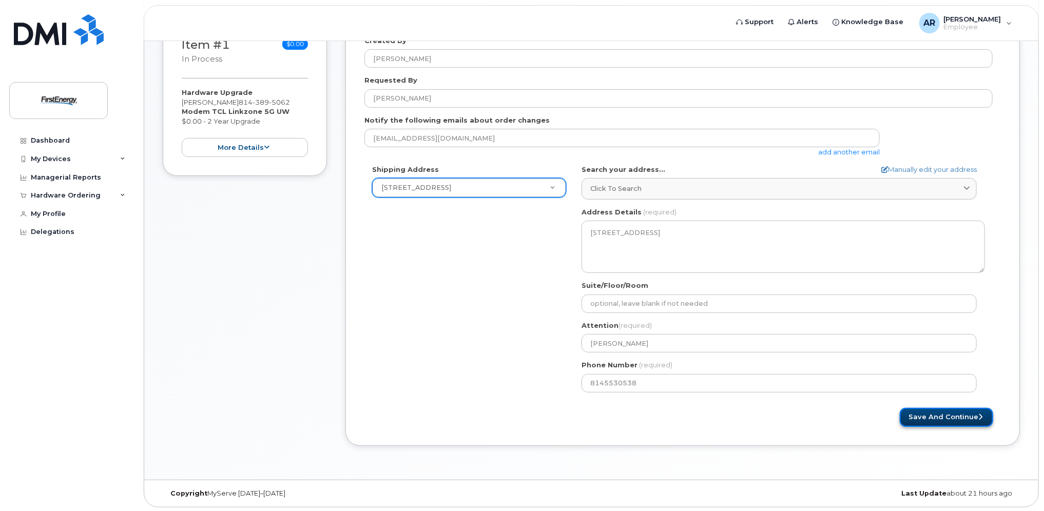
click at [949, 414] on button "Save and Continue" at bounding box center [946, 417] width 93 height 19
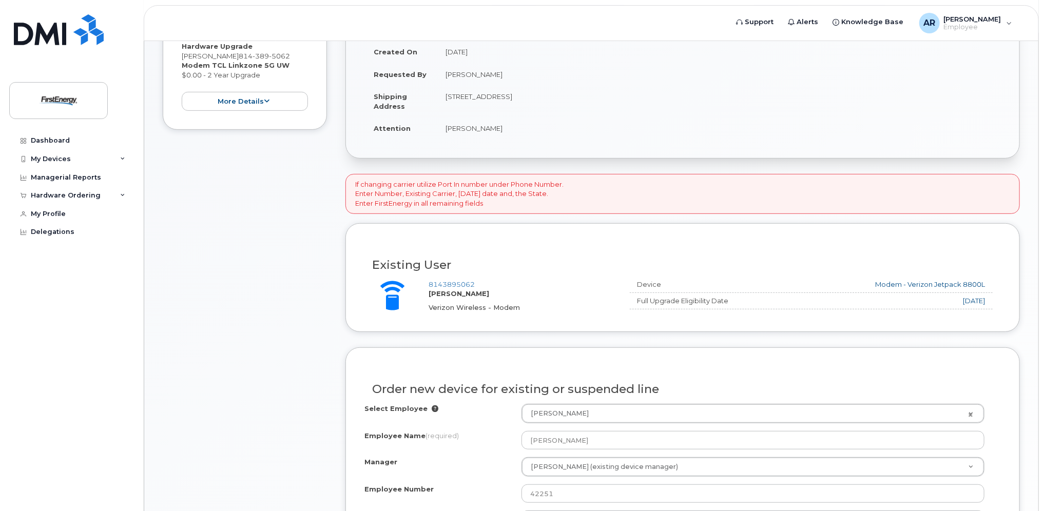
scroll to position [308, 0]
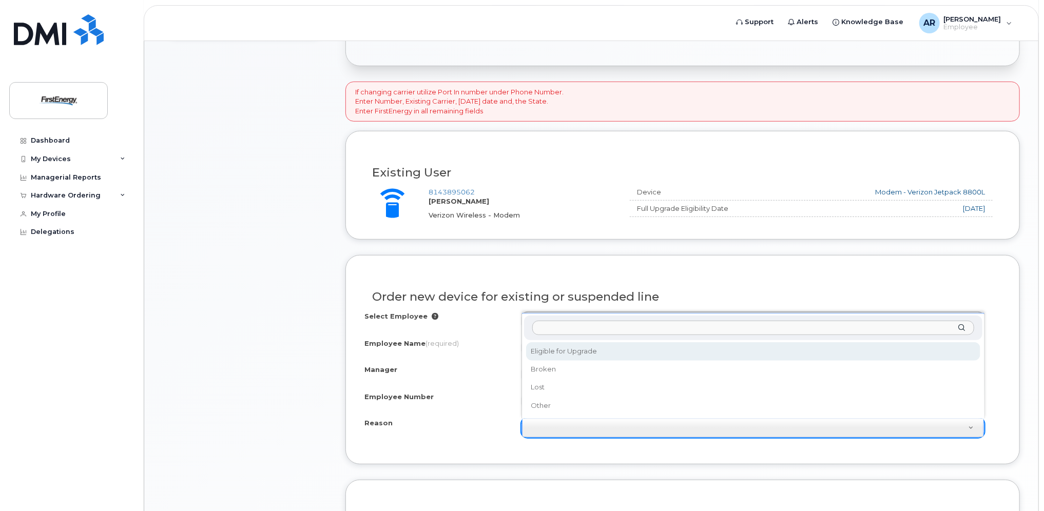
select select "eligible_for_upgrade"
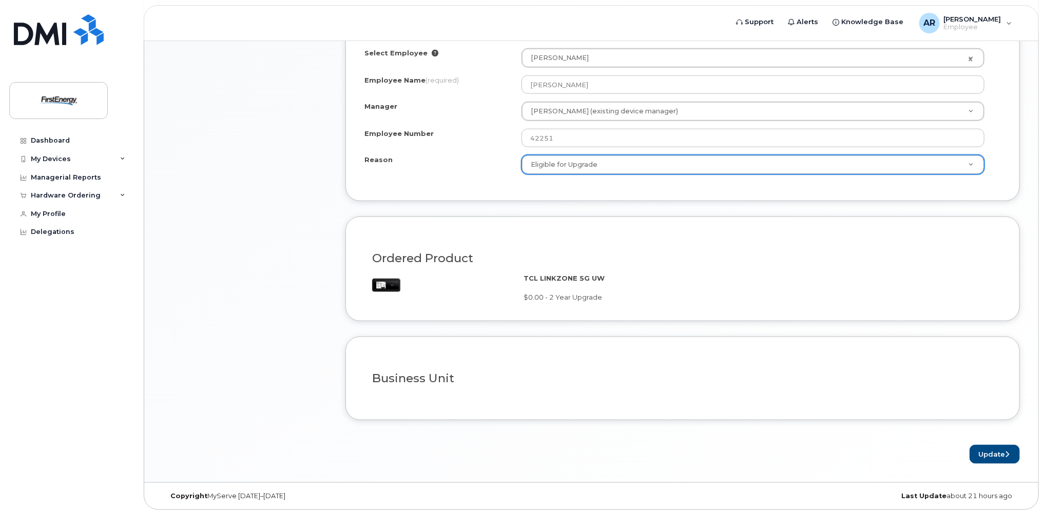
scroll to position [572, 0]
click button "Update"
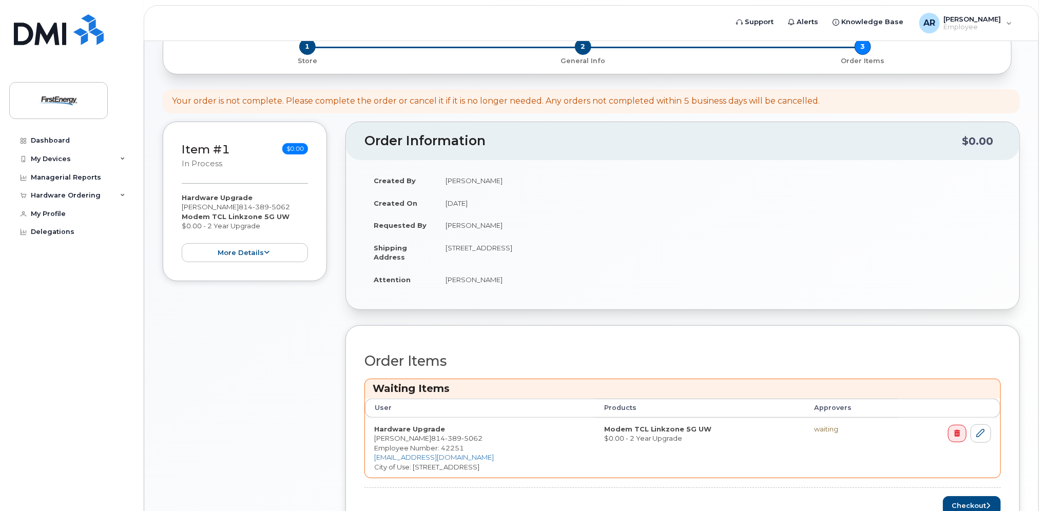
scroll to position [195, 0]
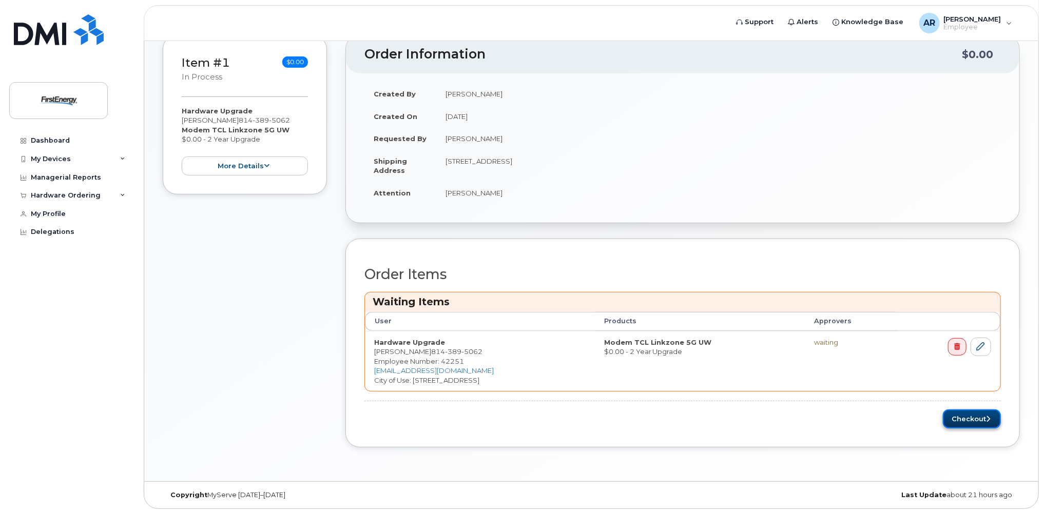
click at [969, 413] on button "Checkout" at bounding box center [972, 418] width 58 height 19
